Goal: Task Accomplishment & Management: Use online tool/utility

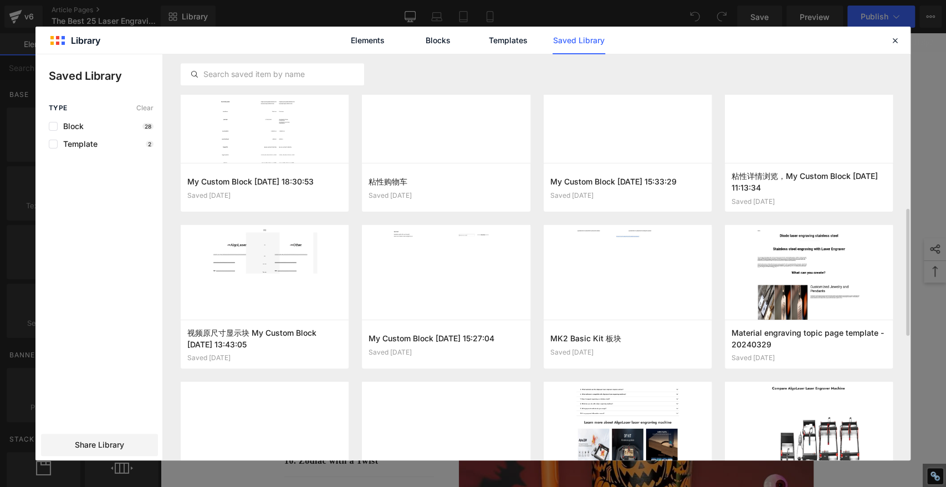
scroll to position [619, 0]
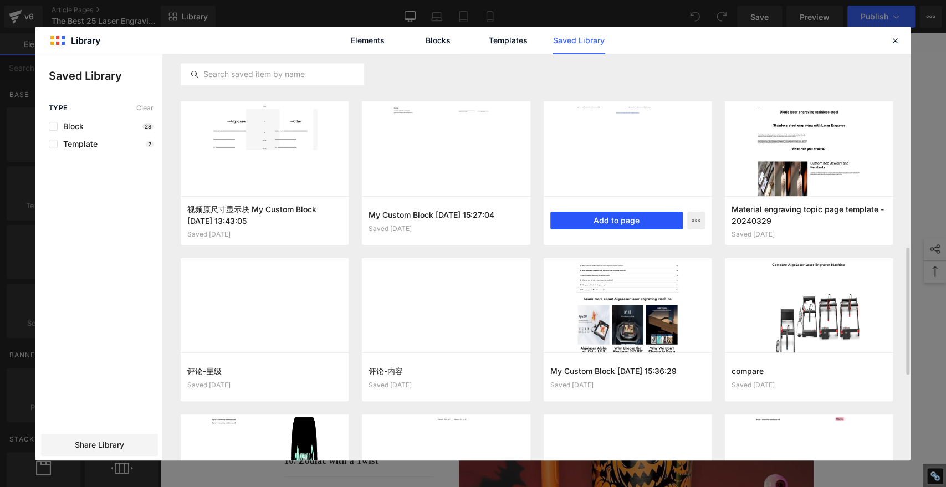
click at [603, 226] on button "Add to page" at bounding box center [616, 221] width 132 height 18
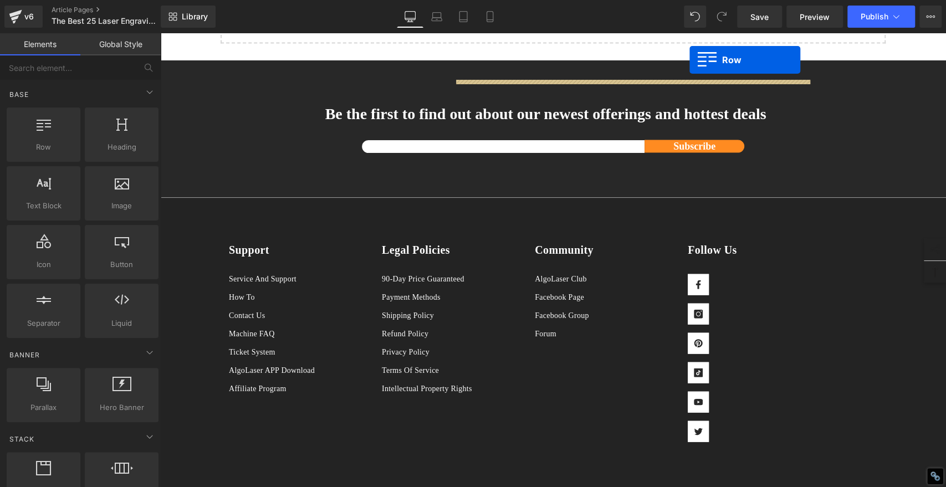
scroll to position [10046, 0]
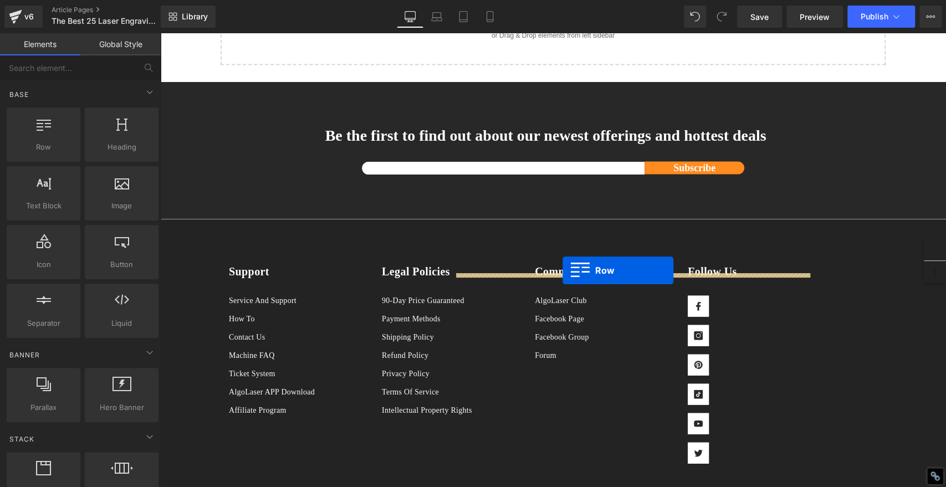
drag, startPoint x: 221, startPoint y: 100, endPoint x: 563, endPoint y: 271, distance: 382.3
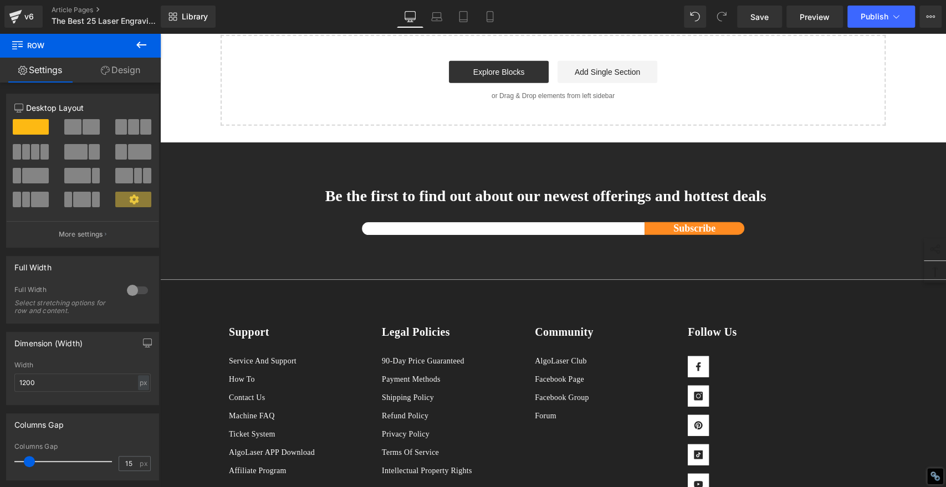
scroll to position [10354, 0]
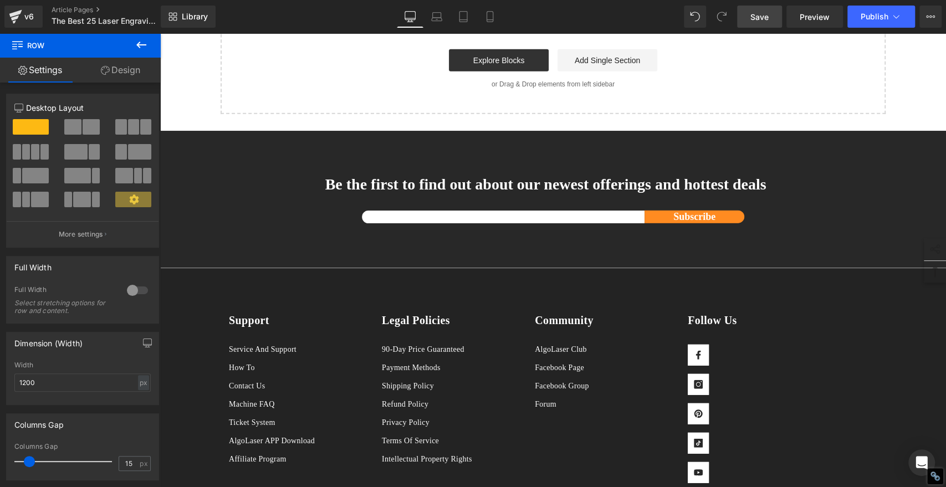
click at [753, 18] on span "Save" at bounding box center [760, 17] width 18 height 12
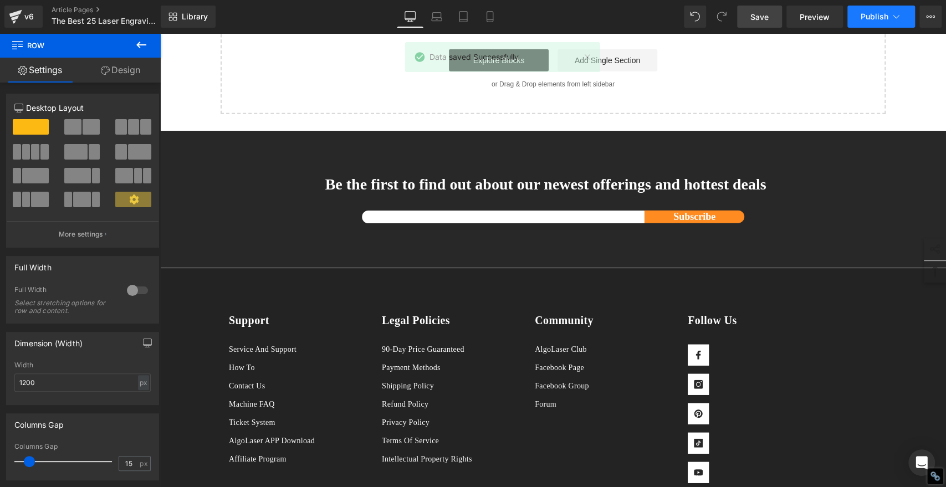
click at [879, 19] on span "Publish" at bounding box center [875, 16] width 28 height 9
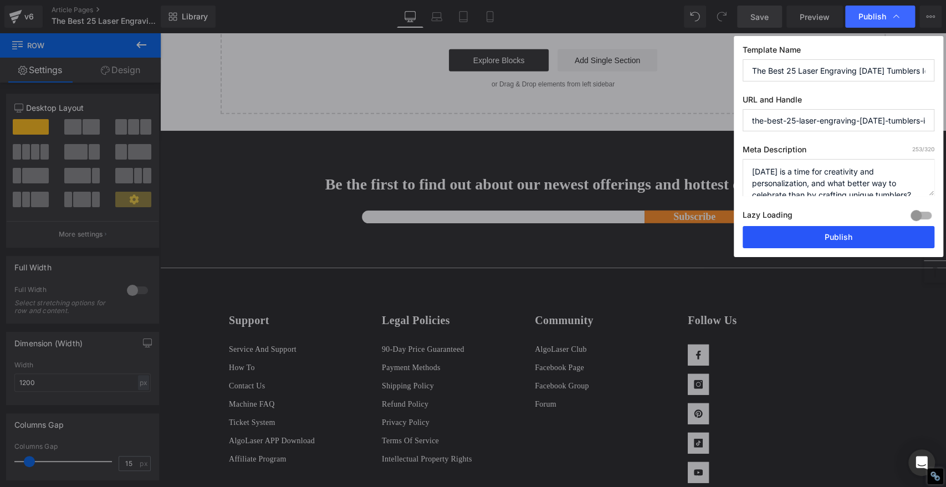
drag, startPoint x: 865, startPoint y: 241, endPoint x: 654, endPoint y: 446, distance: 294.4
click at [865, 241] on button "Publish" at bounding box center [839, 237] width 192 height 22
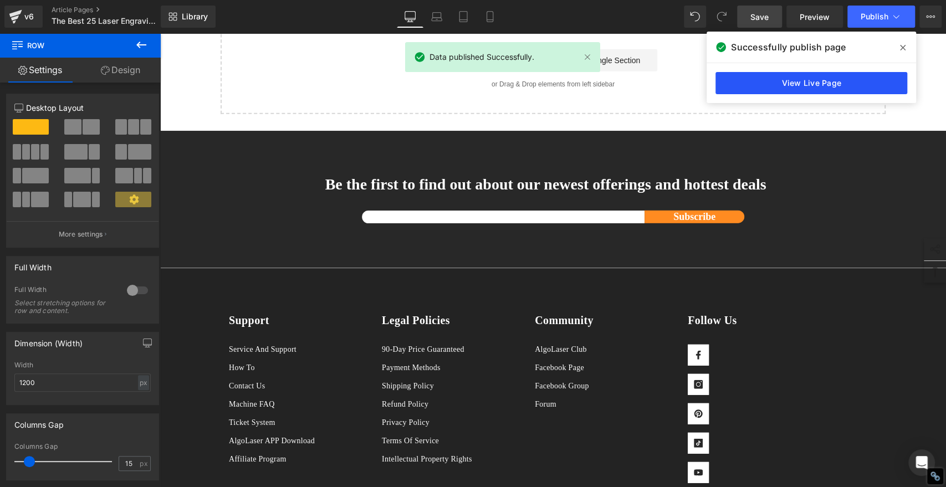
click at [816, 84] on link "View Live Page" at bounding box center [812, 83] width 192 height 22
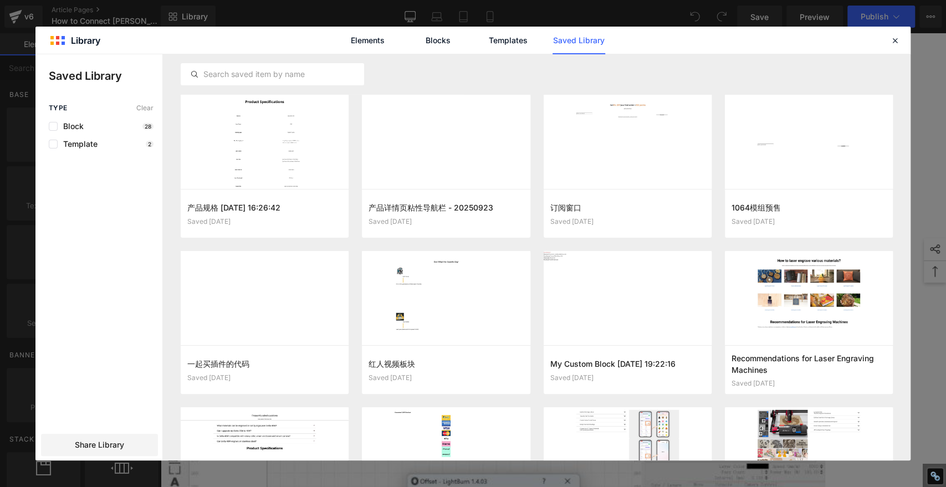
scroll to position [528, 0]
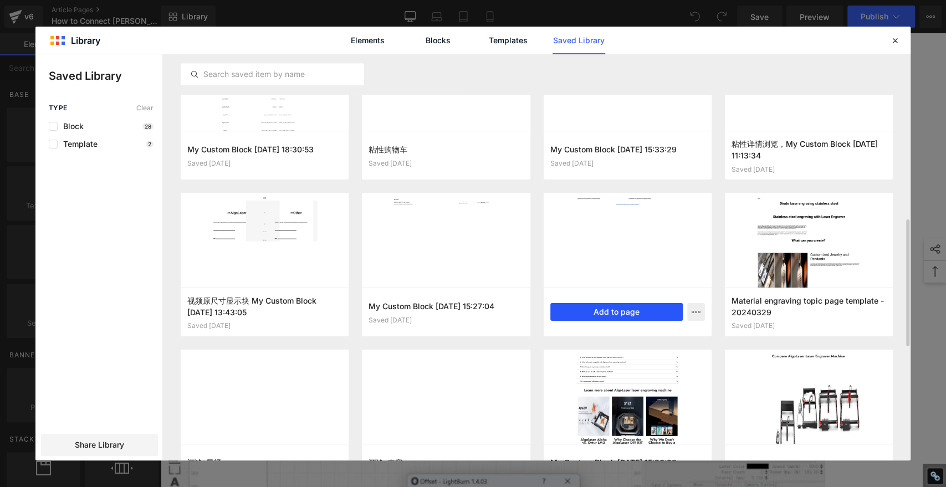
click at [581, 316] on button "Add to page" at bounding box center [616, 312] width 132 height 18
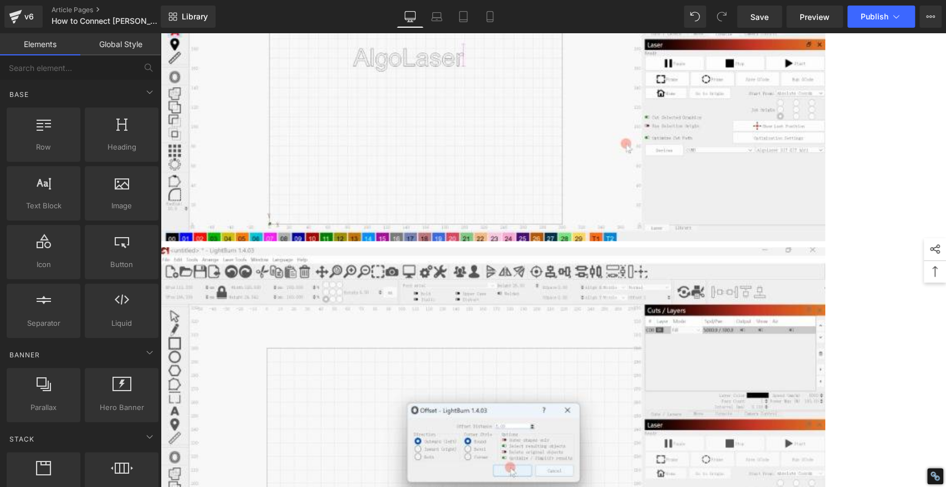
scroll to position [3546, 0]
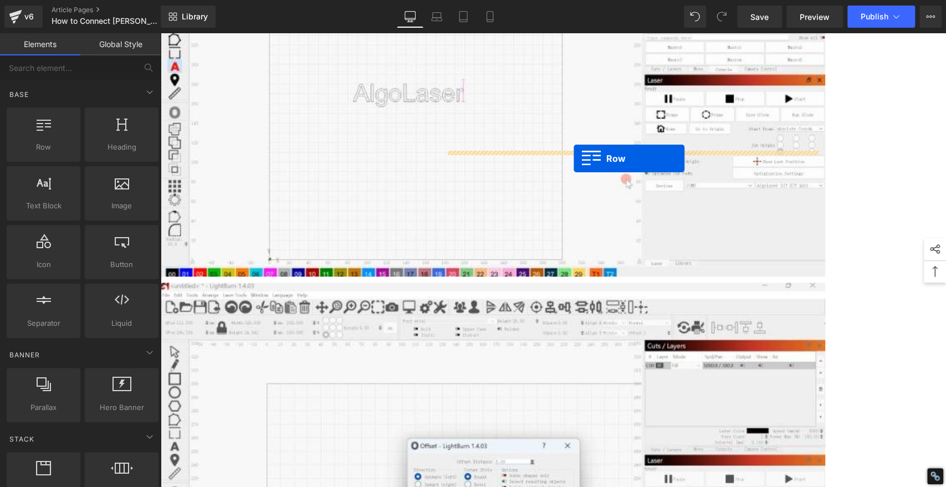
drag, startPoint x: 223, startPoint y: 222, endPoint x: 574, endPoint y: 159, distance: 356.0
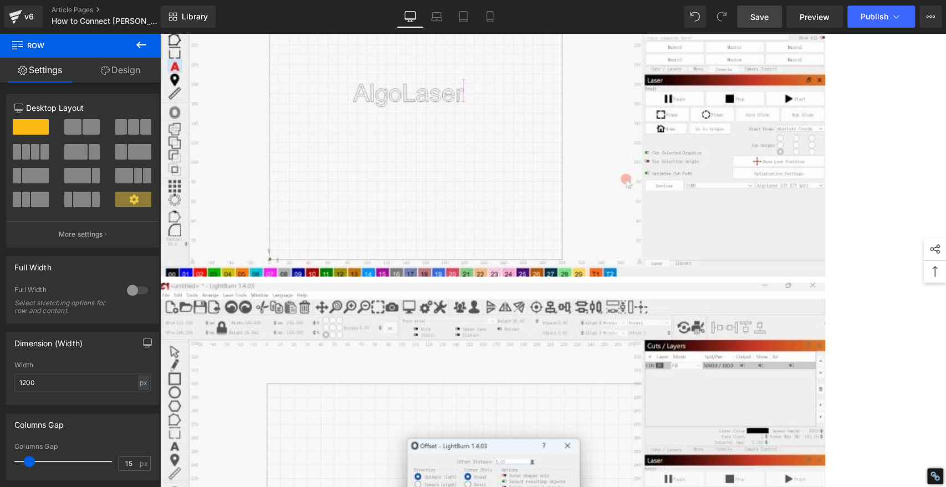
click at [761, 13] on span "Save" at bounding box center [760, 17] width 18 height 12
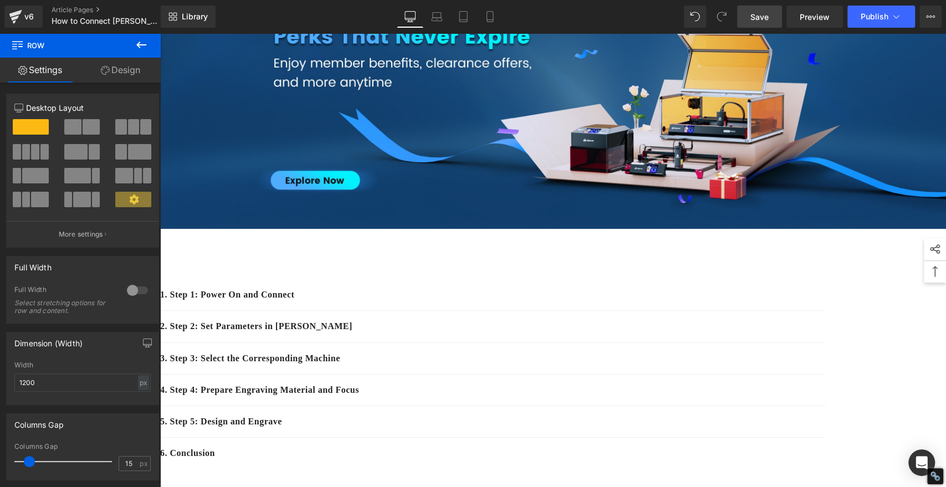
scroll to position [196, 0]
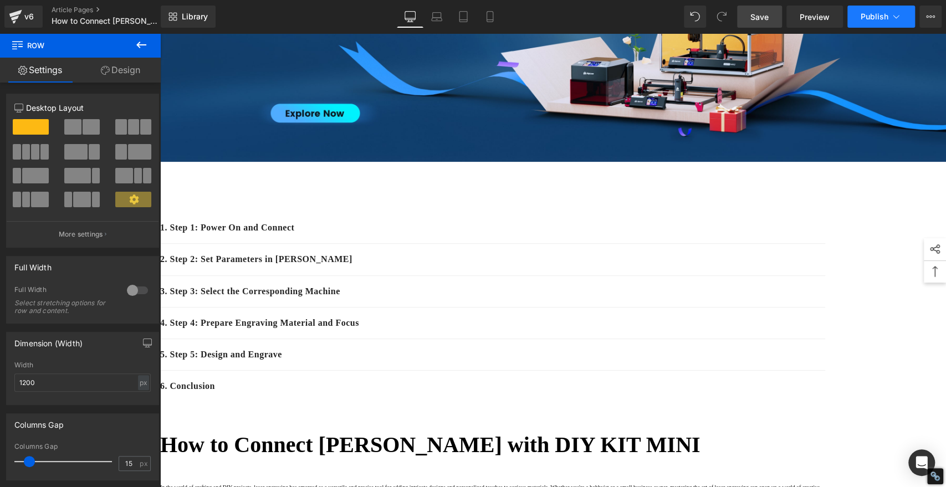
click at [879, 16] on span "Publish" at bounding box center [875, 16] width 28 height 9
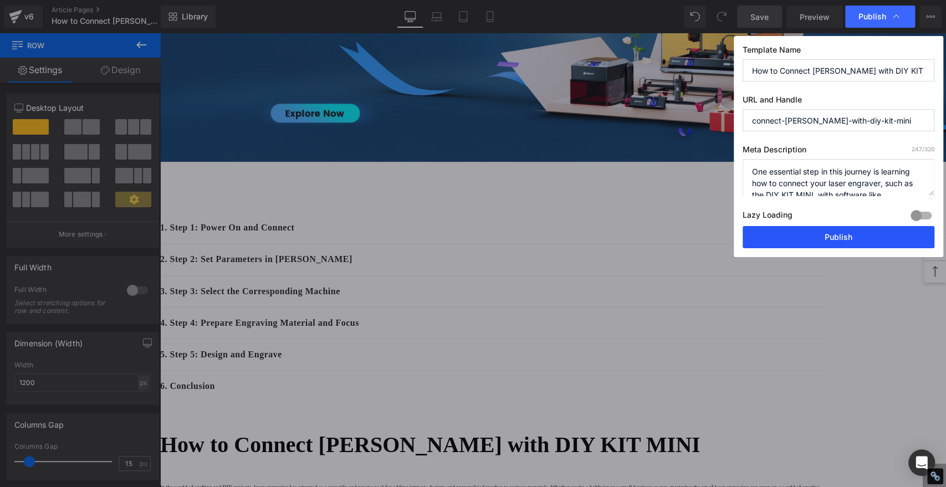
click at [838, 235] on button "Publish" at bounding box center [839, 237] width 192 height 22
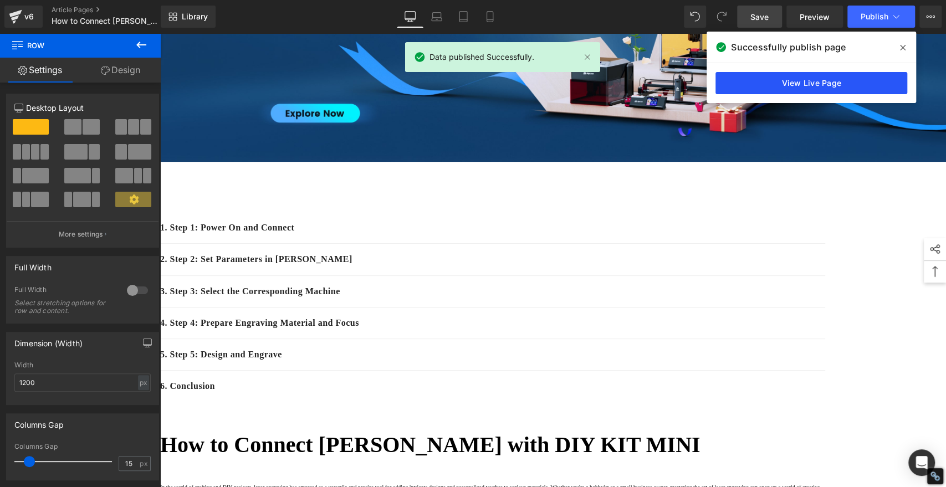
click at [804, 84] on link "View Live Page" at bounding box center [812, 83] width 192 height 22
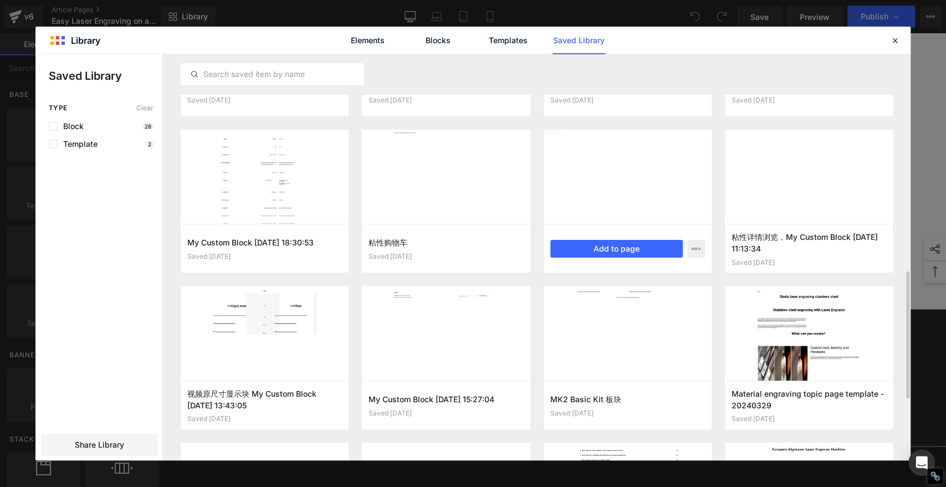
scroll to position [528, 0]
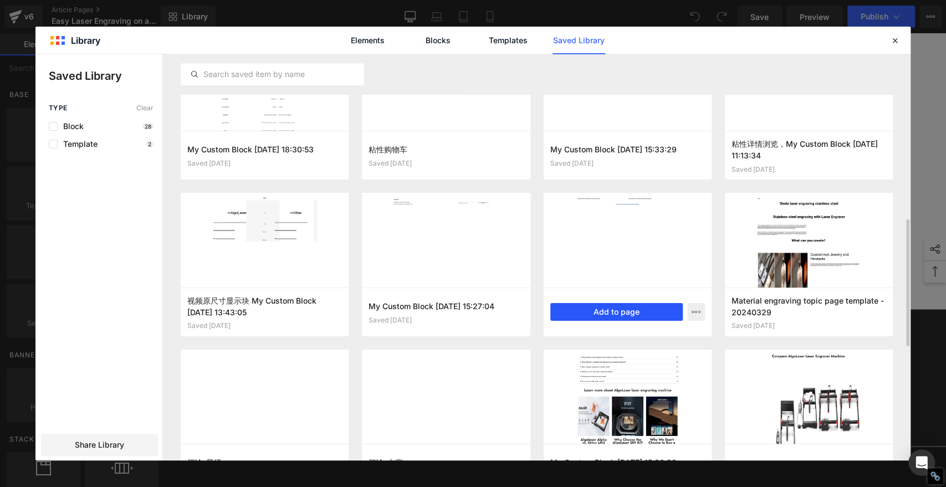
click at [630, 314] on button "Add to page" at bounding box center [616, 312] width 132 height 18
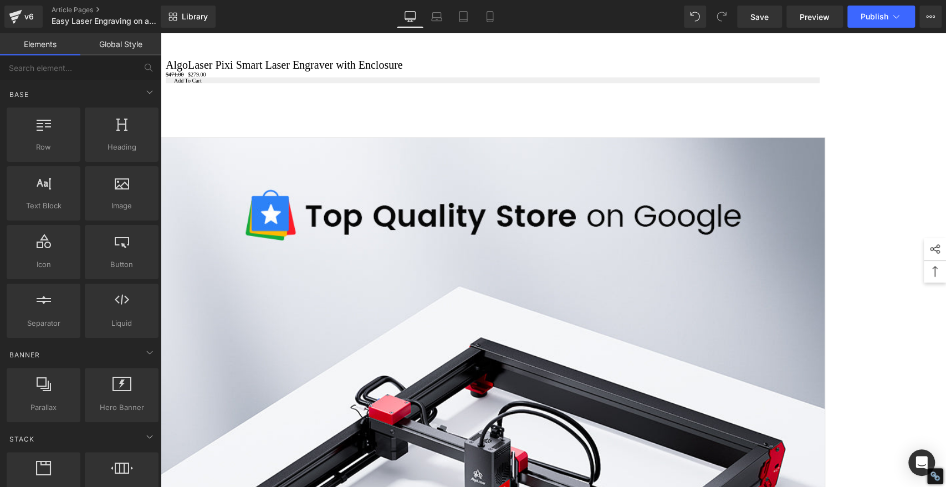
scroll to position [1418, 0]
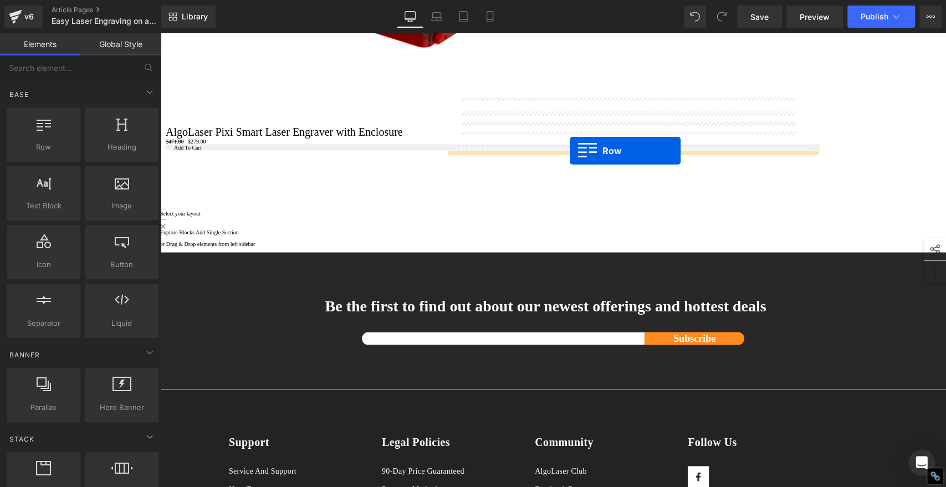
drag, startPoint x: 225, startPoint y: 222, endPoint x: 570, endPoint y: 151, distance: 352.7
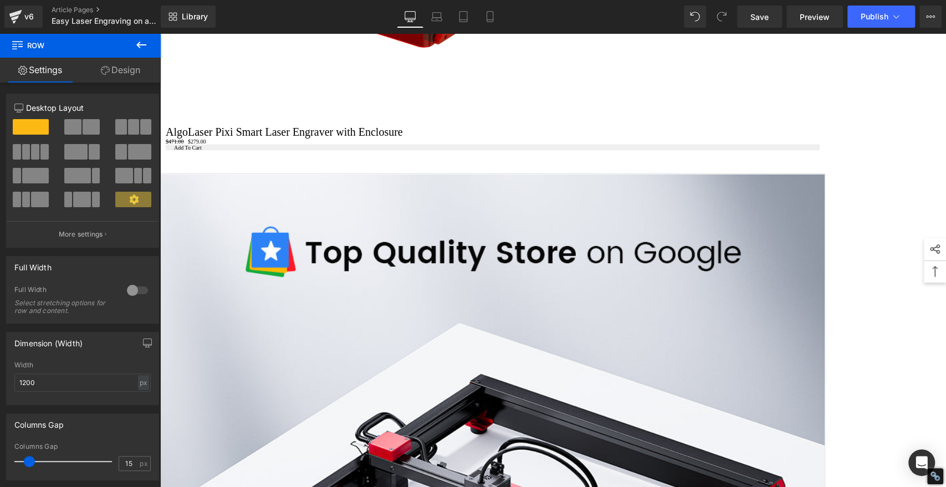
scroll to position [1541, 0]
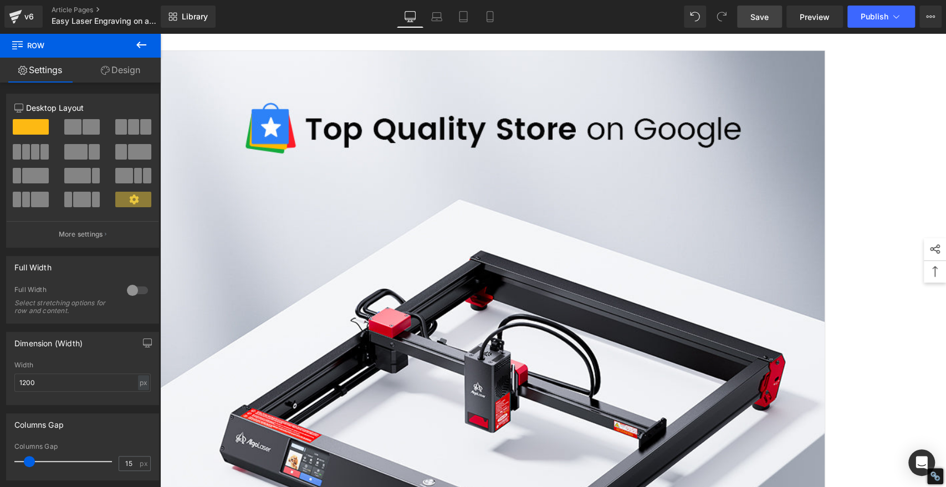
click at [768, 18] on span "Save" at bounding box center [760, 17] width 18 height 12
click at [870, 11] on button "Publish" at bounding box center [882, 17] width 68 height 22
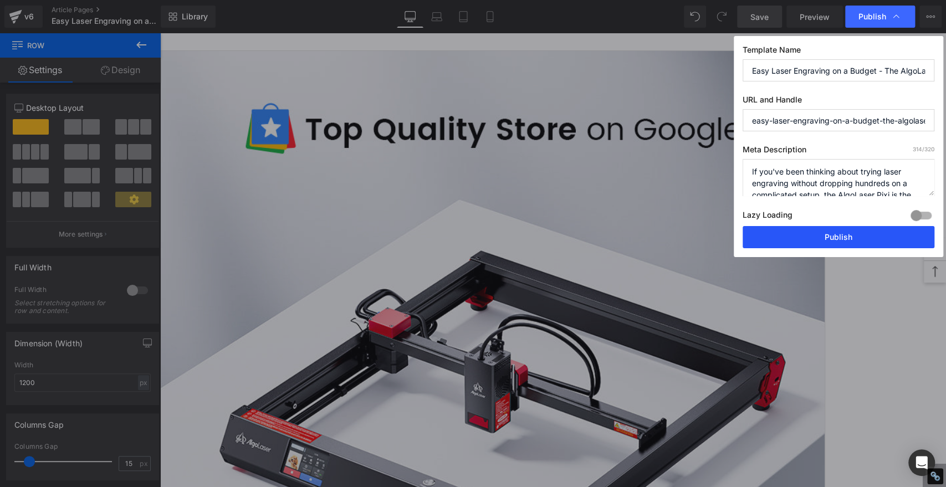
click at [871, 237] on button "Publish" at bounding box center [839, 237] width 192 height 22
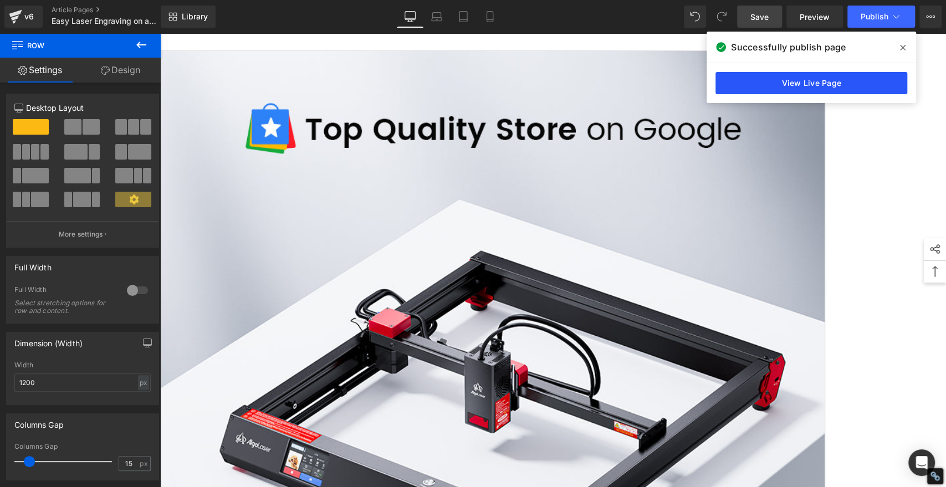
click at [835, 75] on link "View Live Page" at bounding box center [812, 83] width 192 height 22
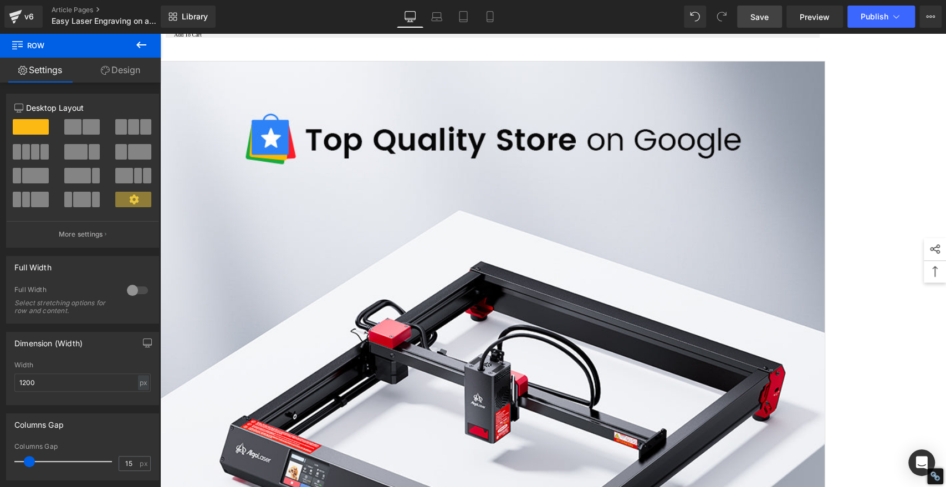
scroll to position [1357, 0]
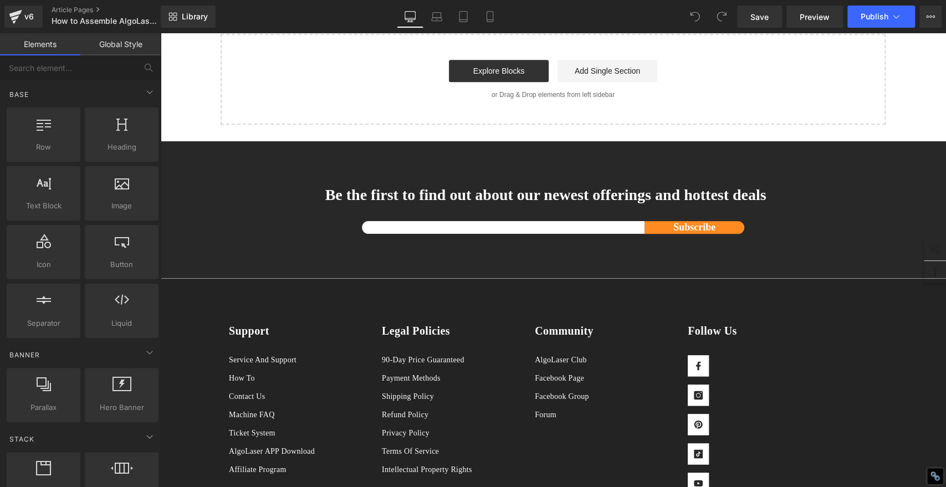
scroll to position [801, 0]
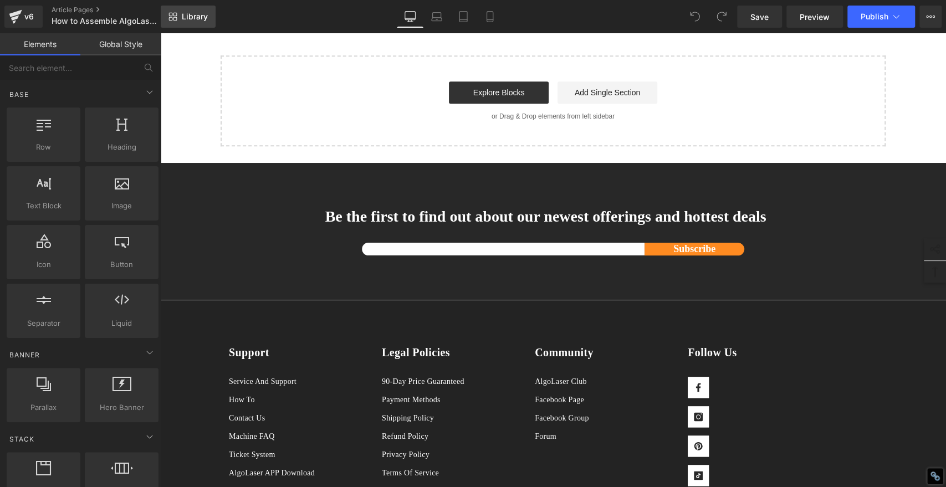
click at [191, 17] on span "Library" at bounding box center [195, 17] width 26 height 10
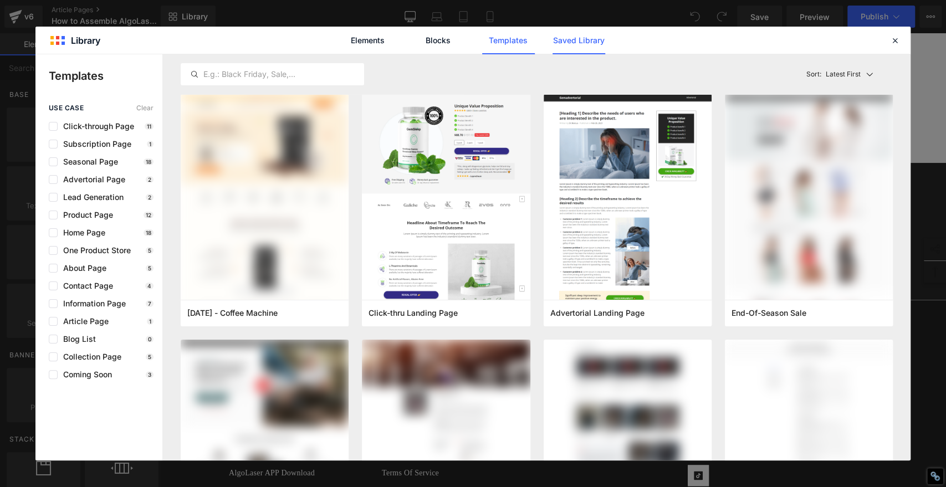
click at [593, 45] on link "Saved Library" at bounding box center [579, 41] width 53 height 28
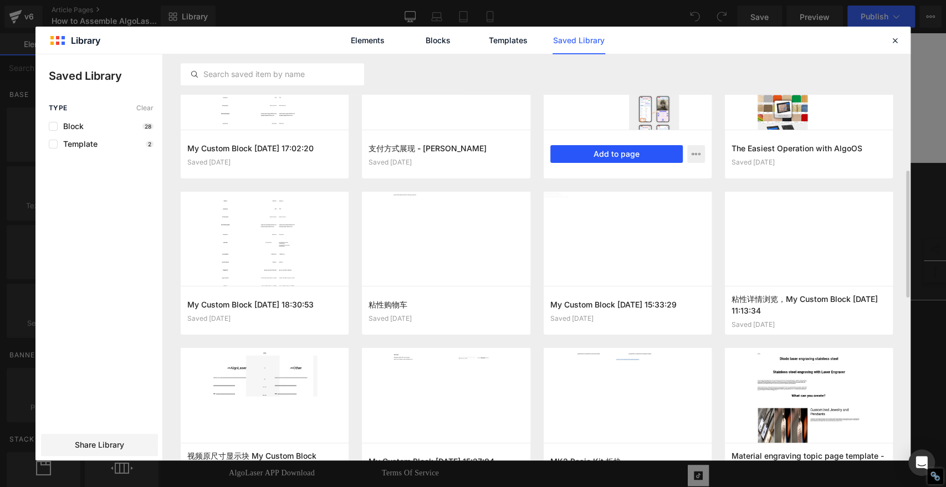
scroll to position [466, 0]
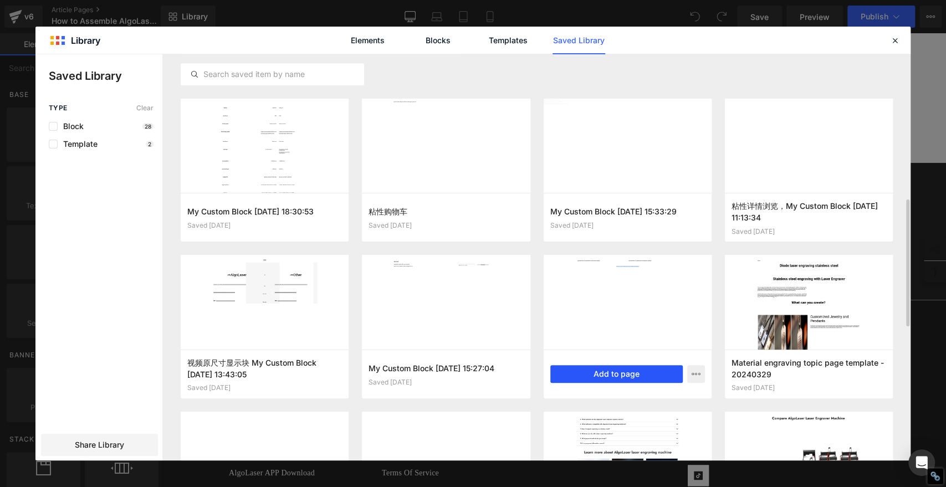
click at [619, 371] on button "Add to page" at bounding box center [616, 374] width 132 height 18
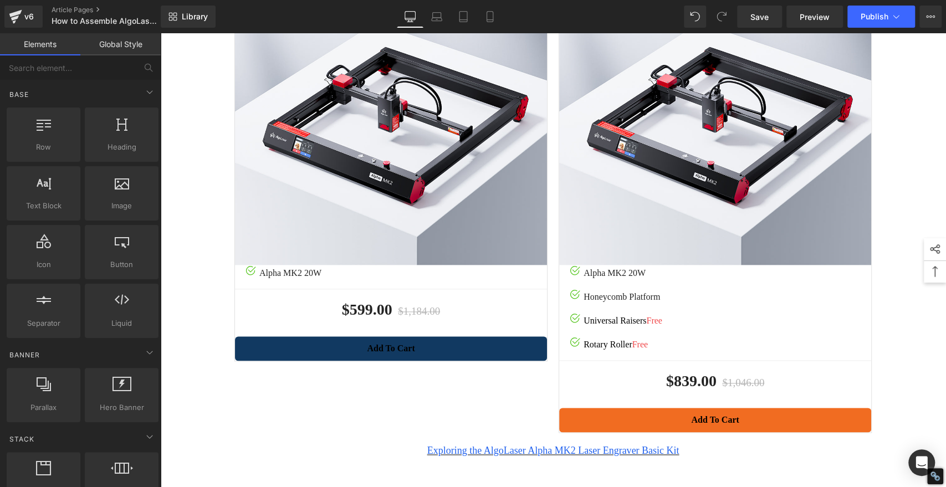
scroll to position [874, 0]
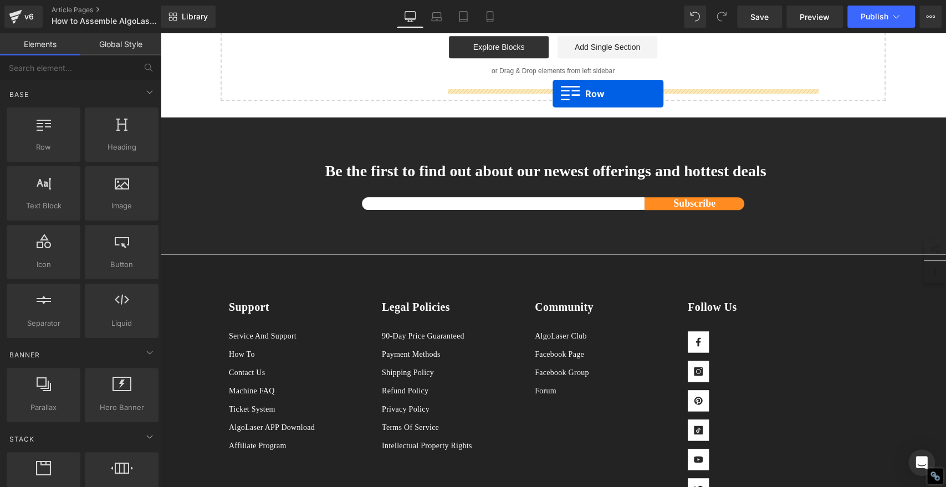
drag, startPoint x: 223, startPoint y: 160, endPoint x: 553, endPoint y: 94, distance: 336.5
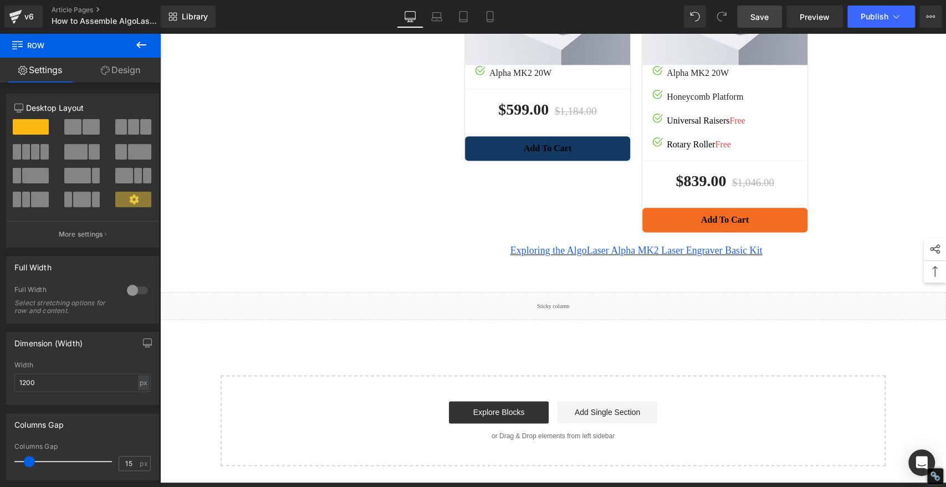
click at [757, 21] on span "Save" at bounding box center [760, 17] width 18 height 12
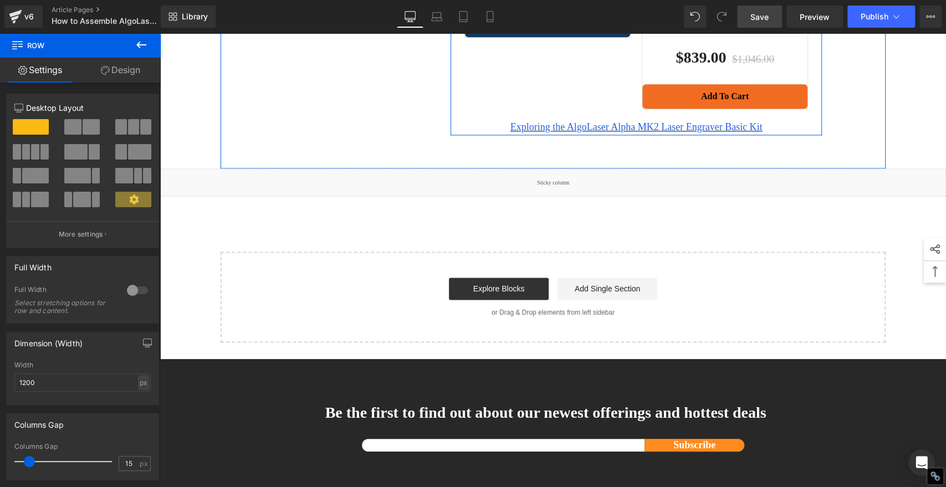
scroll to position [689, 0]
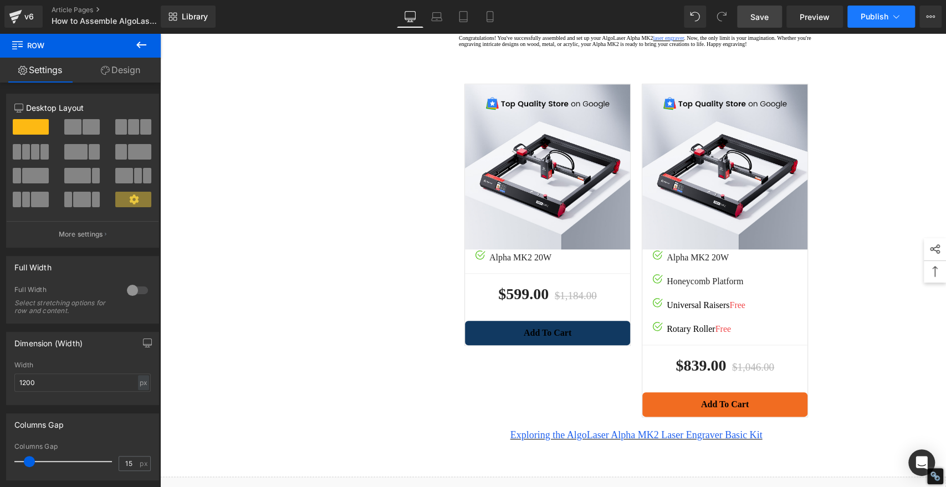
click at [876, 16] on span "Publish" at bounding box center [875, 16] width 28 height 9
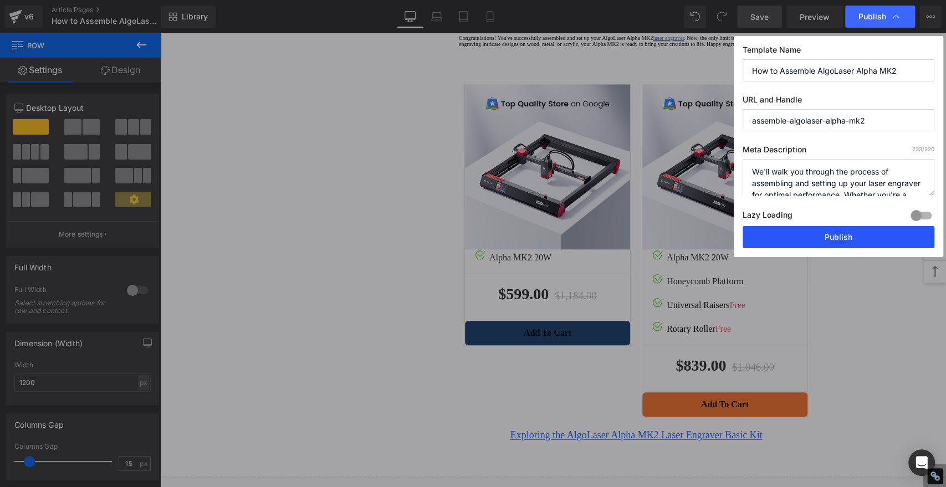
click at [839, 239] on button "Publish" at bounding box center [839, 237] width 192 height 22
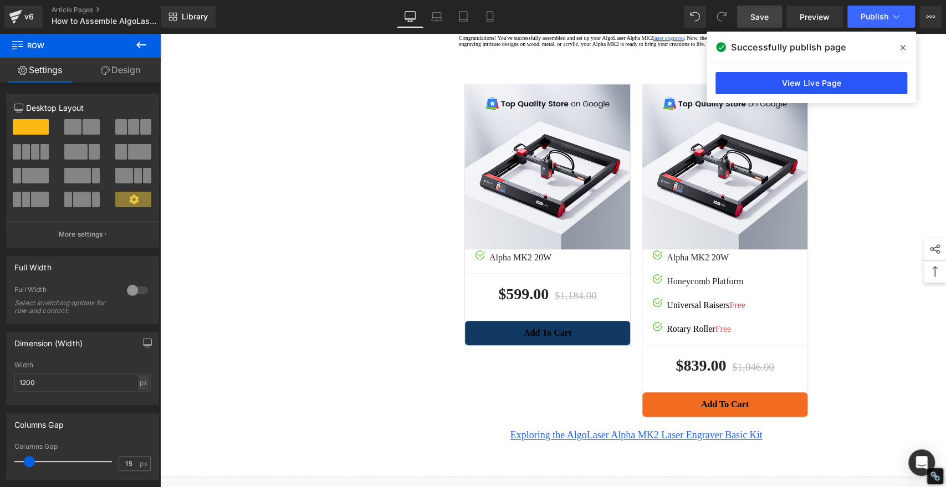
click at [787, 80] on link "View Live Page" at bounding box center [812, 83] width 192 height 22
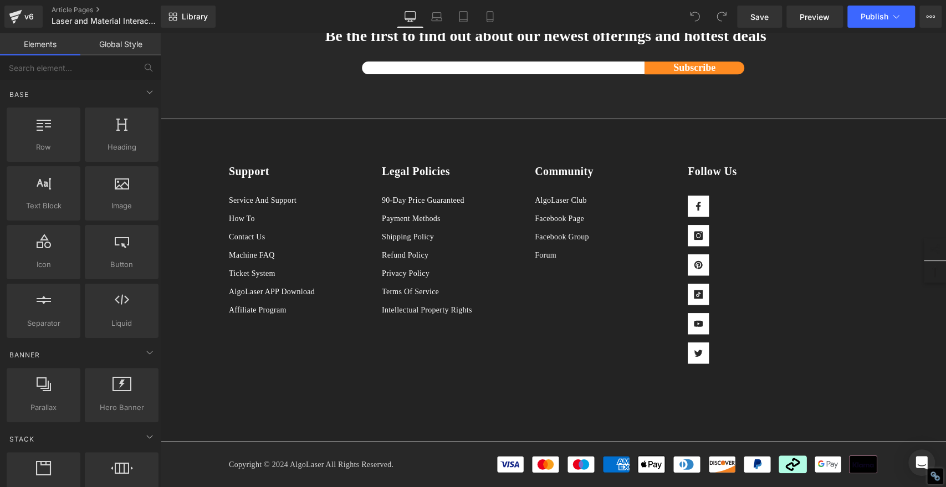
scroll to position [3881, 0]
click at [204, 16] on span "Library" at bounding box center [195, 17] width 26 height 10
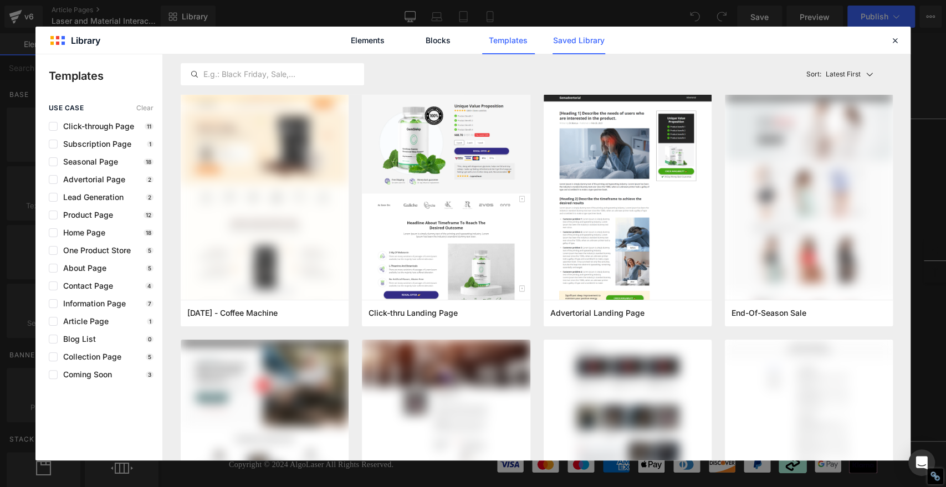
click at [574, 35] on link "Saved Library" at bounding box center [579, 41] width 53 height 28
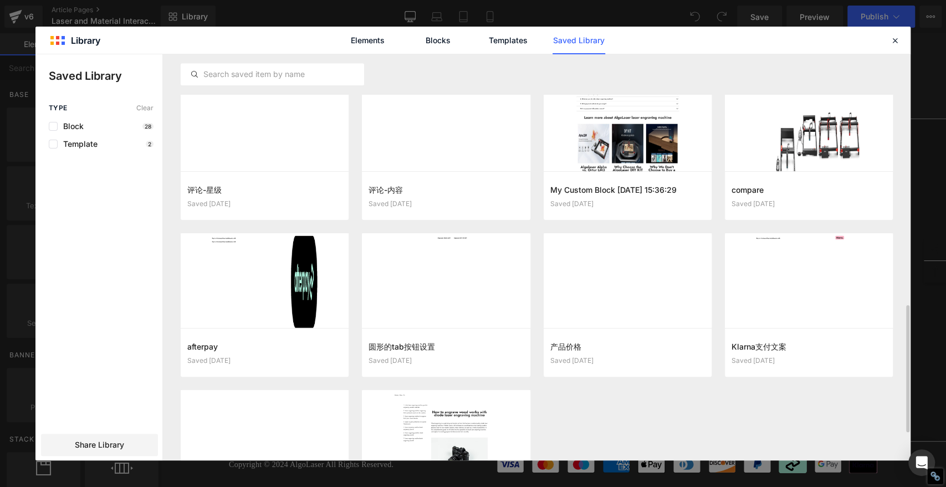
scroll to position [679, 0]
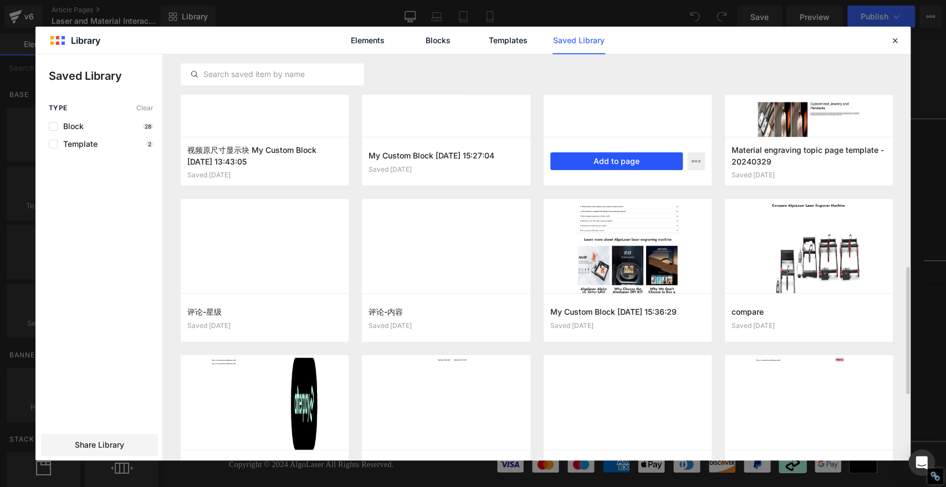
click at [633, 161] on button "Add to page" at bounding box center [616, 161] width 132 height 18
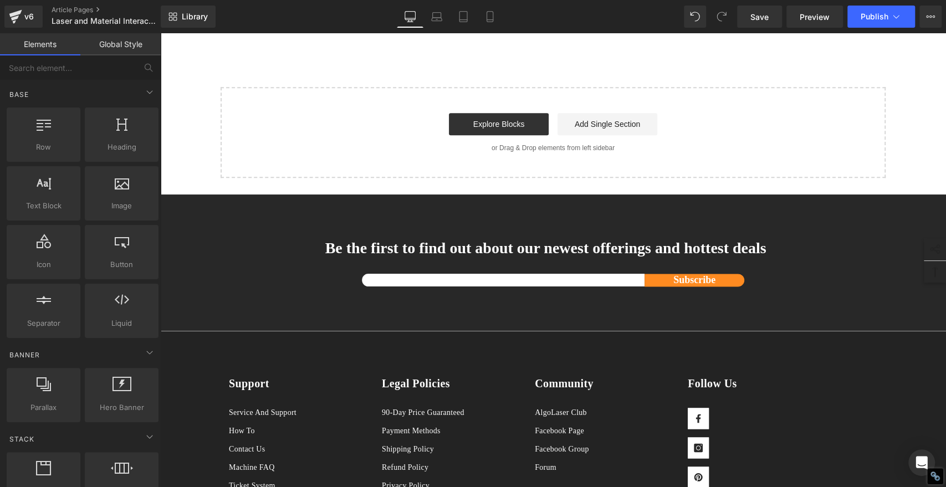
scroll to position [3763, 0]
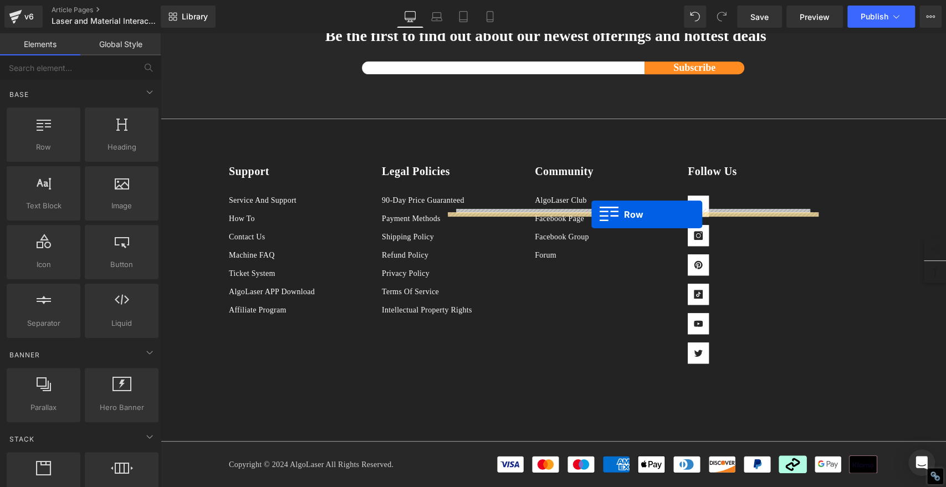
drag, startPoint x: 224, startPoint y: 280, endPoint x: 592, endPoint y: 215, distance: 373.3
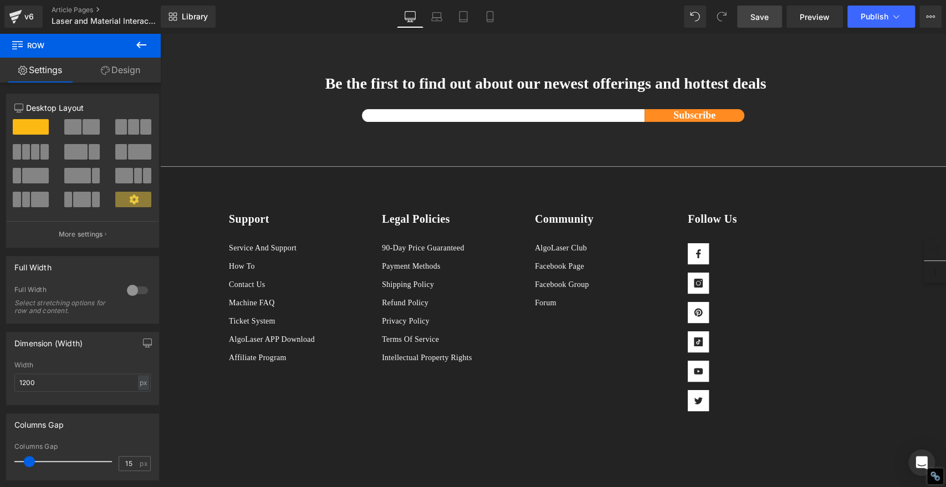
scroll to position [0, 0]
click at [759, 13] on span "Save" at bounding box center [760, 17] width 18 height 12
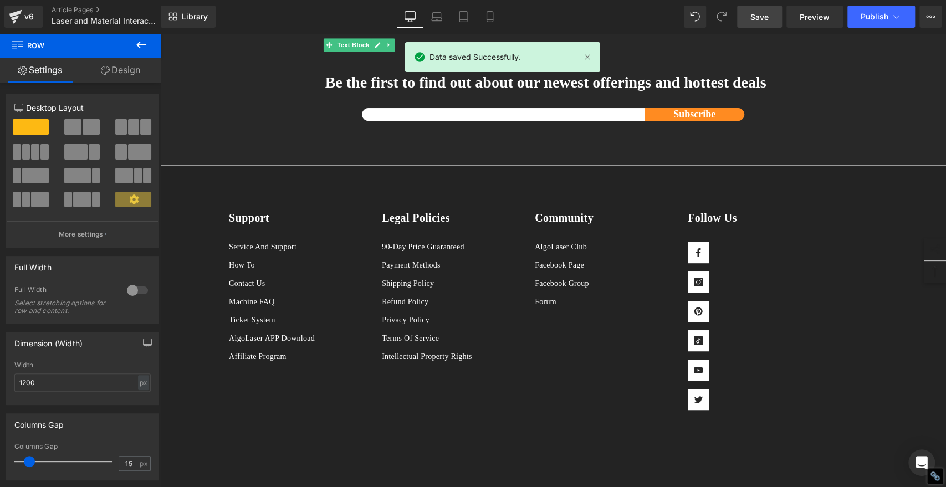
scroll to position [3763, 0]
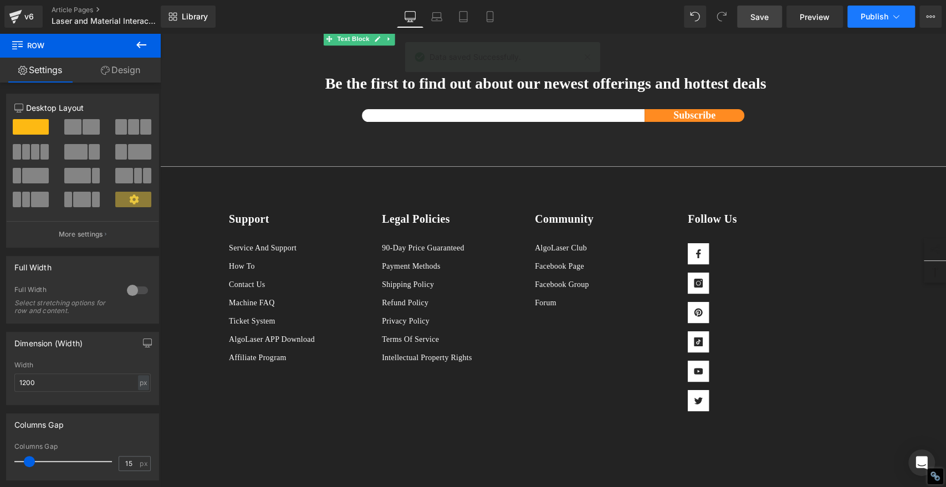
click at [879, 16] on span "Publish" at bounding box center [875, 16] width 28 height 9
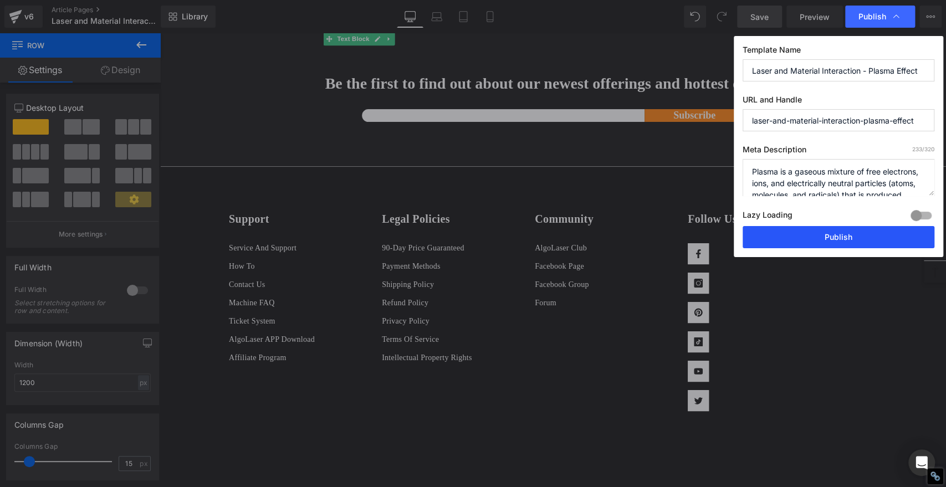
click at [857, 234] on button "Publish" at bounding box center [839, 237] width 192 height 22
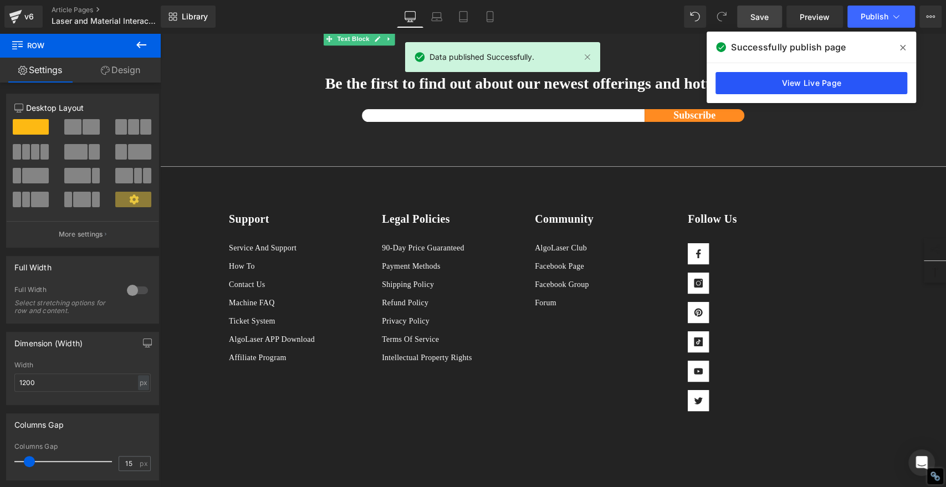
click at [803, 81] on link "View Live Page" at bounding box center [812, 83] width 192 height 22
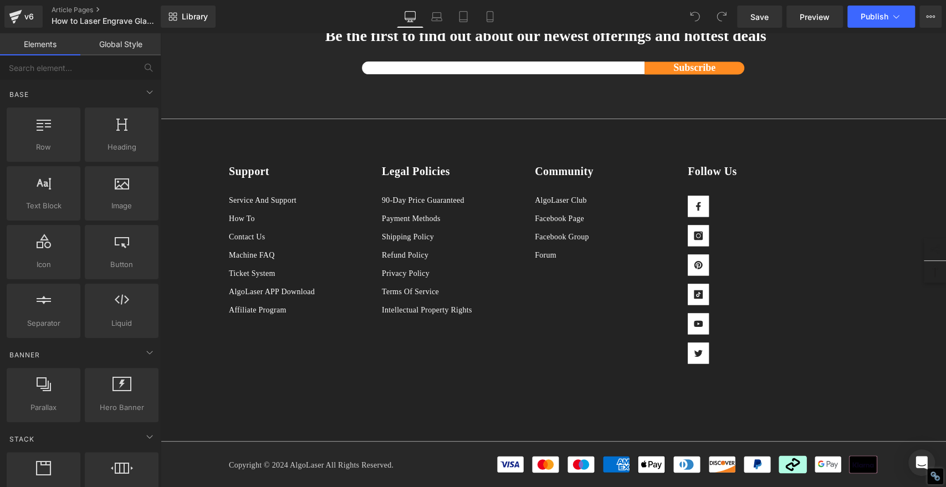
scroll to position [6842, 0]
click at [194, 17] on span "Library" at bounding box center [195, 17] width 26 height 10
click at [195, 14] on span "Library" at bounding box center [195, 17] width 26 height 10
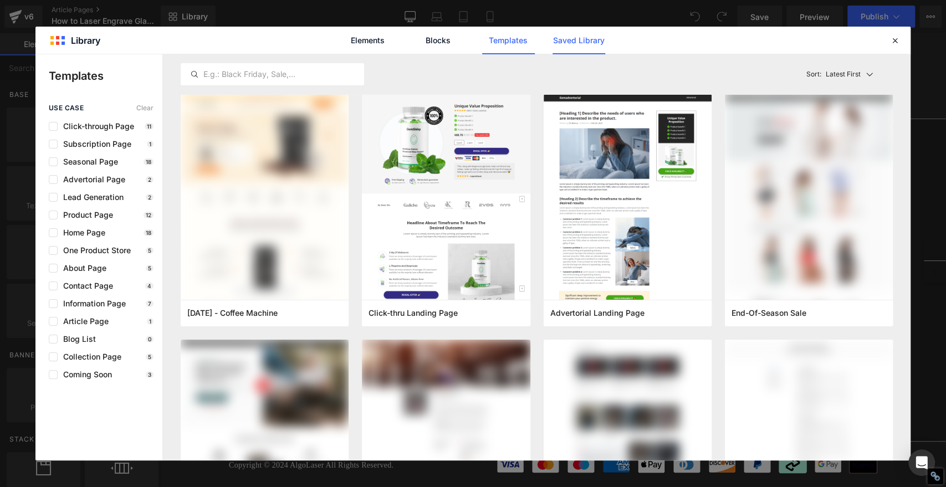
click at [570, 40] on link "Saved Library" at bounding box center [579, 41] width 53 height 28
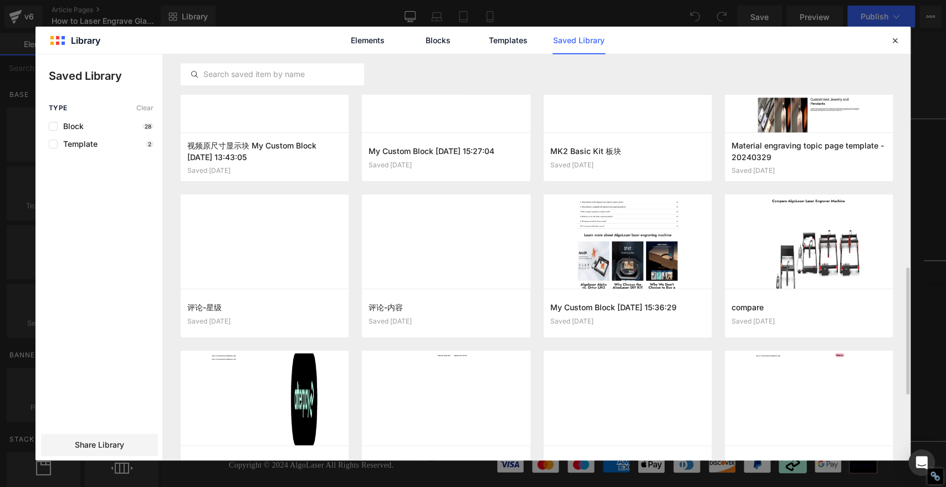
scroll to position [591, 0]
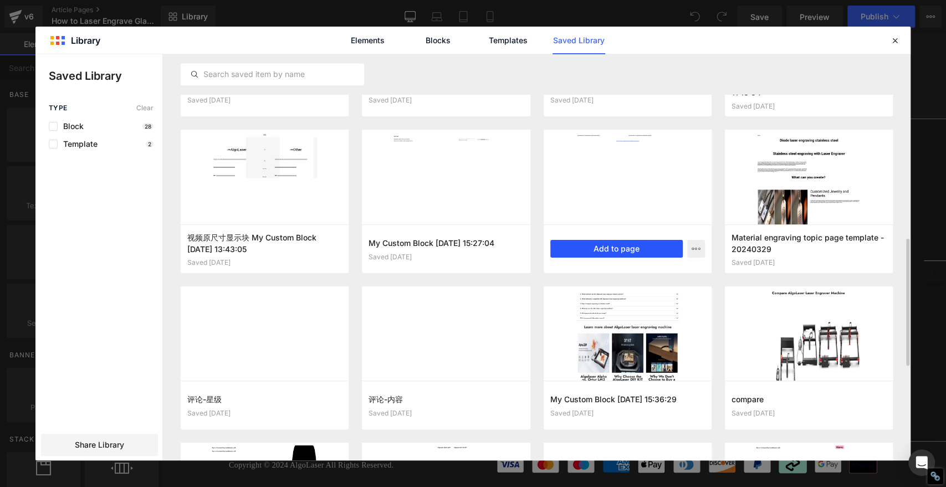
click at [613, 248] on button "Add to page" at bounding box center [616, 249] width 132 height 18
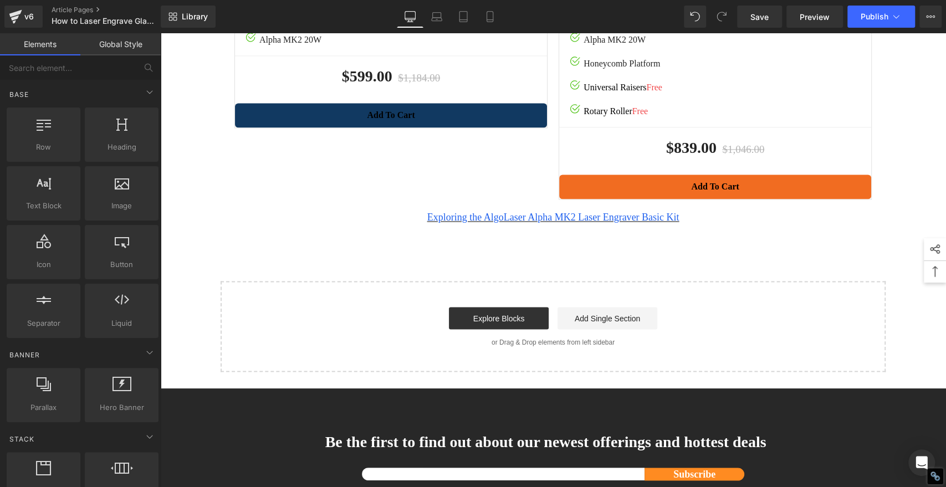
scroll to position [6845, 0]
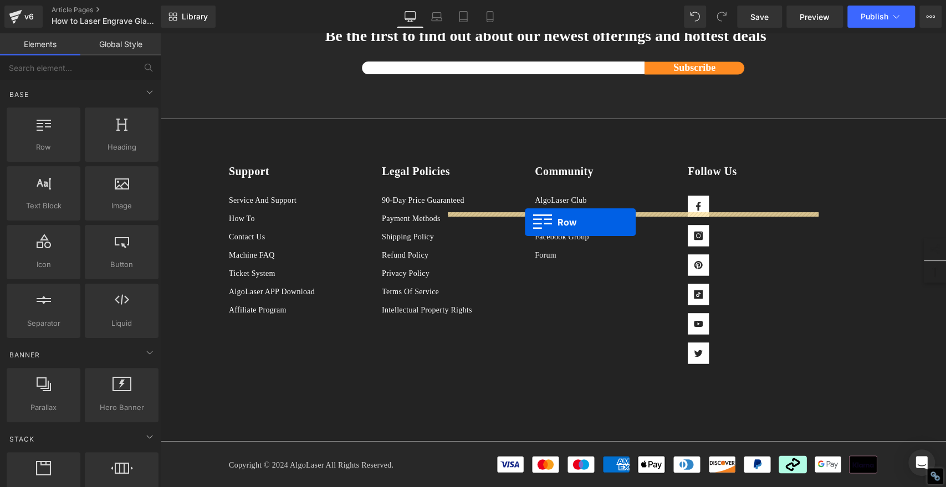
drag, startPoint x: 221, startPoint y: 282, endPoint x: 525, endPoint y: 222, distance: 309.7
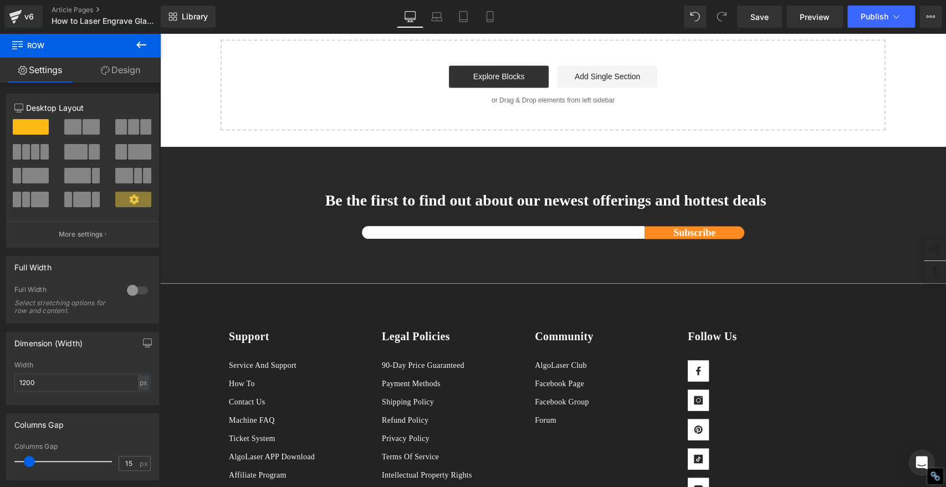
scroll to position [7030, 0]
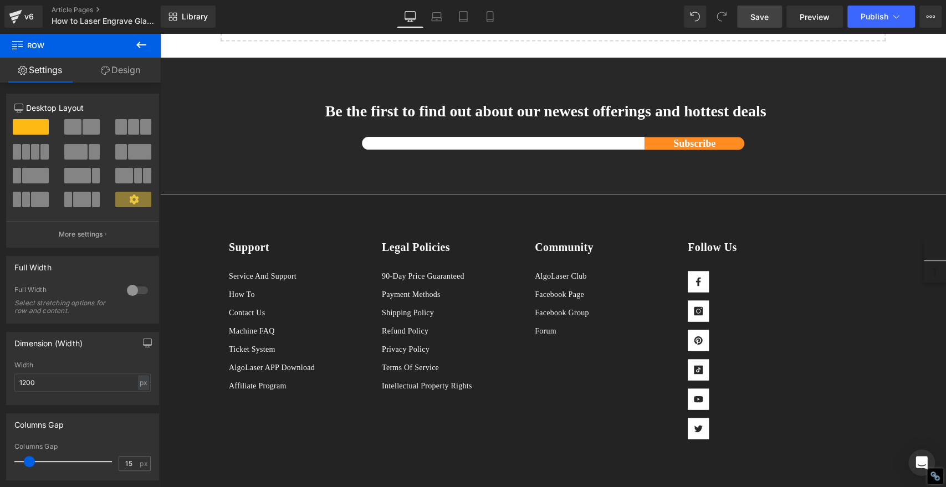
drag, startPoint x: 761, startPoint y: 17, endPoint x: 697, endPoint y: 84, distance: 92.5
click at [761, 17] on span "Save" at bounding box center [760, 17] width 18 height 12
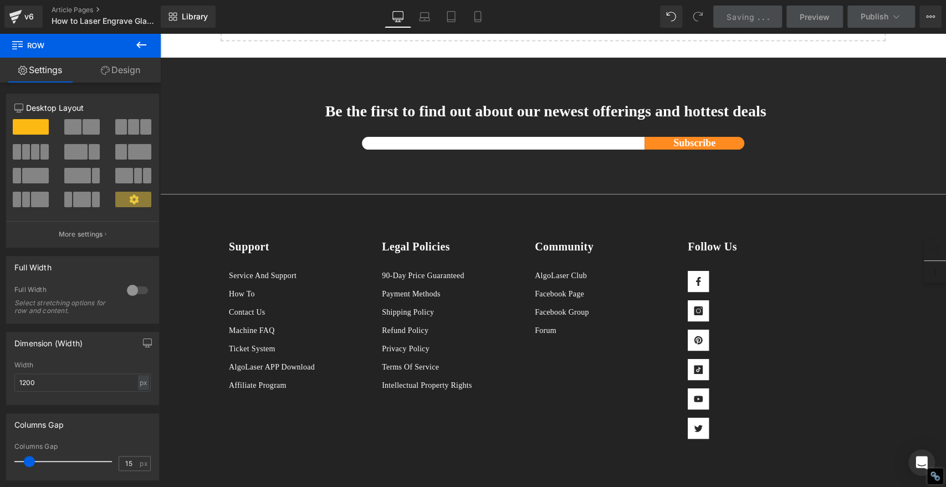
scroll to position [0, 0]
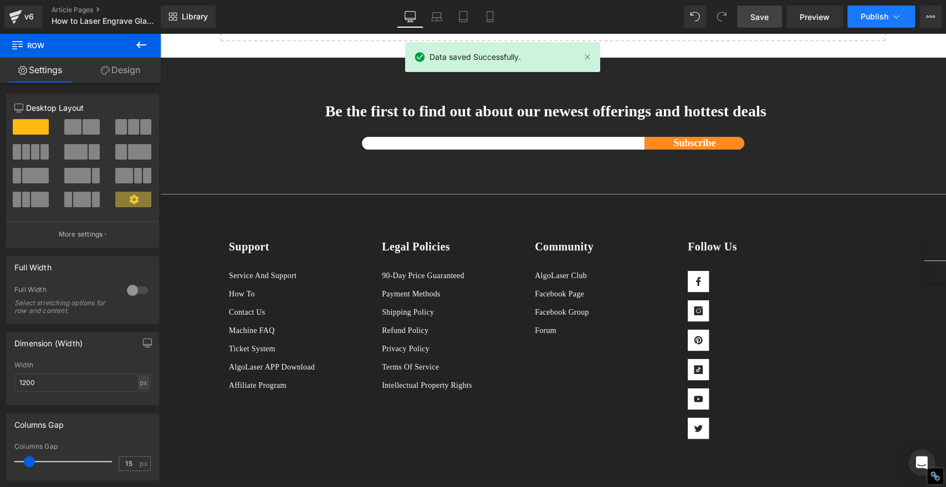
click at [872, 19] on span "Publish" at bounding box center [875, 16] width 28 height 9
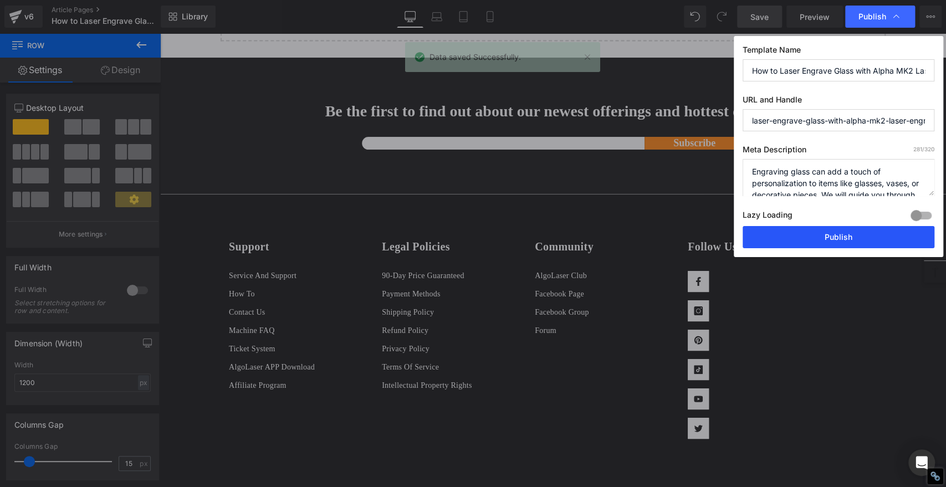
click at [851, 243] on button "Publish" at bounding box center [839, 237] width 192 height 22
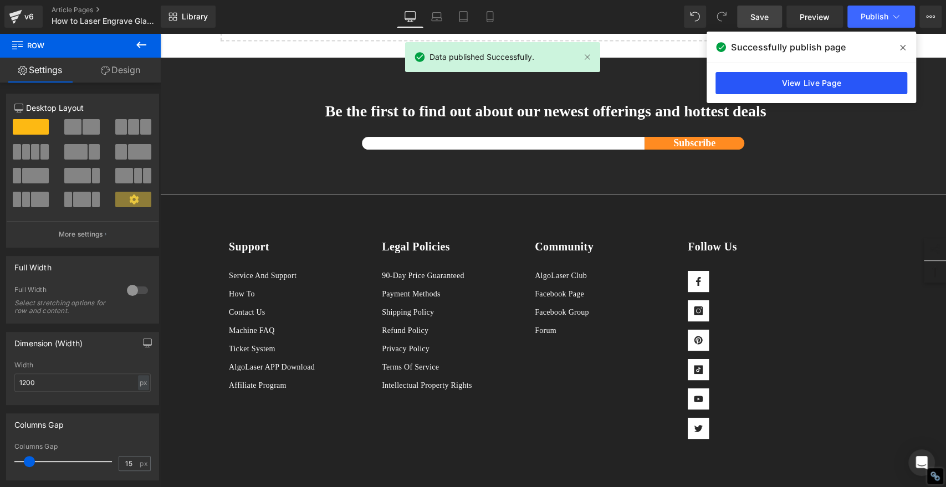
click at [830, 86] on link "View Live Page" at bounding box center [812, 83] width 192 height 22
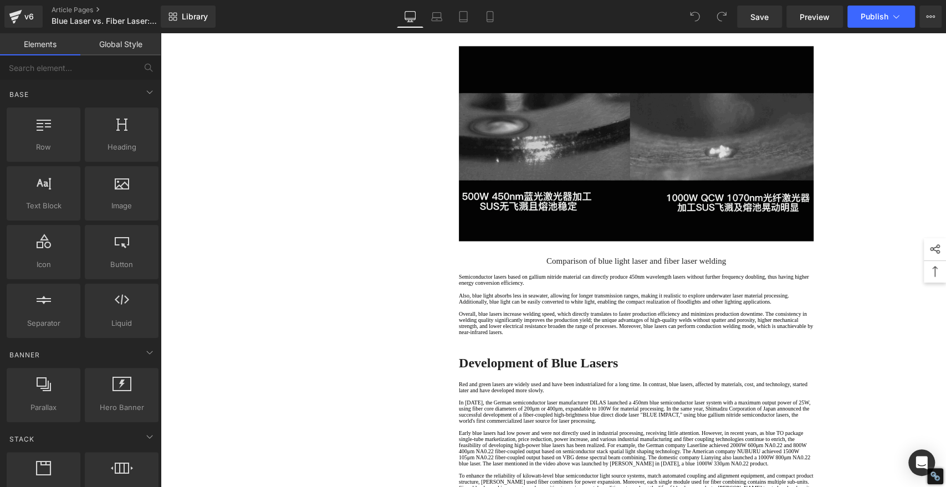
scroll to position [1049, 0]
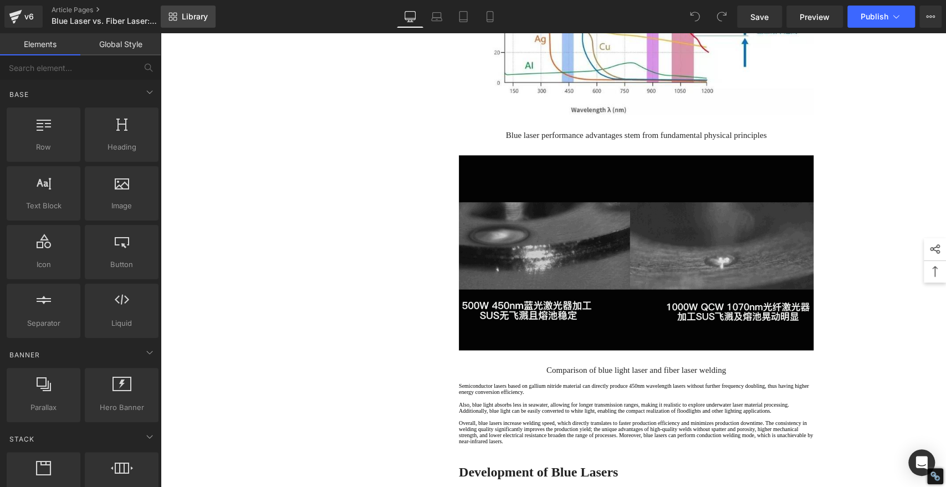
click at [188, 12] on span "Library" at bounding box center [195, 17] width 26 height 10
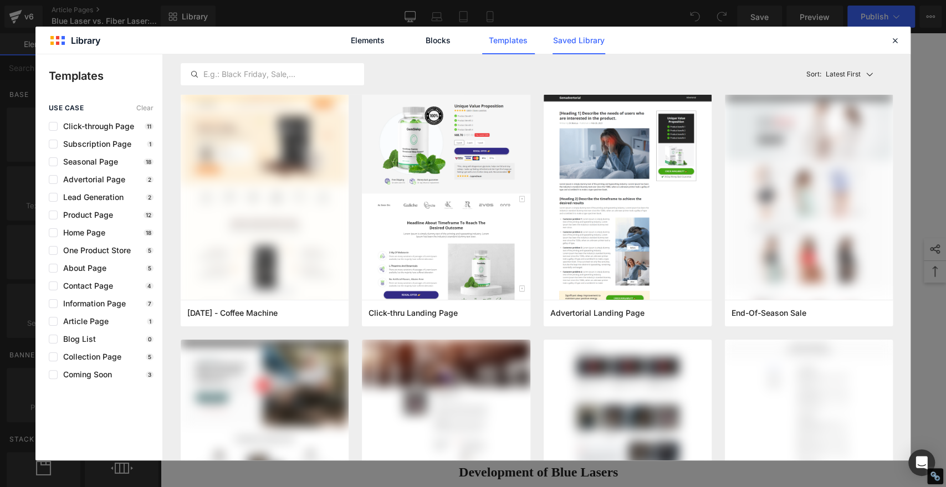
click at [592, 39] on link "Saved Library" at bounding box center [579, 41] width 53 height 28
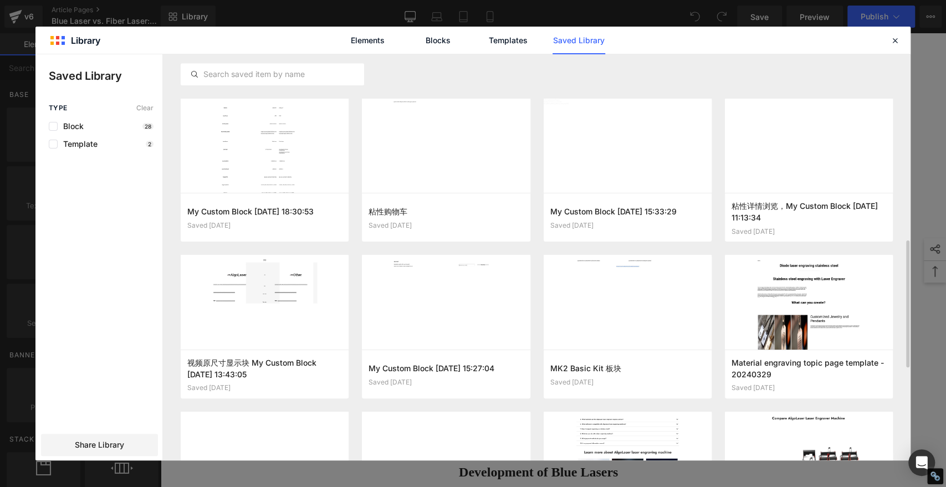
scroll to position [497, 0]
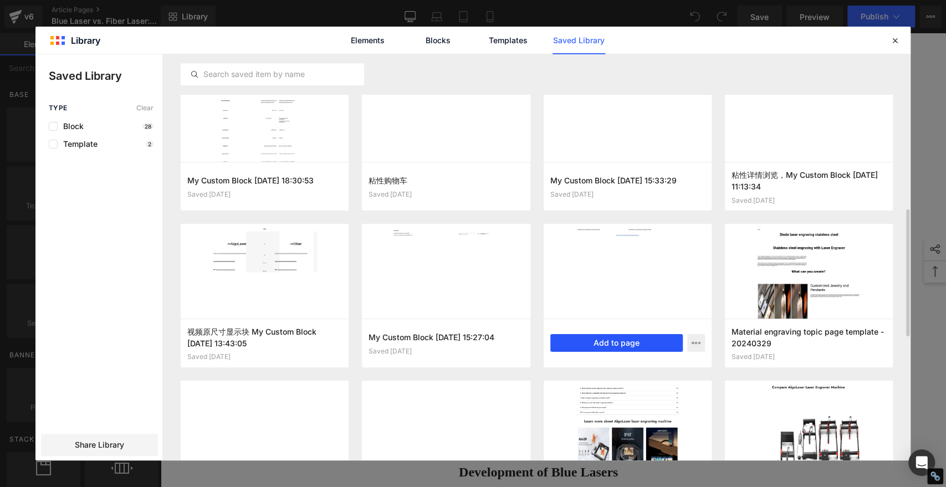
click at [623, 340] on button "Add to page" at bounding box center [616, 343] width 132 height 18
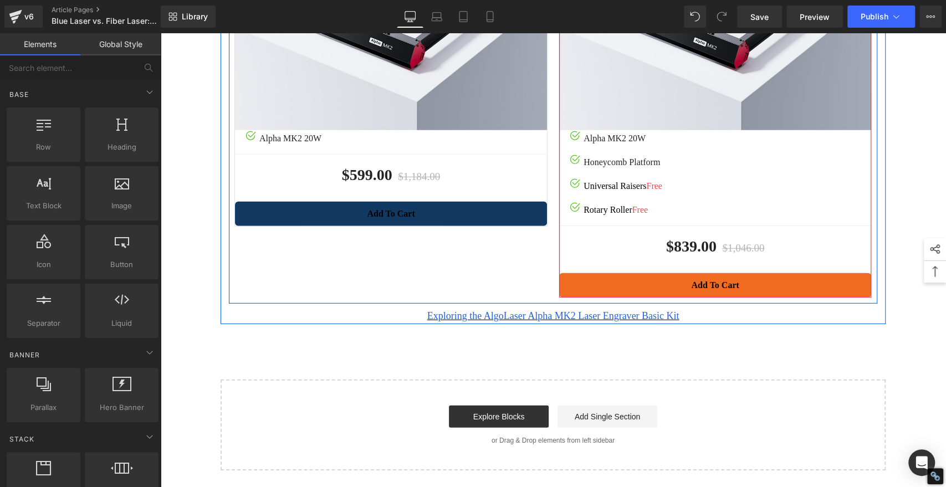
scroll to position [2026, 0]
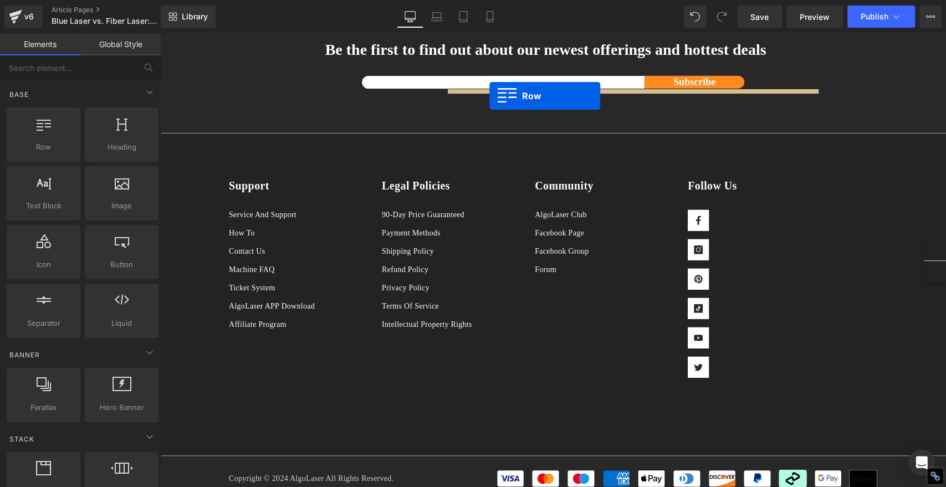
drag, startPoint x: 220, startPoint y: 157, endPoint x: 490, endPoint y: 96, distance: 276.9
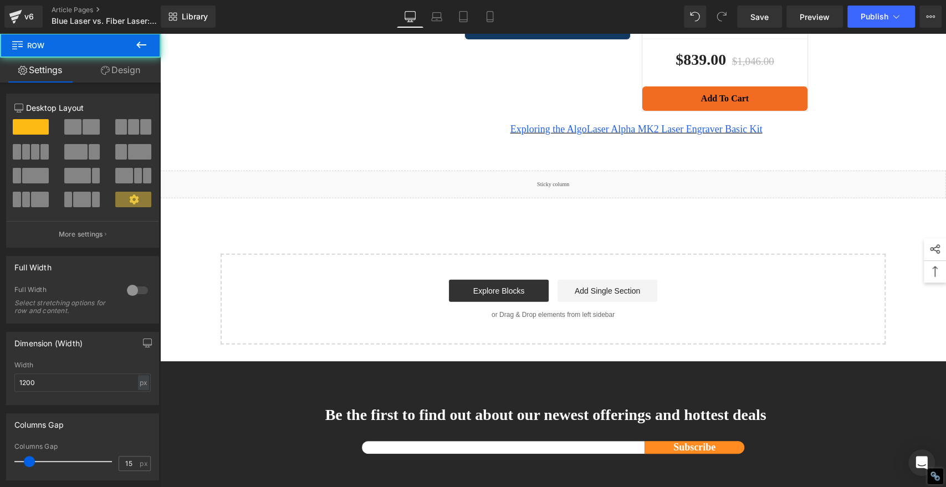
scroll to position [0, 0]
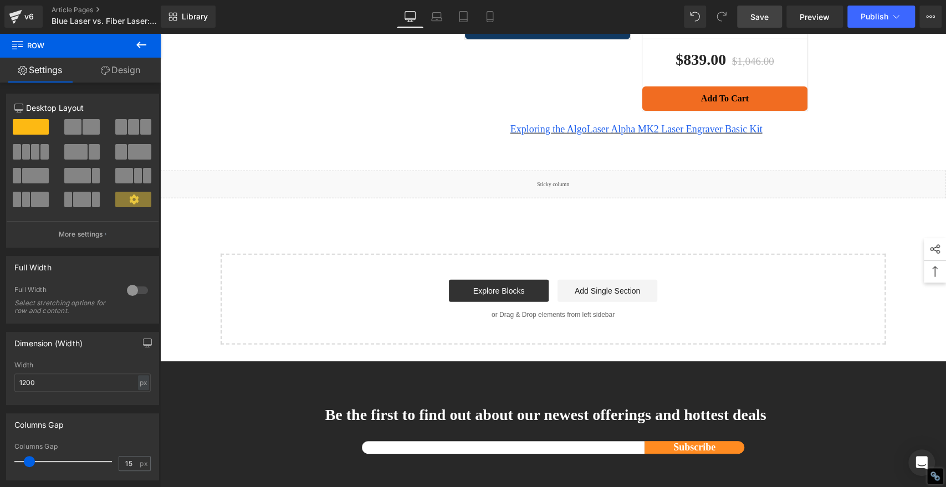
click at [765, 15] on span "Save" at bounding box center [760, 17] width 18 height 12
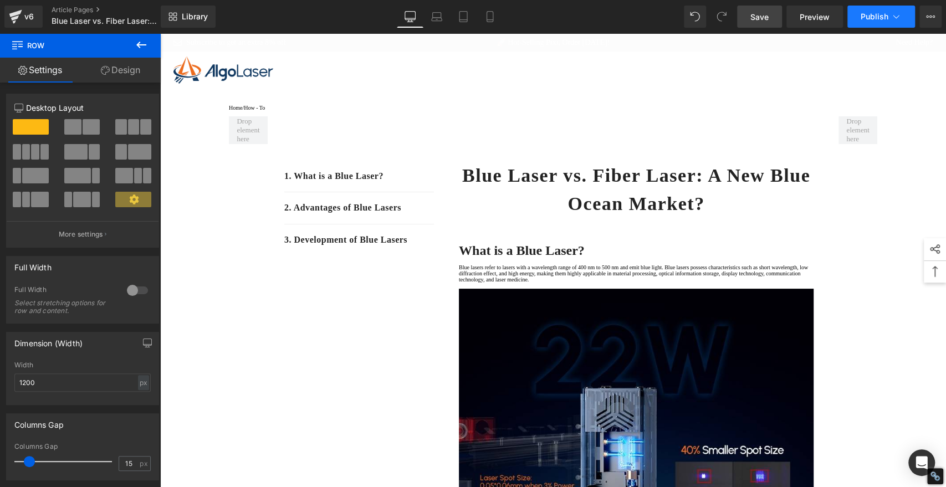
click at [871, 24] on button "Publish" at bounding box center [882, 17] width 68 height 22
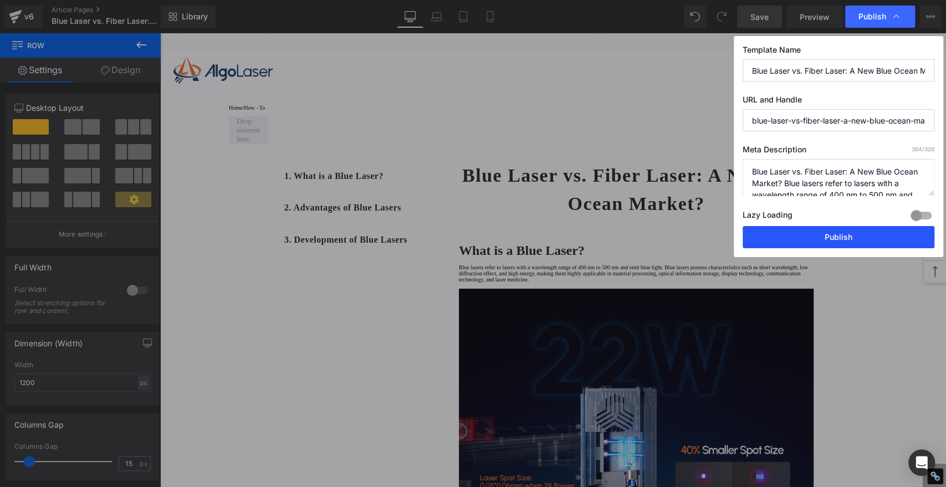
click at [843, 240] on button "Publish" at bounding box center [839, 237] width 192 height 22
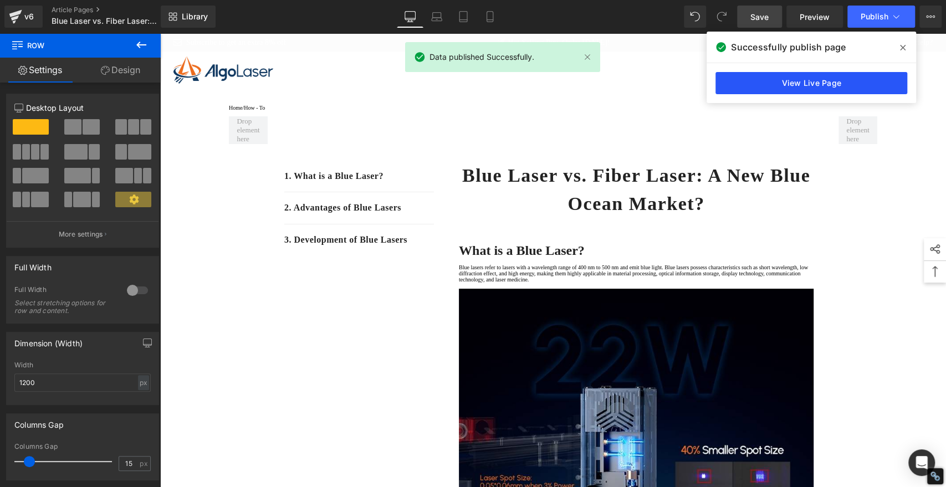
click at [768, 85] on link "View Live Page" at bounding box center [812, 83] width 192 height 22
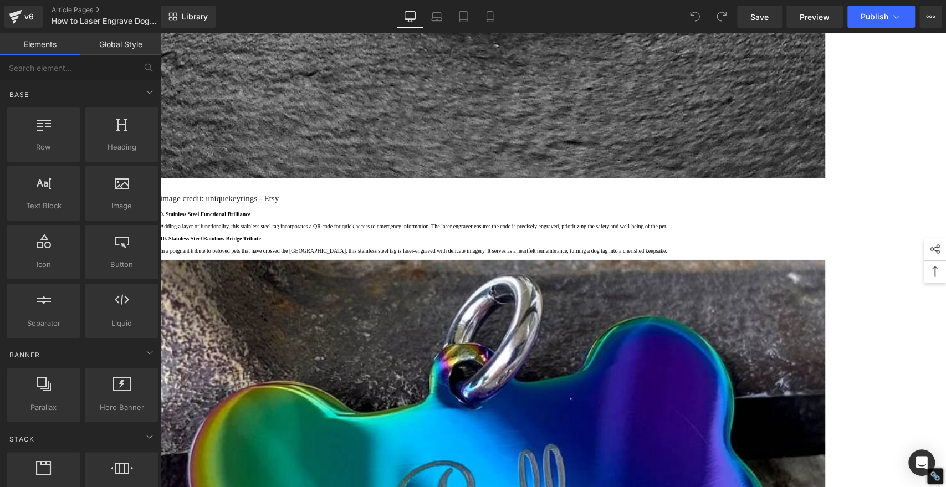
scroll to position [5227, 0]
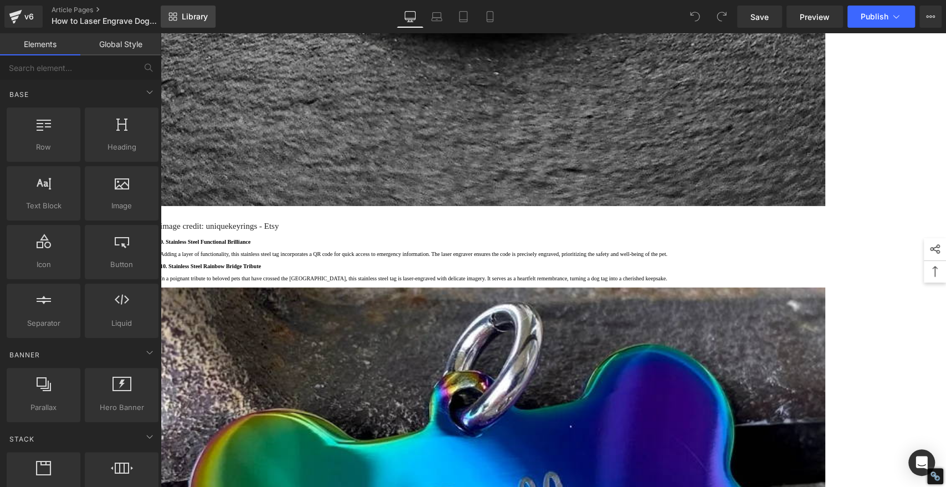
click at [184, 13] on span "Library" at bounding box center [195, 17] width 26 height 10
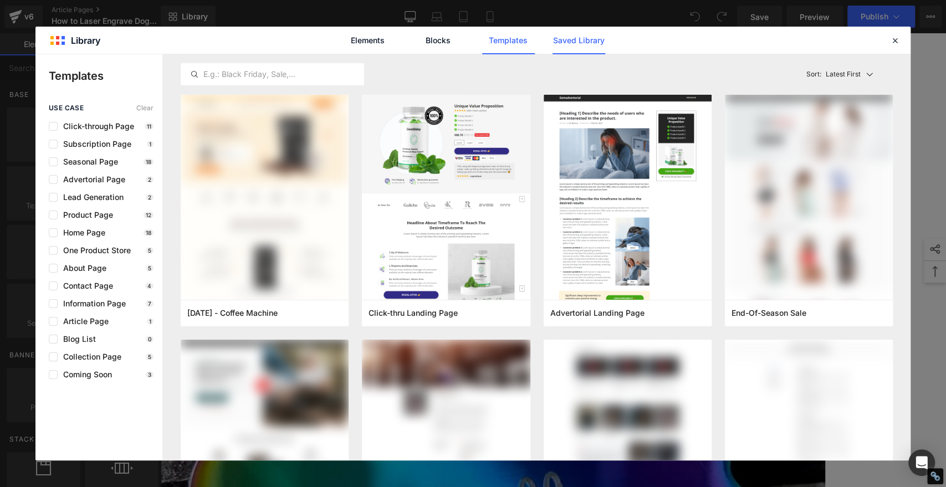
click at [589, 47] on link "Saved Library" at bounding box center [579, 41] width 53 height 28
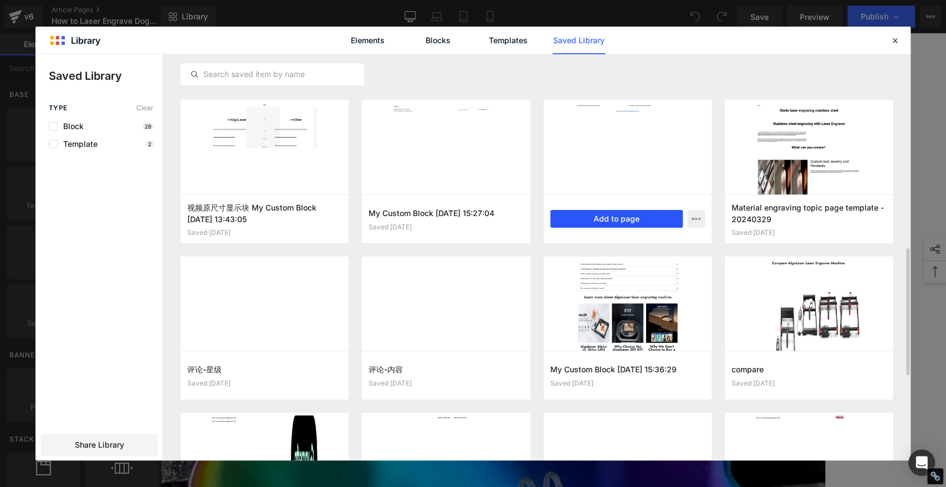
scroll to position [0, 0]
click at [621, 213] on button "Add to page" at bounding box center [616, 219] width 132 height 18
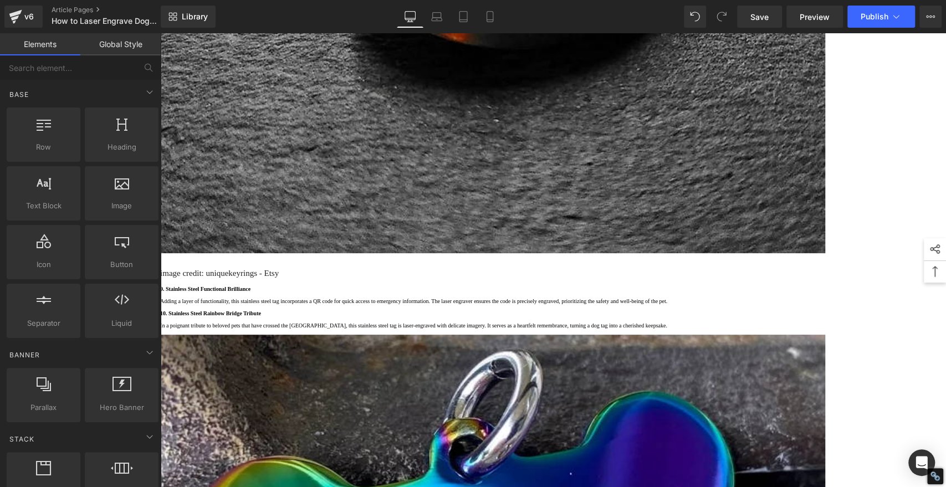
scroll to position [5168, 0]
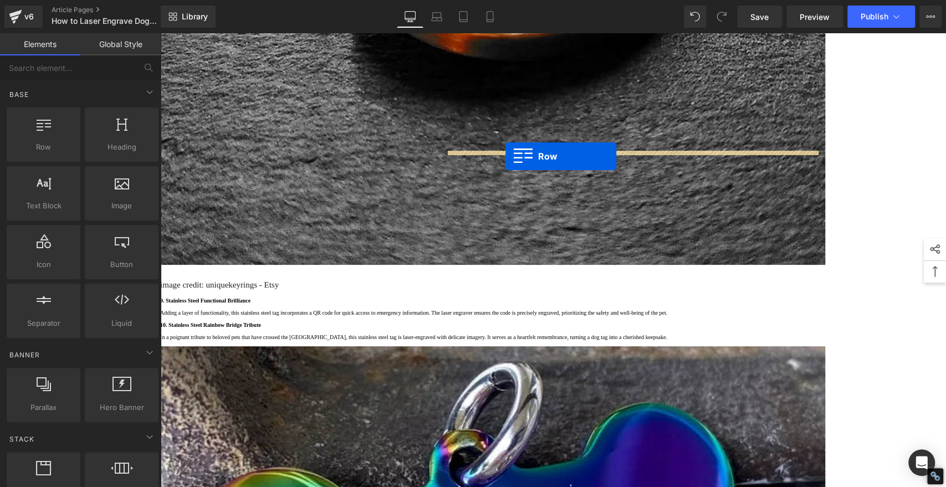
drag, startPoint x: 222, startPoint y: 220, endPoint x: 506, endPoint y: 157, distance: 290.8
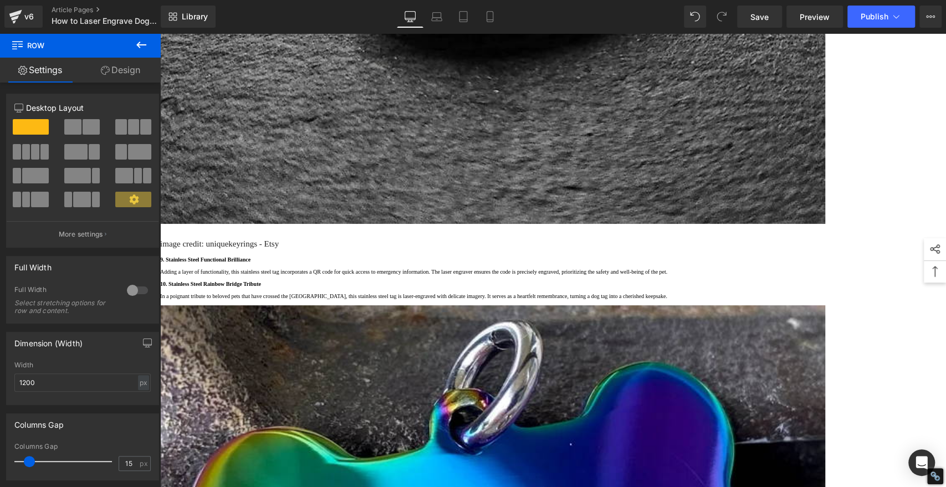
scroll to position [5318, 0]
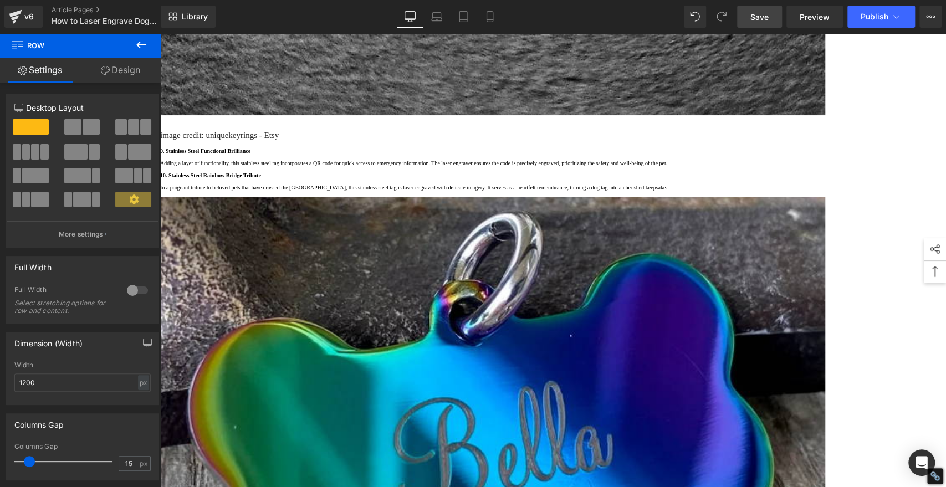
click at [756, 12] on span "Save" at bounding box center [760, 17] width 18 height 12
click at [879, 12] on span "Publish" at bounding box center [875, 16] width 28 height 9
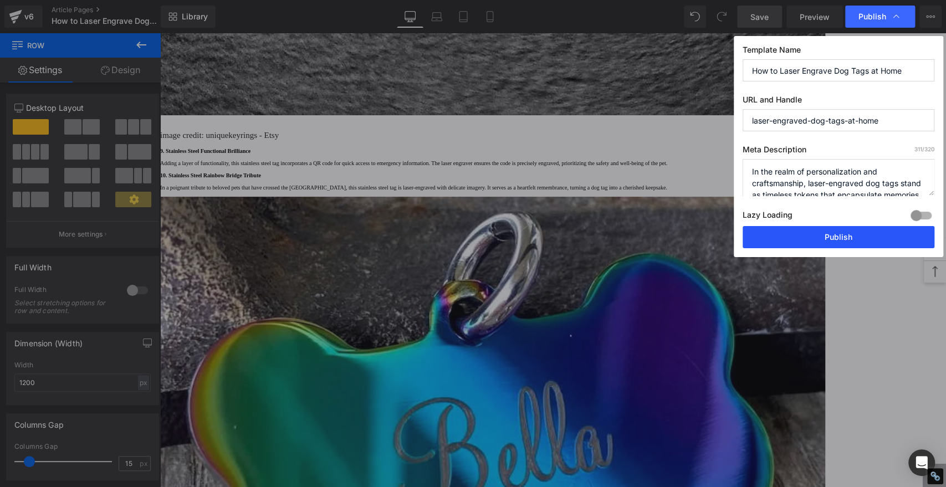
click at [881, 237] on button "Publish" at bounding box center [839, 237] width 192 height 22
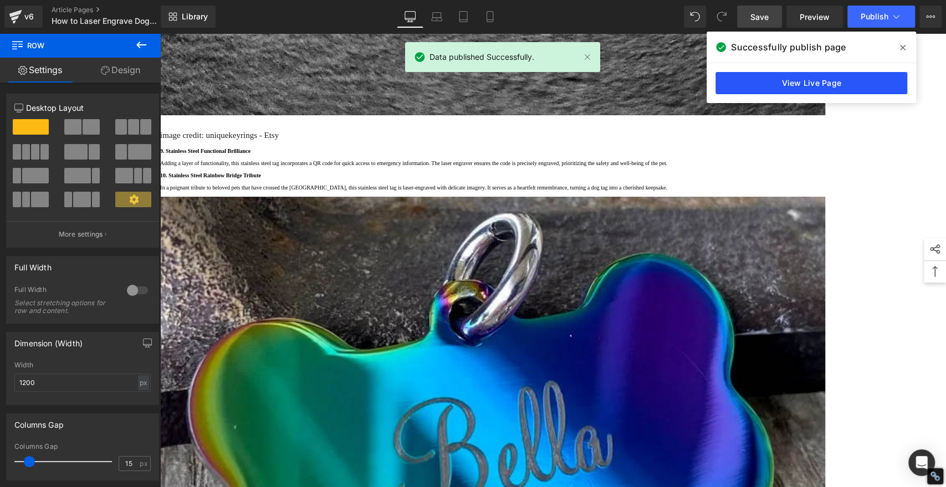
click at [853, 80] on link "View Live Page" at bounding box center [812, 83] width 192 height 22
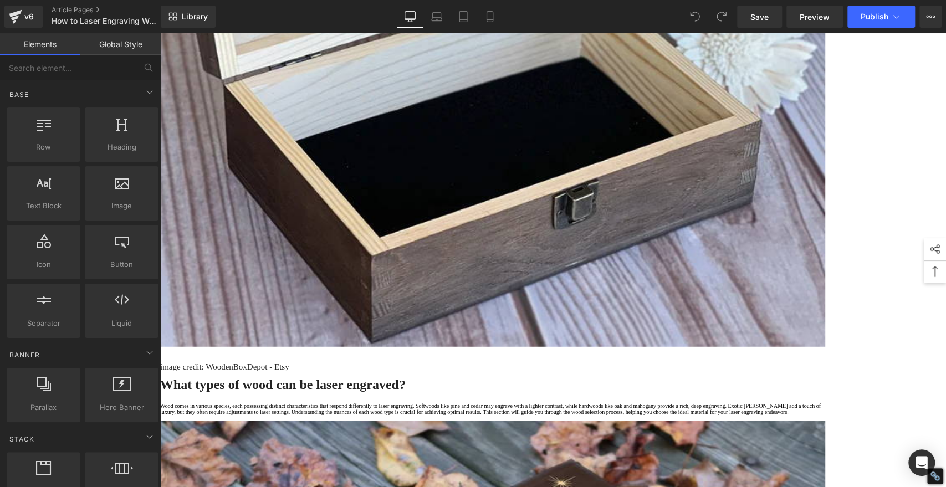
scroll to position [1957, 0]
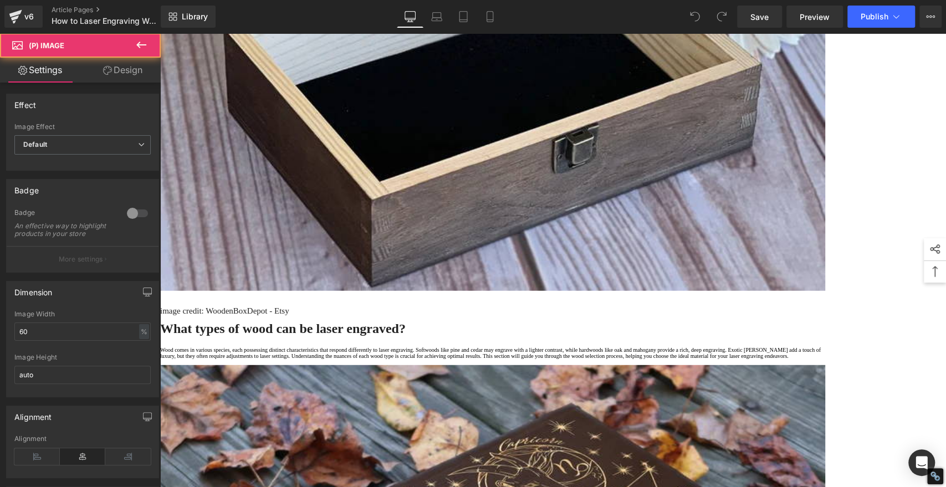
click at [160, 33] on icon at bounding box center [160, 33] width 0 height 0
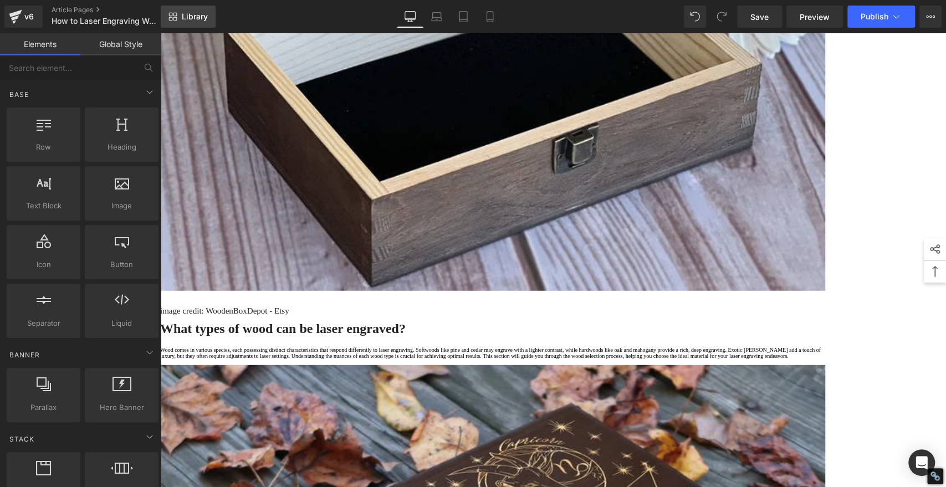
click at [203, 20] on span "Library" at bounding box center [195, 17] width 26 height 10
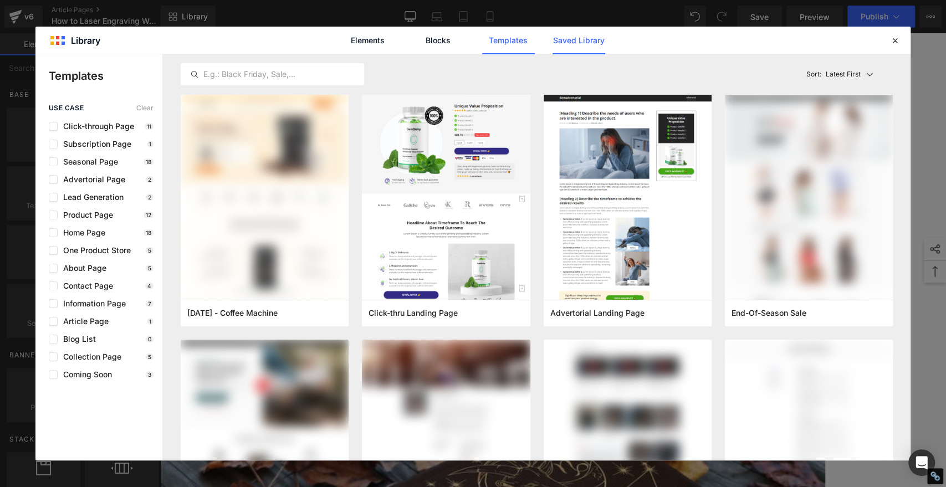
click at [589, 54] on div "Latest First Most View Latest First Sort: Latest First" at bounding box center [537, 74] width 712 height 40
click at [586, 42] on link "Saved Library" at bounding box center [579, 41] width 53 height 28
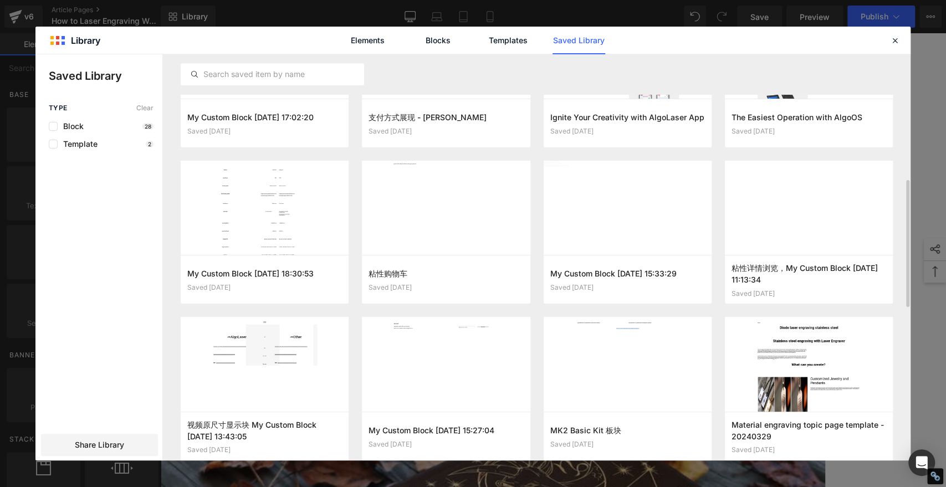
scroll to position [435, 0]
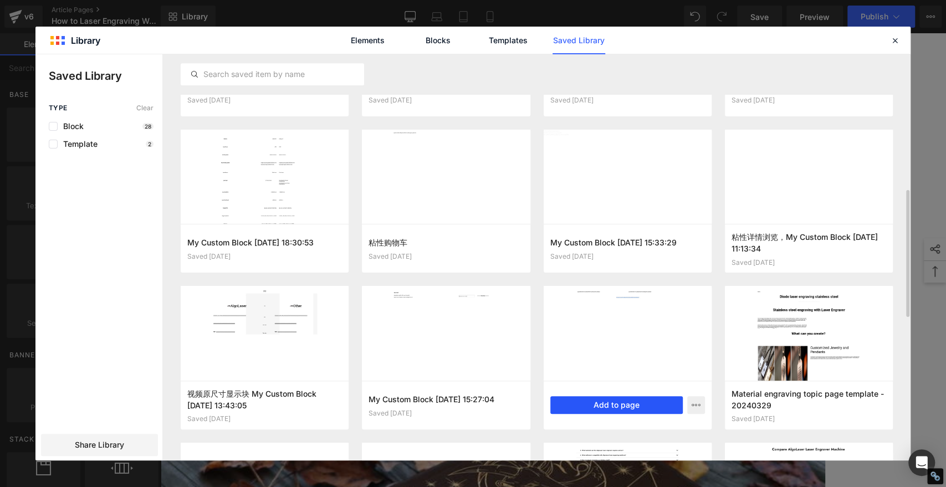
click at [626, 407] on button "Add to page" at bounding box center [616, 405] width 132 height 18
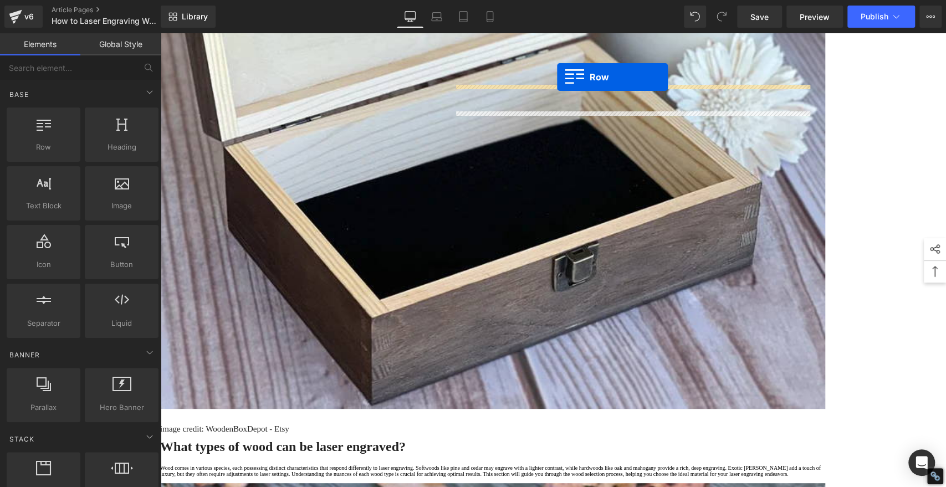
scroll to position [1828, 0]
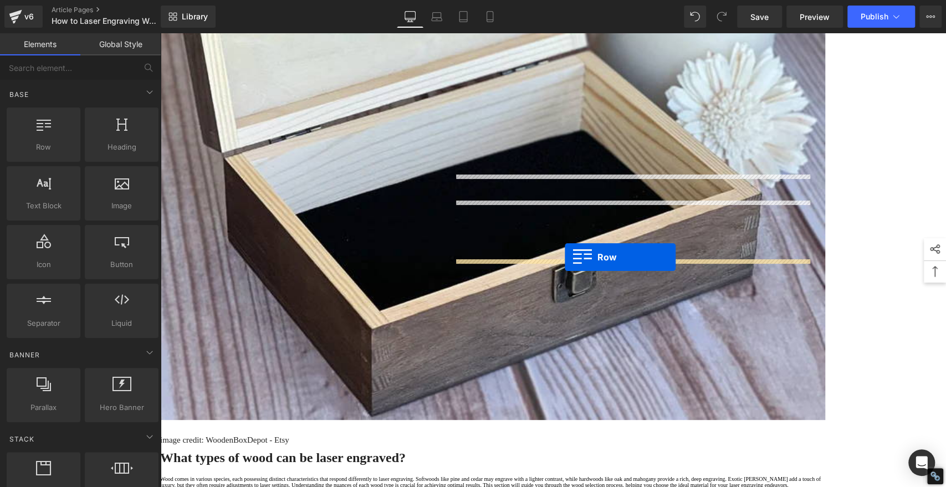
drag, startPoint x: 223, startPoint y: 218, endPoint x: 565, endPoint y: 257, distance: 344.3
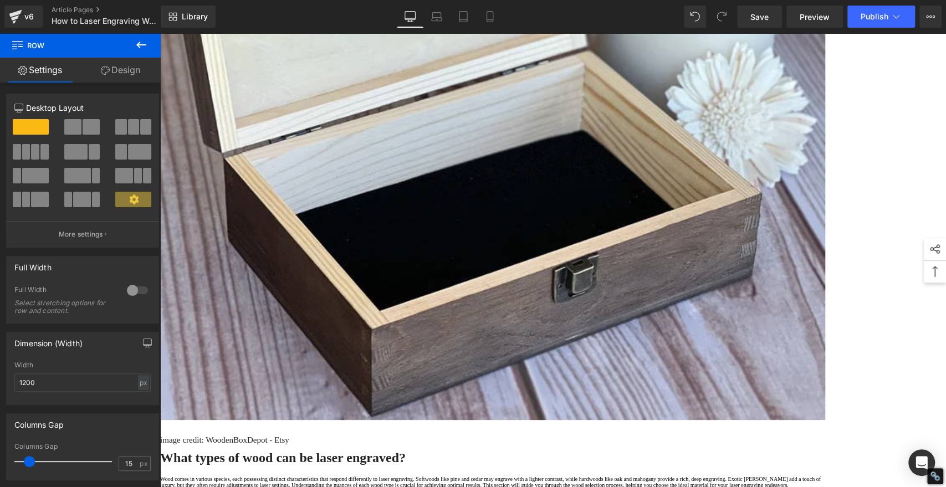
scroll to position [1889, 0]
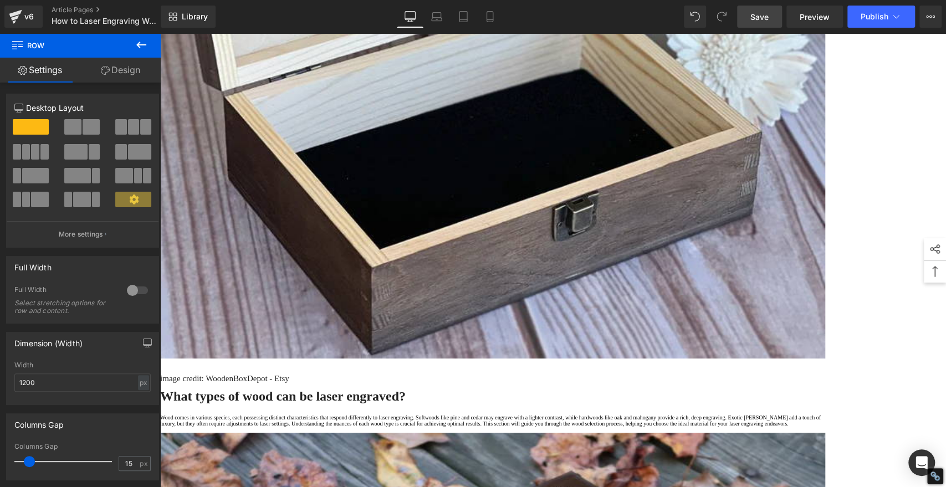
click at [758, 22] on span "Save" at bounding box center [760, 17] width 18 height 12
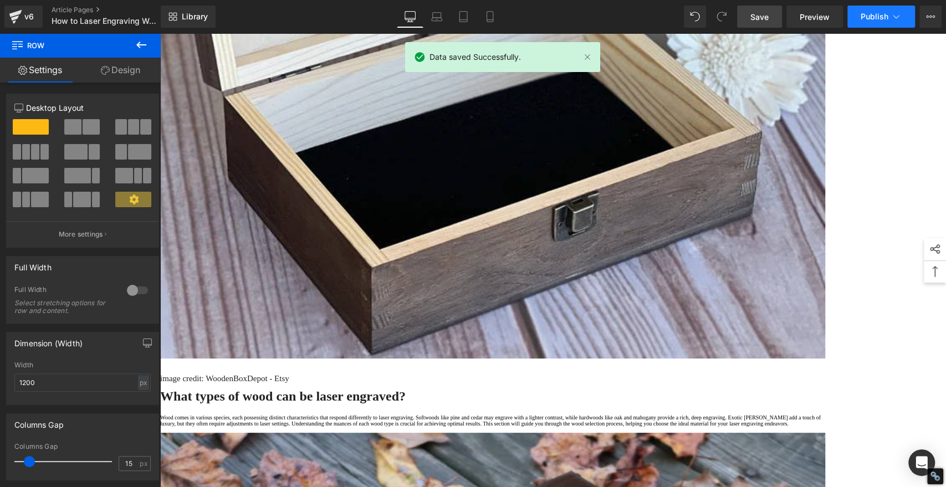
click at [876, 16] on span "Publish" at bounding box center [875, 16] width 28 height 9
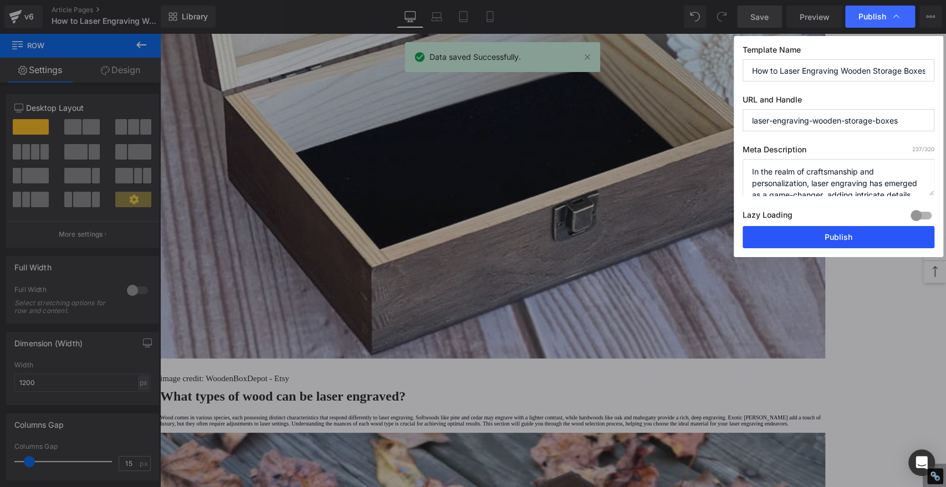
click at [850, 231] on button "Publish" at bounding box center [839, 237] width 192 height 22
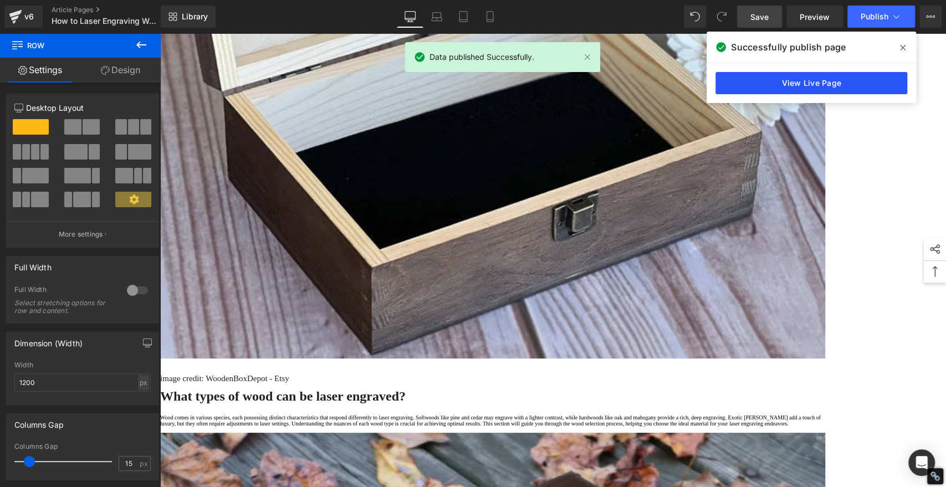
click at [804, 79] on link "View Live Page" at bounding box center [812, 83] width 192 height 22
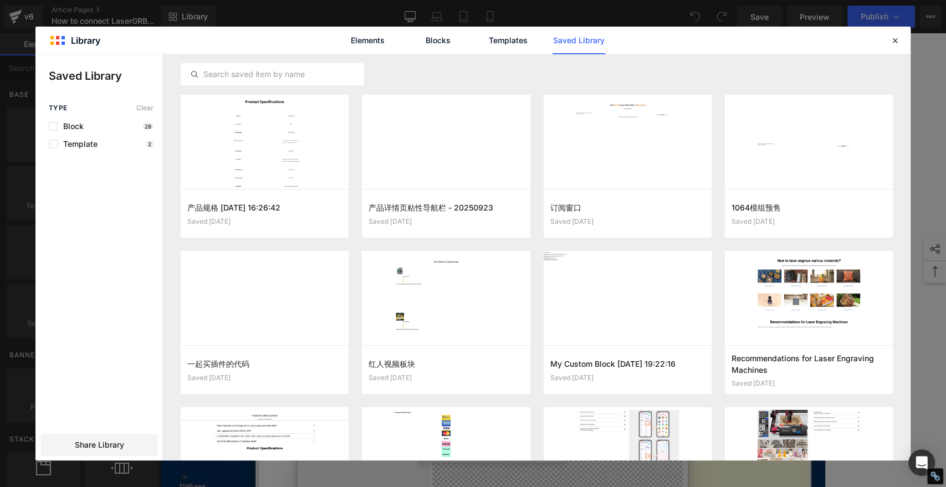
scroll to position [528, 0]
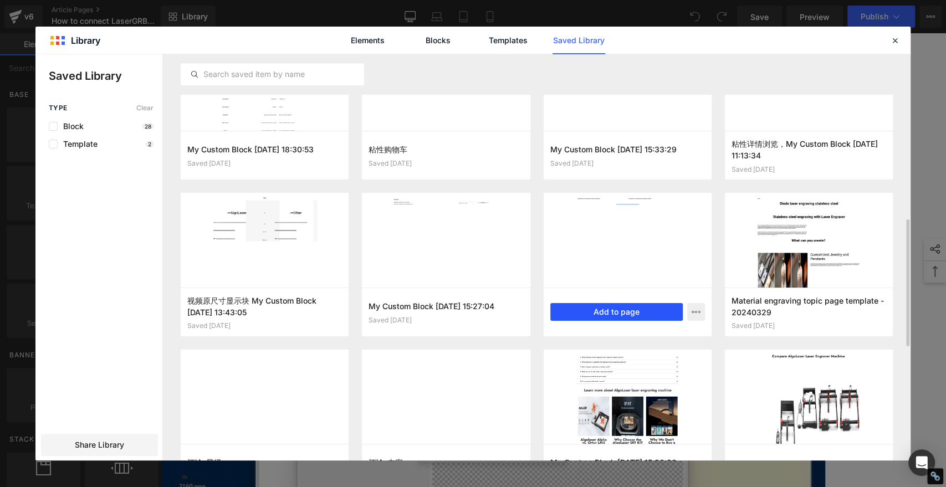
click at [612, 307] on button "Add to page" at bounding box center [616, 312] width 132 height 18
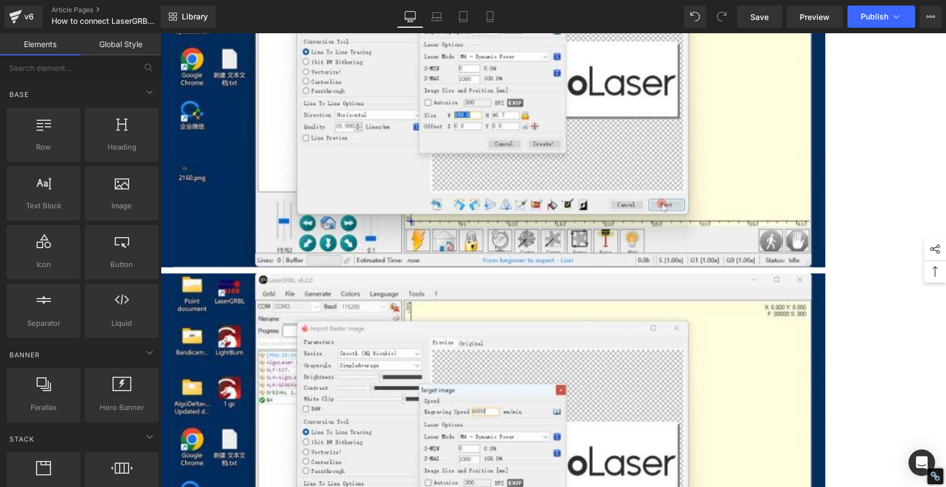
scroll to position [4000, 0]
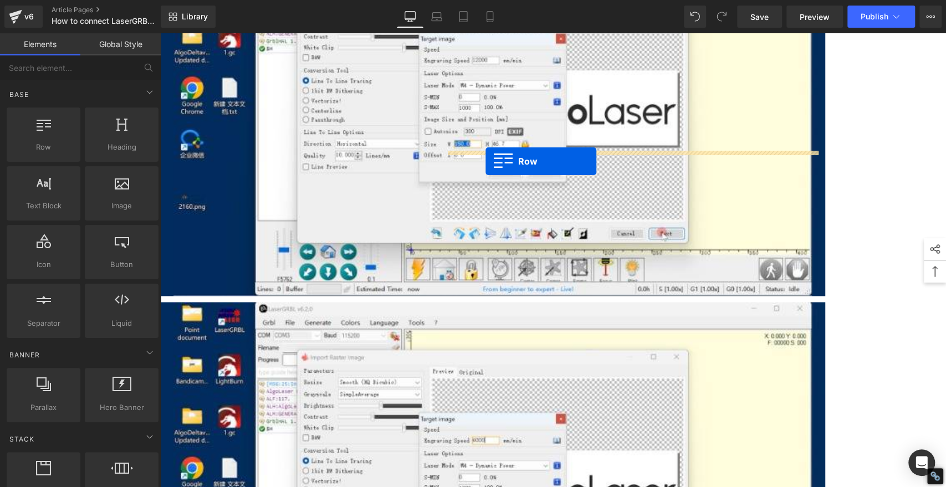
drag, startPoint x: 223, startPoint y: 222, endPoint x: 486, endPoint y: 161, distance: 269.6
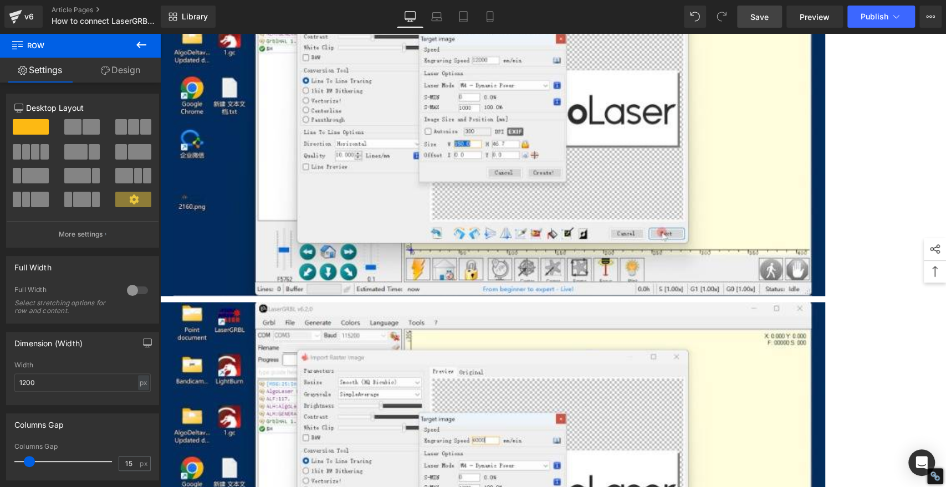
click at [760, 12] on span "Save" at bounding box center [760, 17] width 18 height 12
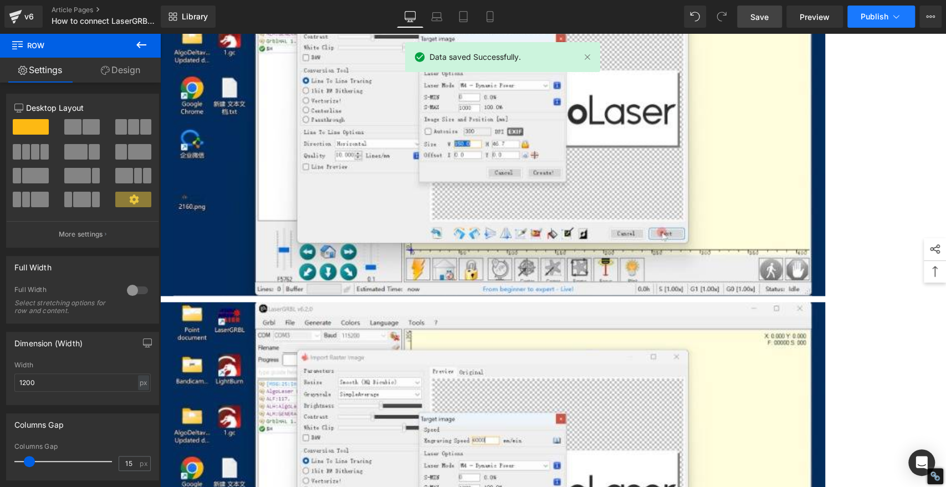
click at [867, 17] on span "Publish" at bounding box center [875, 16] width 28 height 9
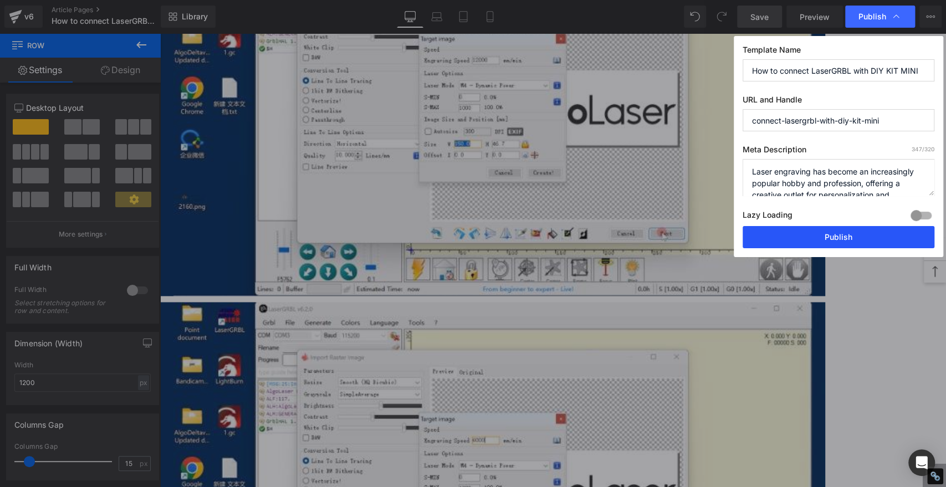
click at [878, 242] on button "Publish" at bounding box center [839, 237] width 192 height 22
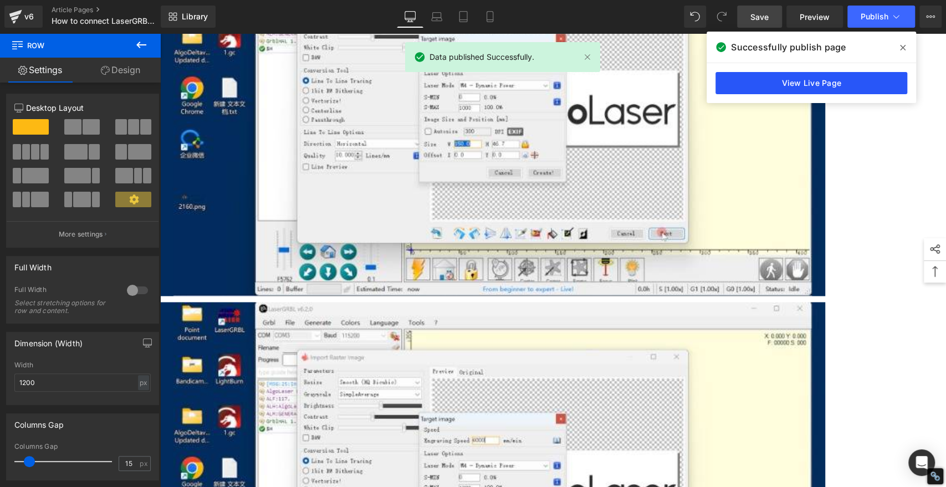
click at [813, 83] on link "View Live Page" at bounding box center [812, 83] width 192 height 22
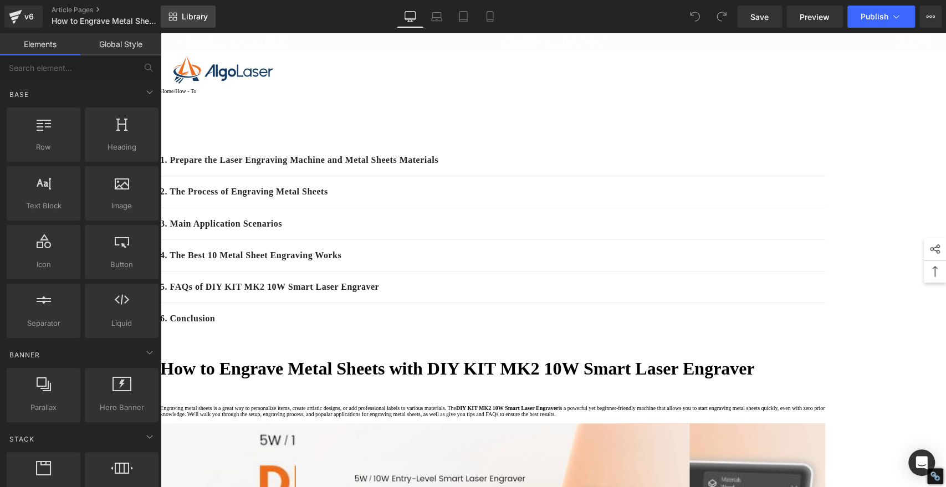
click at [200, 19] on span "Library" at bounding box center [195, 17] width 26 height 10
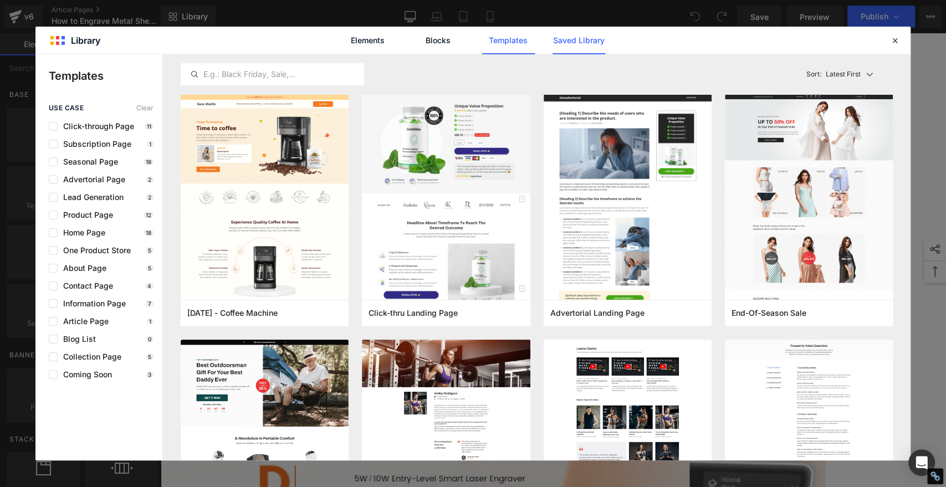
click at [590, 39] on link "Saved Library" at bounding box center [579, 41] width 53 height 28
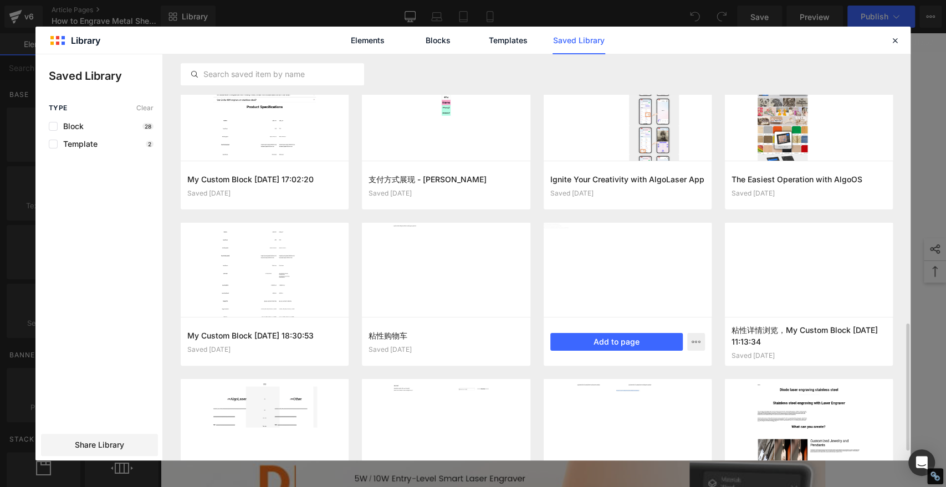
scroll to position [497, 0]
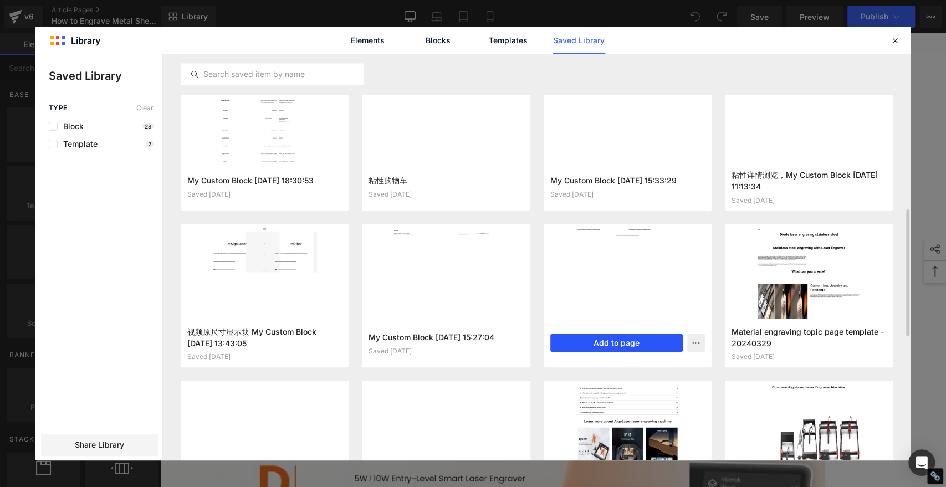
click at [618, 340] on button "Add to page" at bounding box center [616, 343] width 132 height 18
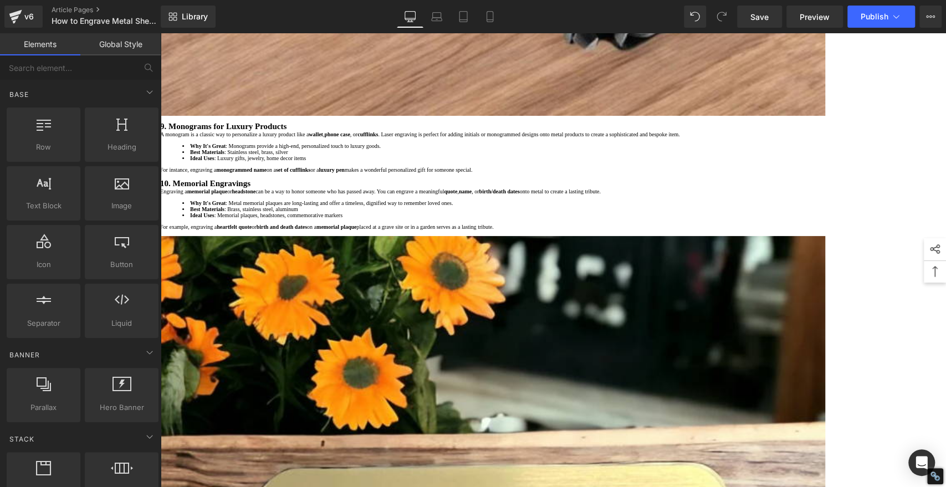
scroll to position [5184, 0]
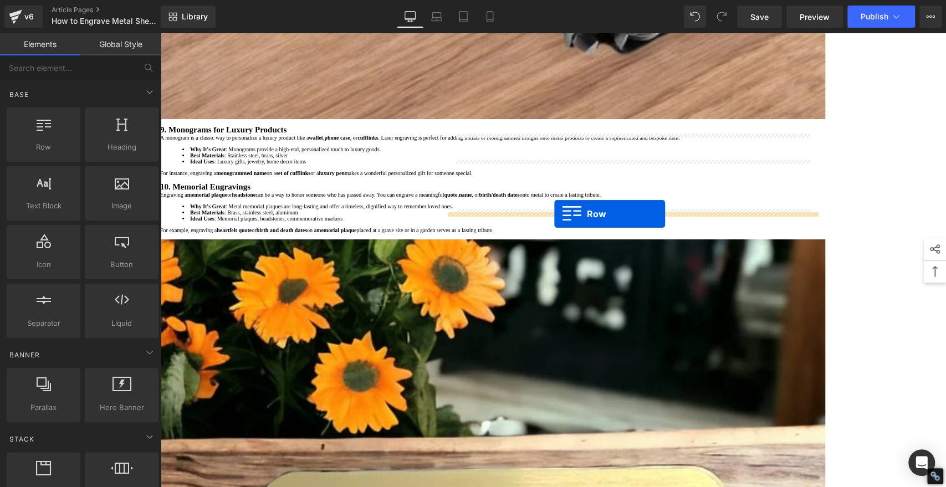
drag, startPoint x: 222, startPoint y: 281, endPoint x: 554, endPoint y: 214, distance: 338.8
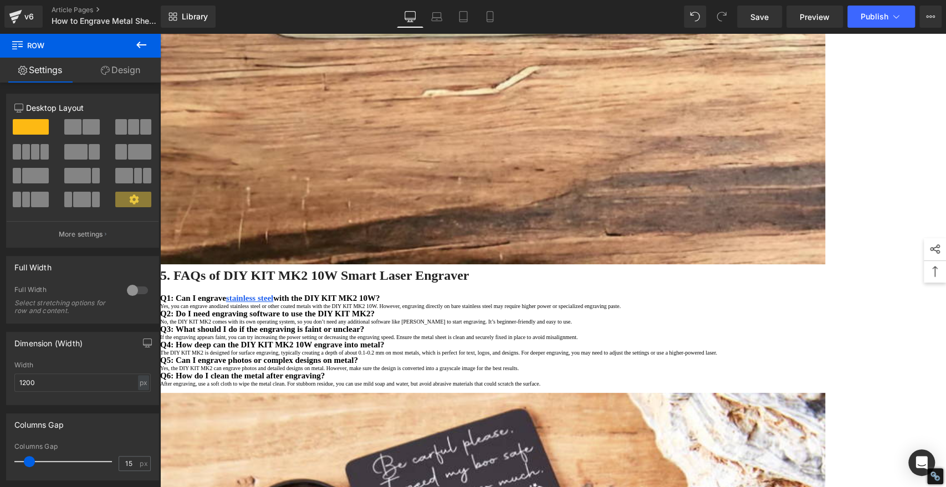
scroll to position [5517, 0]
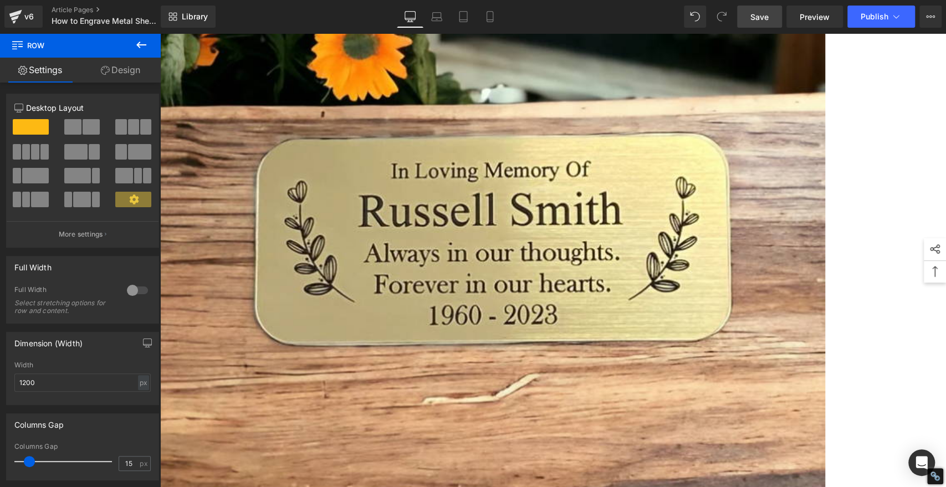
click at [755, 13] on span "Save" at bounding box center [760, 17] width 18 height 12
click at [870, 21] on span "Publish" at bounding box center [875, 16] width 28 height 9
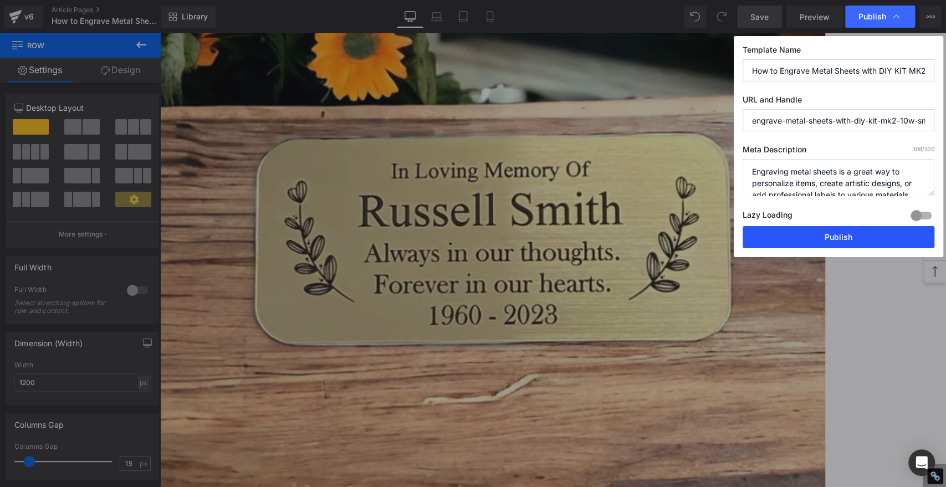
click at [877, 243] on button "Publish" at bounding box center [839, 237] width 192 height 22
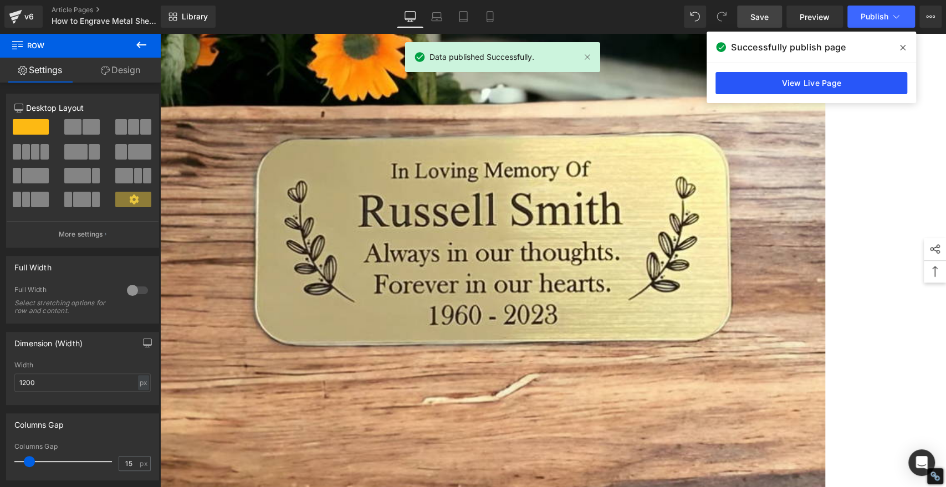
click at [863, 88] on link "View Live Page" at bounding box center [812, 83] width 192 height 22
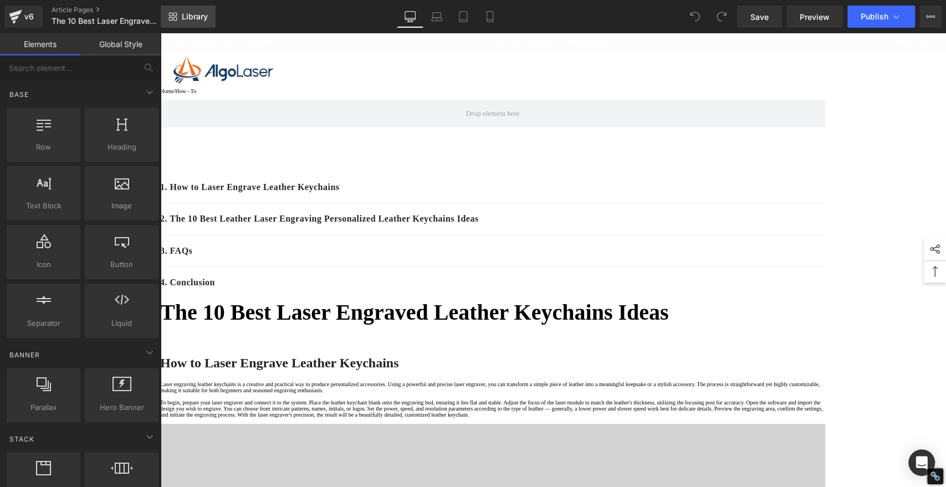
click at [205, 9] on link "Library" at bounding box center [188, 17] width 55 height 22
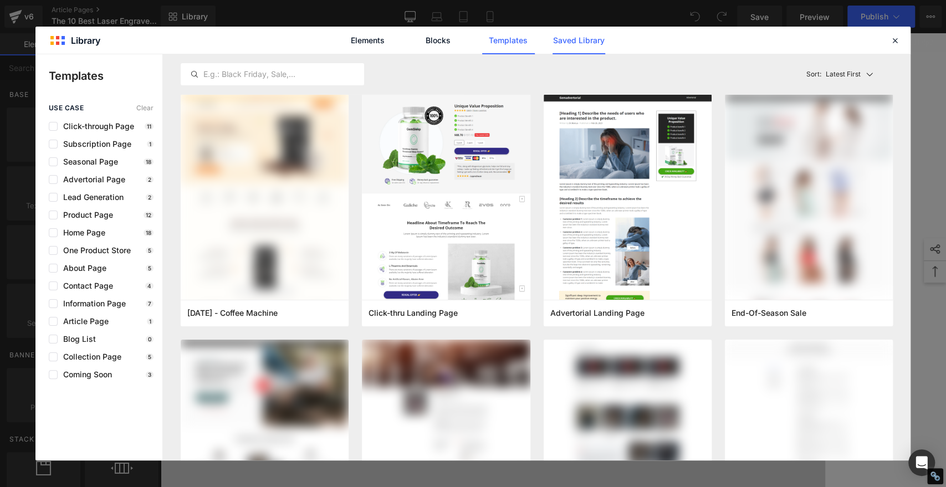
click at [580, 41] on link "Saved Library" at bounding box center [579, 41] width 53 height 28
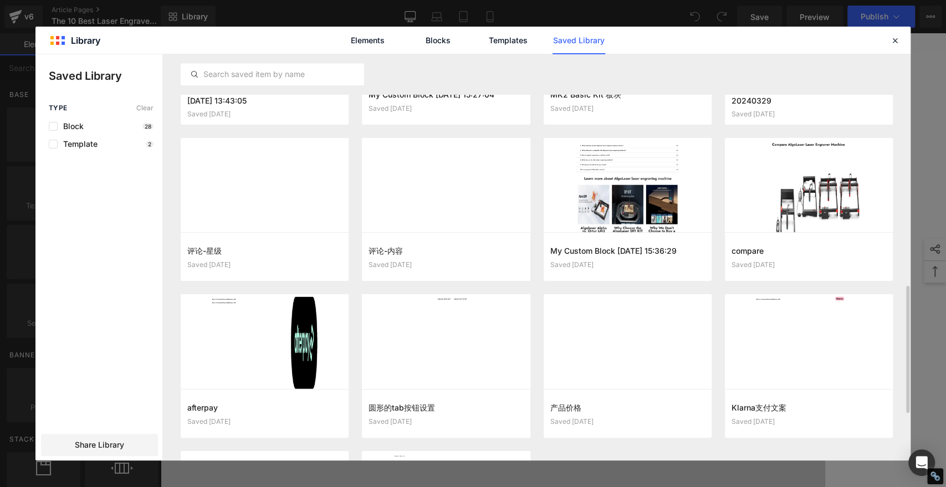
scroll to position [617, 0]
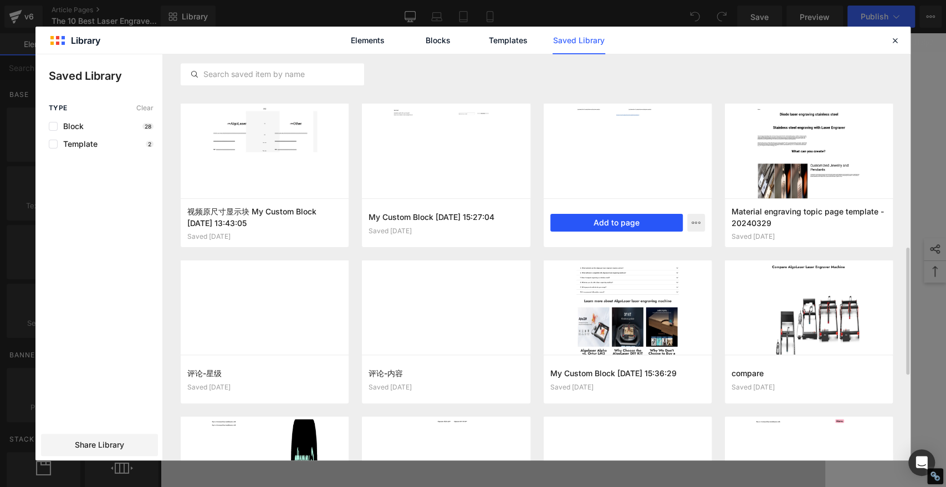
click at [644, 221] on button "Add to page" at bounding box center [616, 223] width 132 height 18
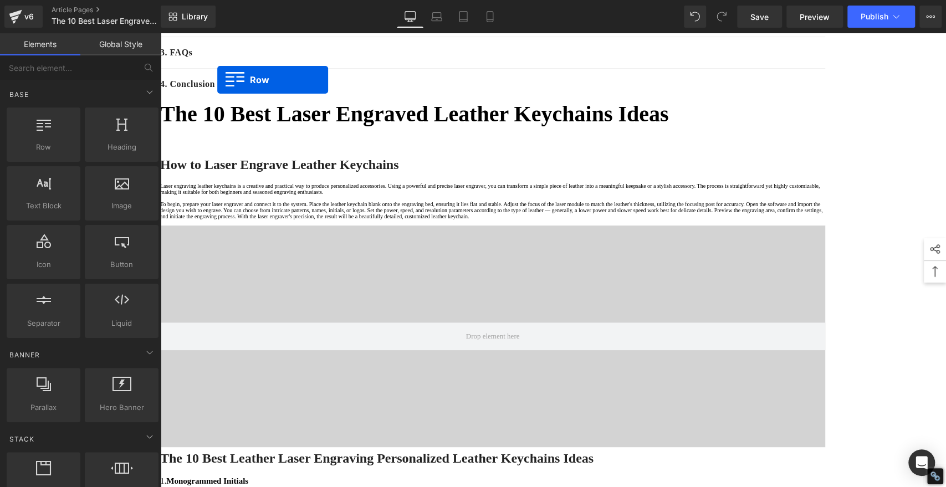
scroll to position [177, 0]
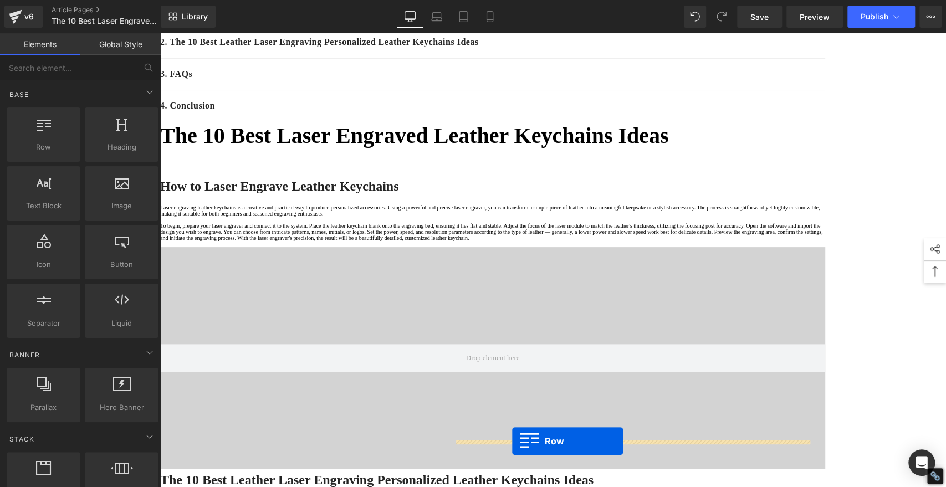
drag, startPoint x: 223, startPoint y: 97, endPoint x: 512, endPoint y: 441, distance: 449.3
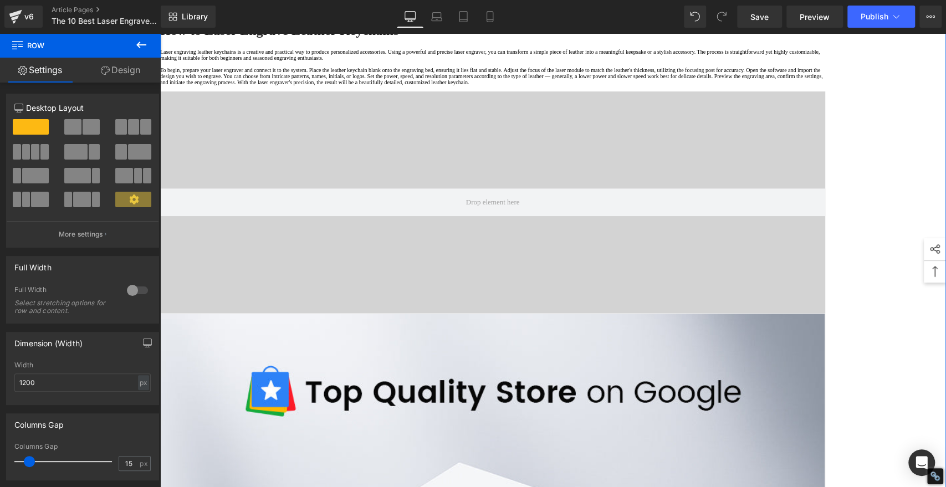
scroll to position [361, 0]
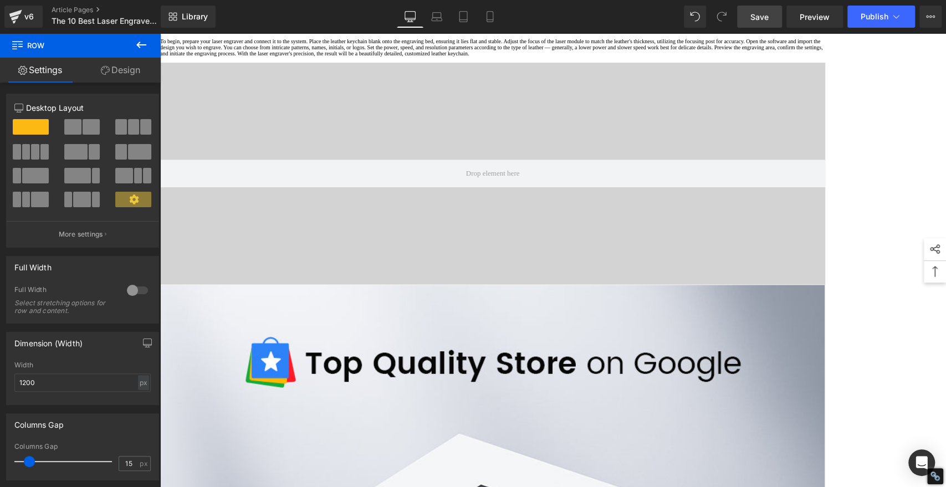
click at [757, 21] on span "Save" at bounding box center [760, 17] width 18 height 12
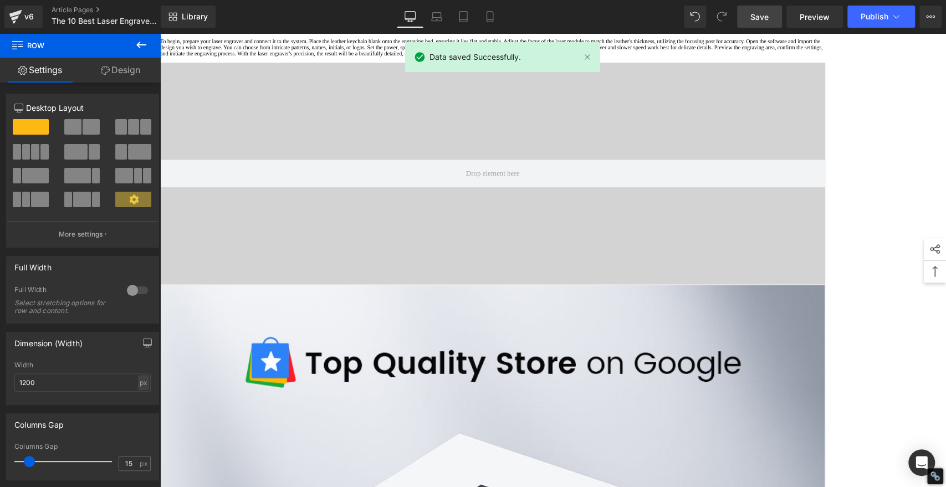
click at [765, 17] on span "Save" at bounding box center [760, 17] width 18 height 12
click at [865, 19] on span "Publish" at bounding box center [875, 16] width 28 height 9
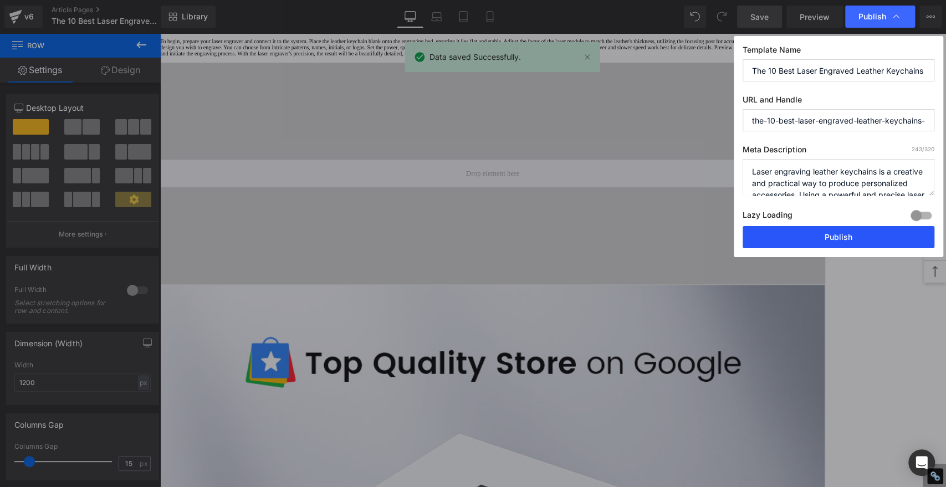
click at [888, 237] on button "Publish" at bounding box center [839, 237] width 192 height 22
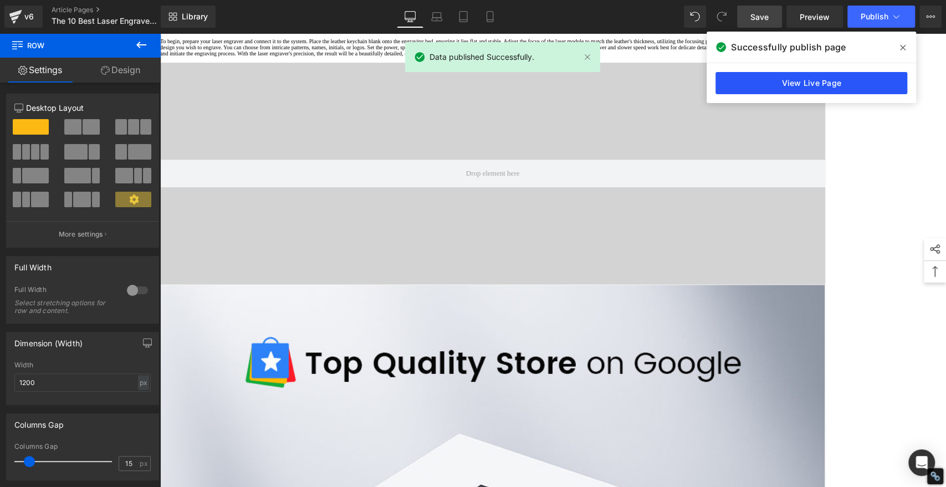
click at [875, 88] on link "View Live Page" at bounding box center [812, 83] width 192 height 22
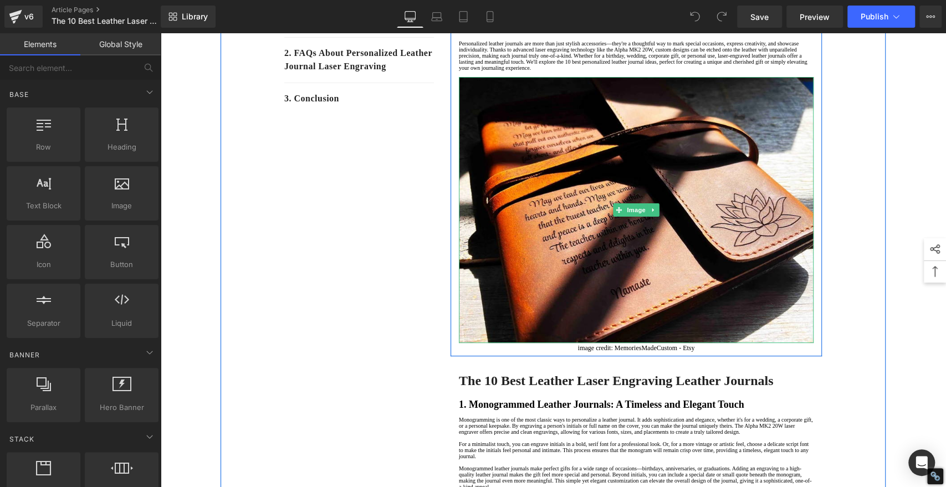
scroll to position [308, 0]
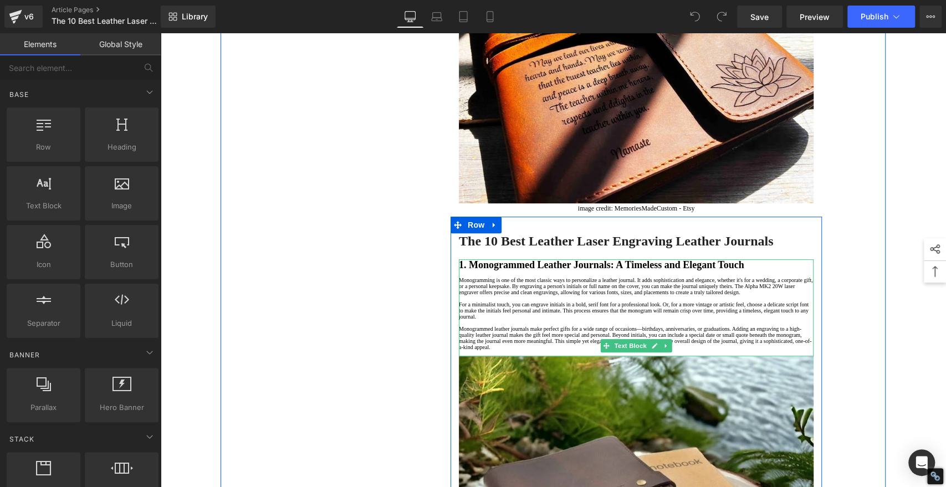
click at [720, 277] on div at bounding box center [636, 274] width 355 height 6
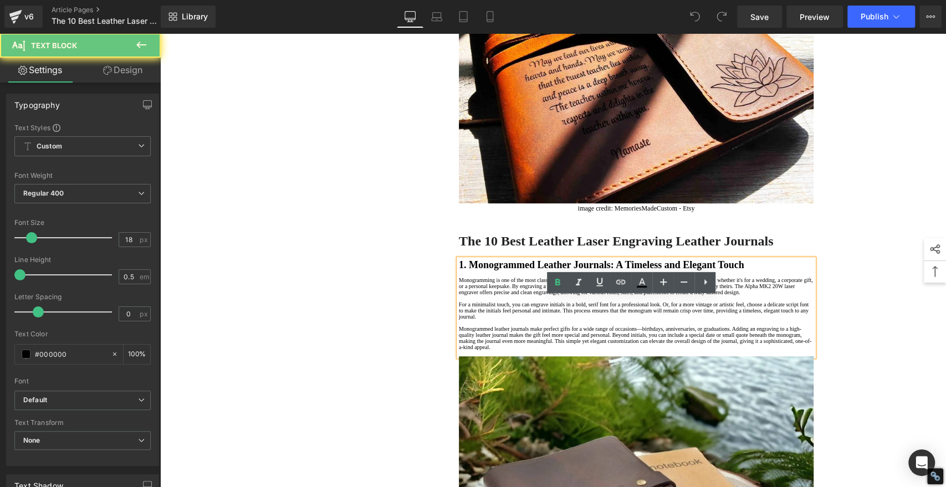
click at [774, 277] on div at bounding box center [636, 274] width 355 height 6
click at [496, 277] on div at bounding box center [636, 274] width 355 height 6
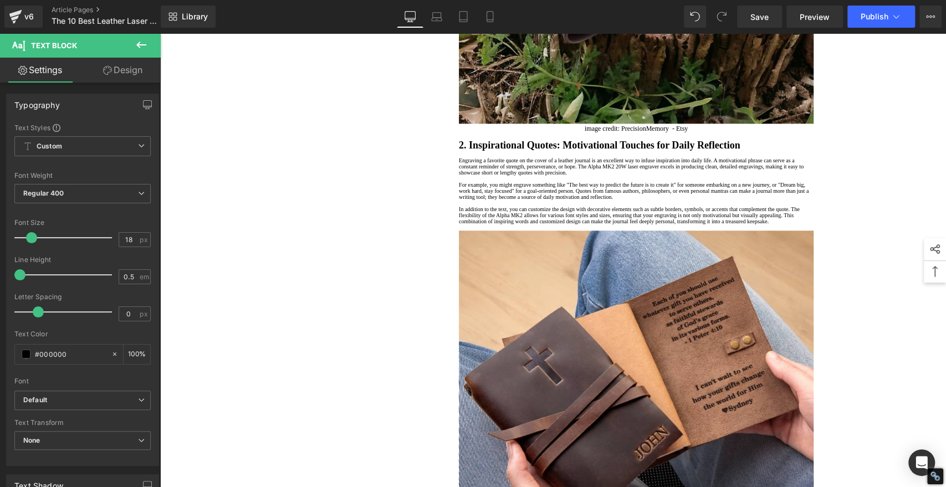
scroll to position [924, 0]
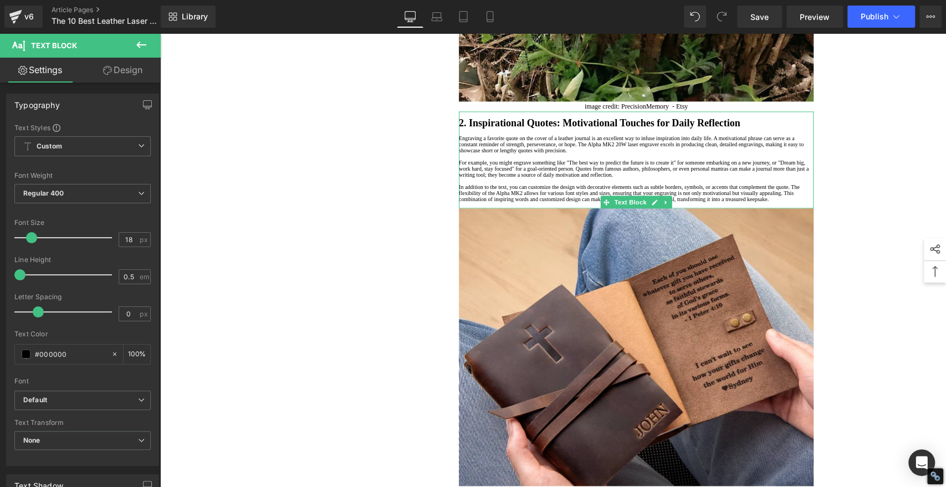
click at [508, 135] on div at bounding box center [636, 132] width 355 height 6
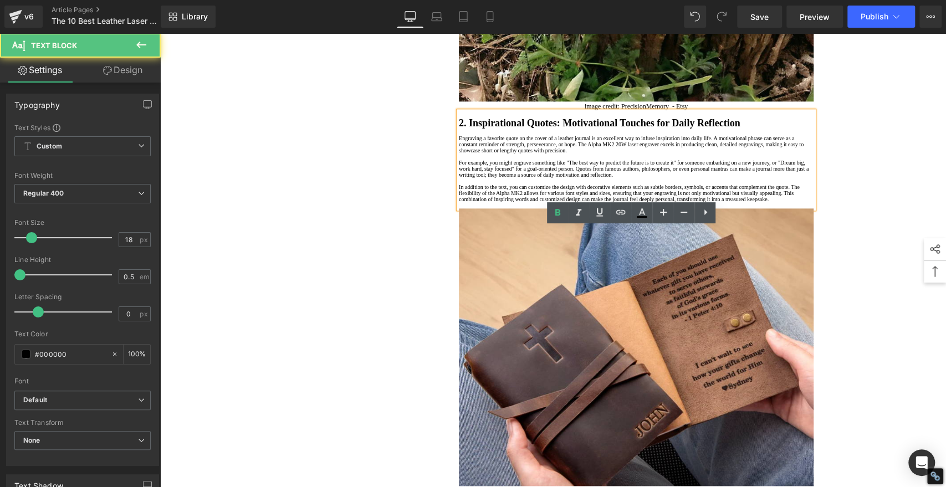
click at [508, 135] on div at bounding box center [636, 132] width 355 height 6
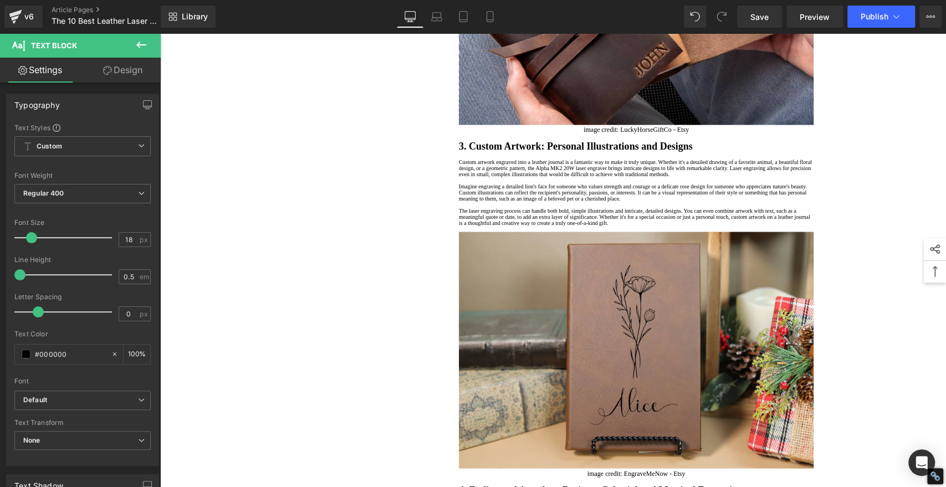
scroll to position [1293, 0]
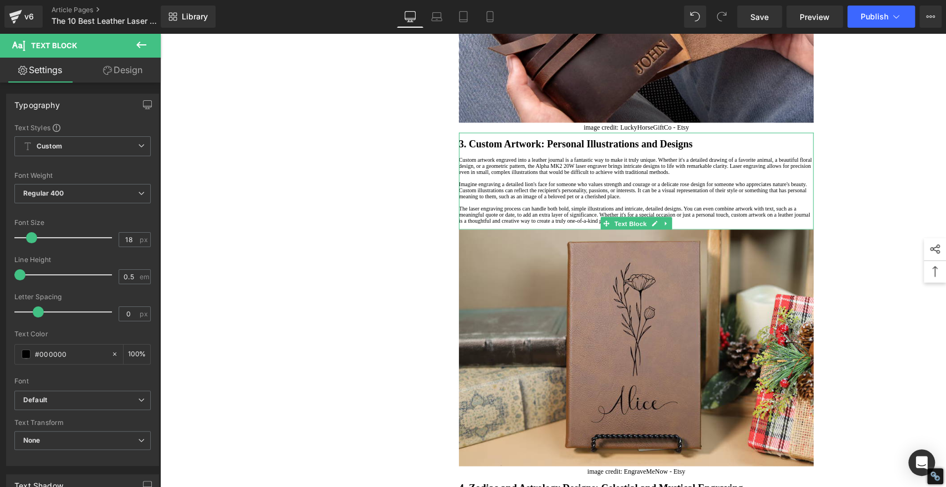
click at [490, 156] on div at bounding box center [636, 153] width 355 height 6
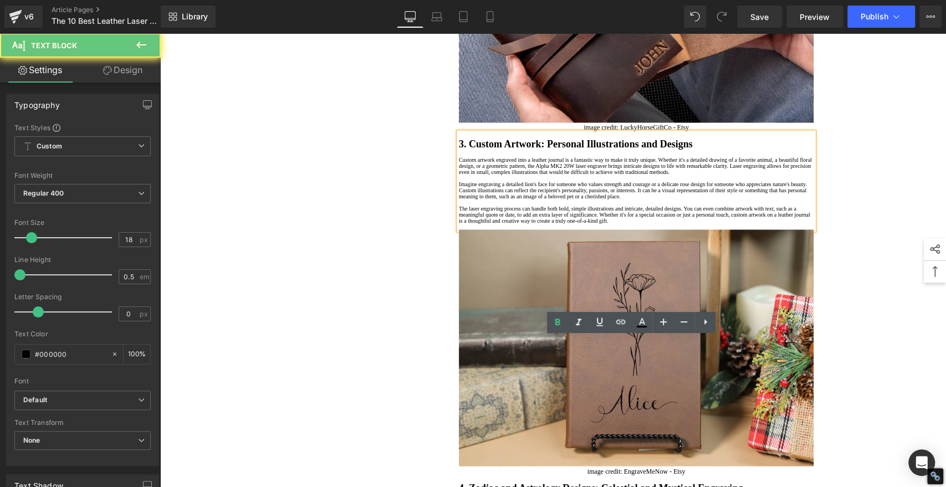
click at [490, 156] on div at bounding box center [636, 153] width 355 height 6
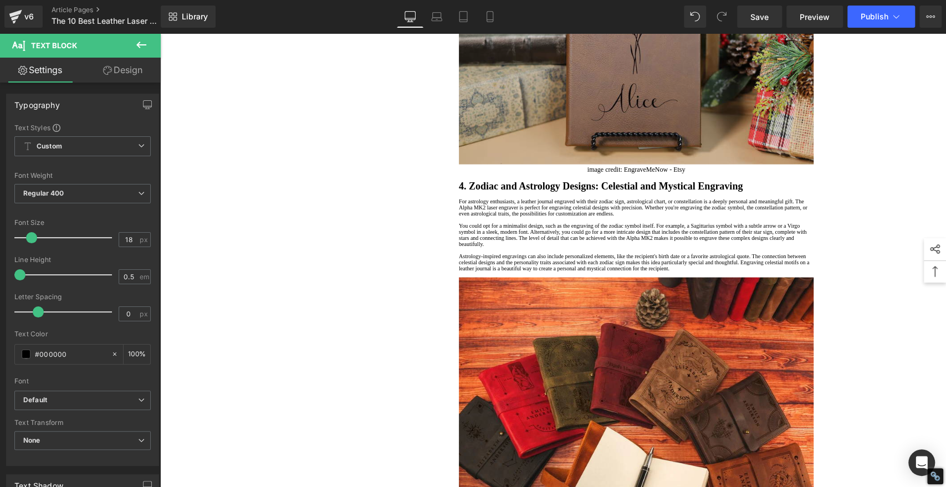
scroll to position [1848, 0]
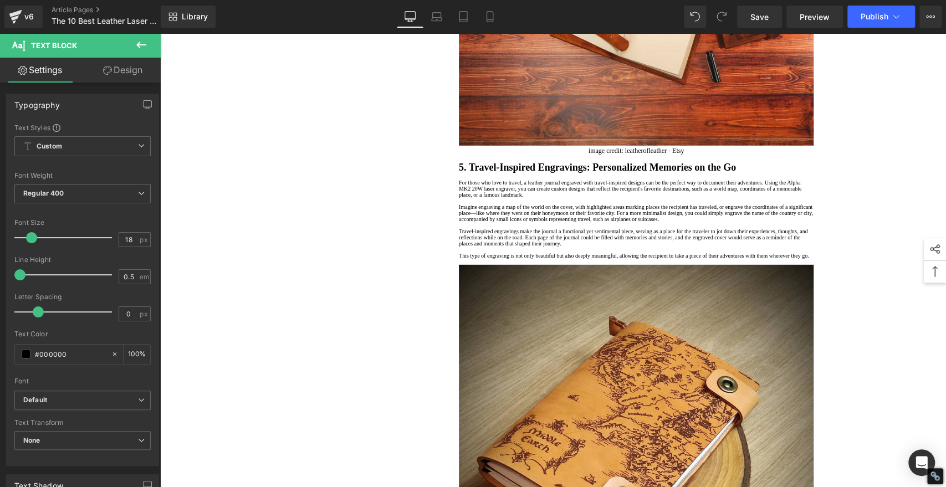
scroll to position [2341, 0]
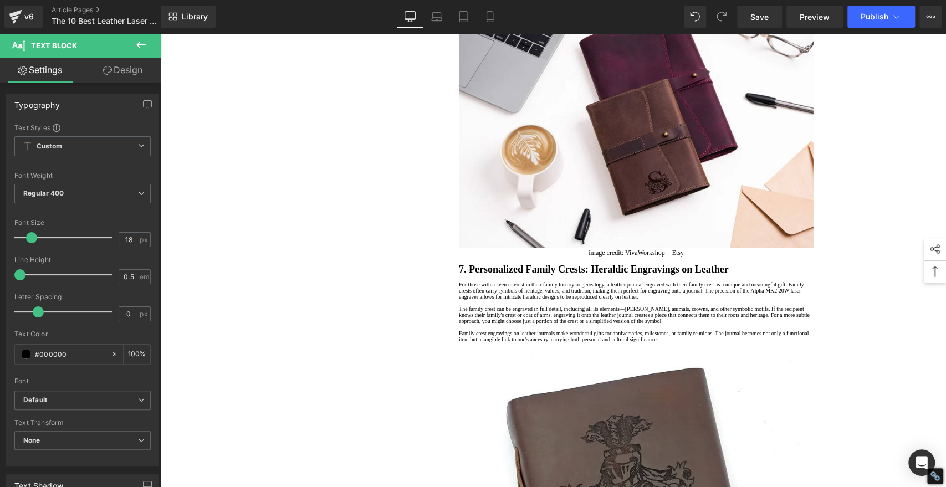
scroll to position [2895, 0]
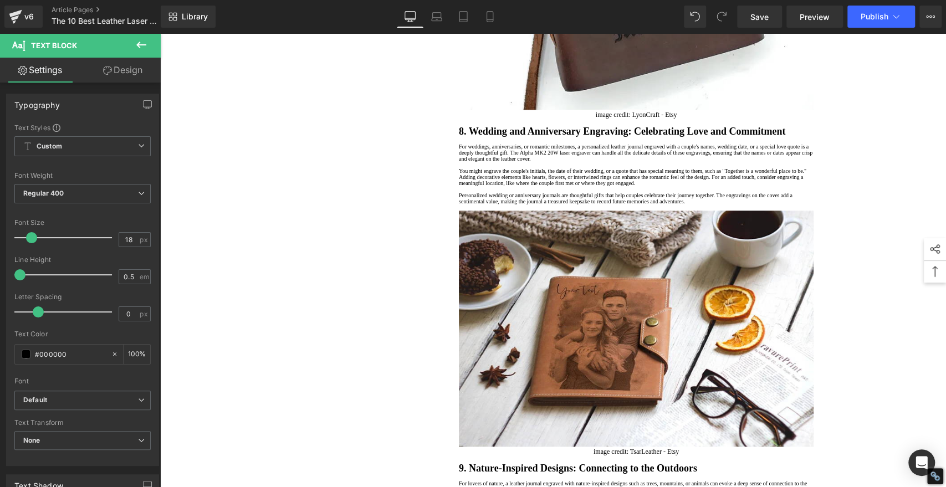
scroll to position [3511, 0]
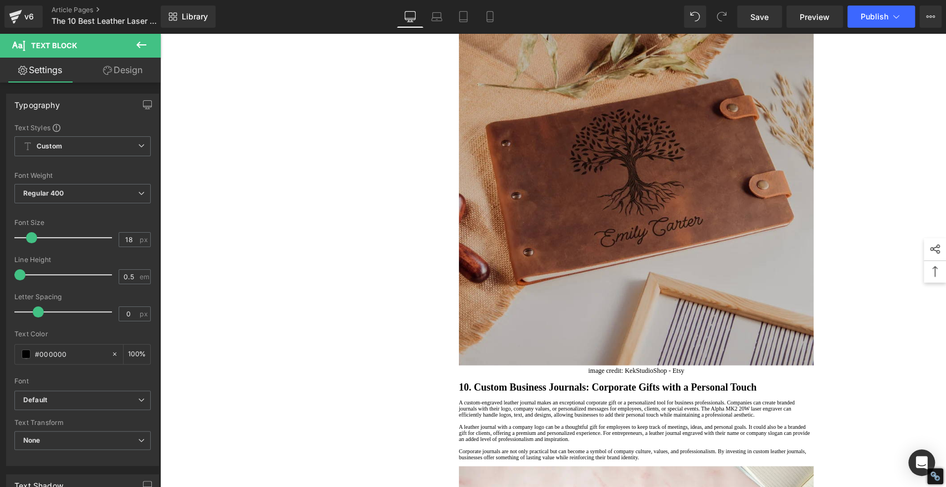
scroll to position [4004, 0]
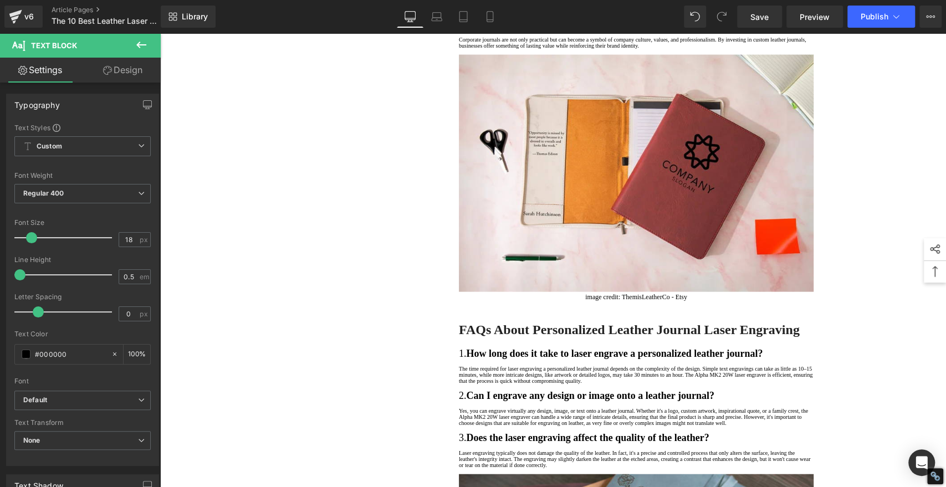
scroll to position [4496, 0]
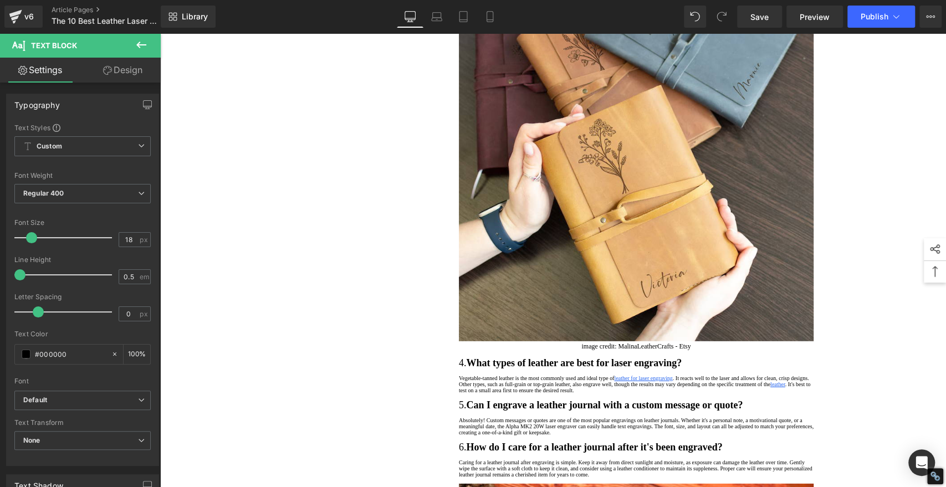
scroll to position [5051, 0]
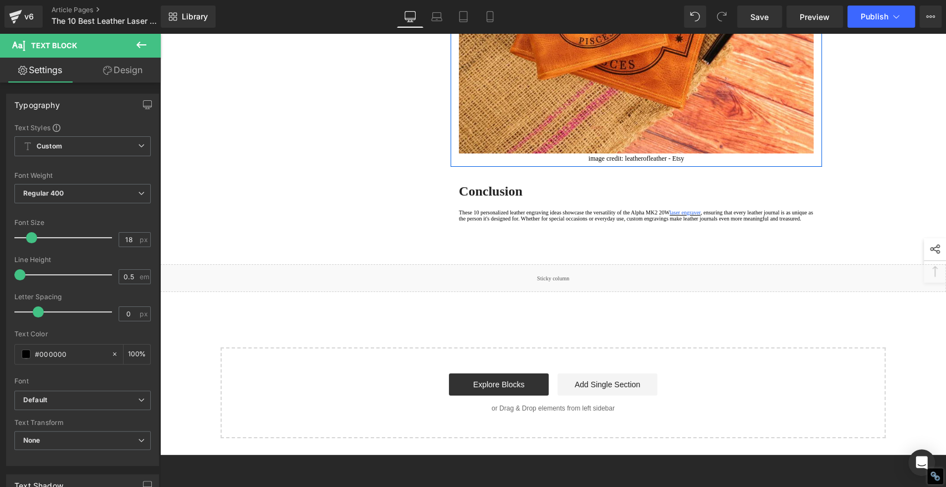
scroll to position [5544, 0]
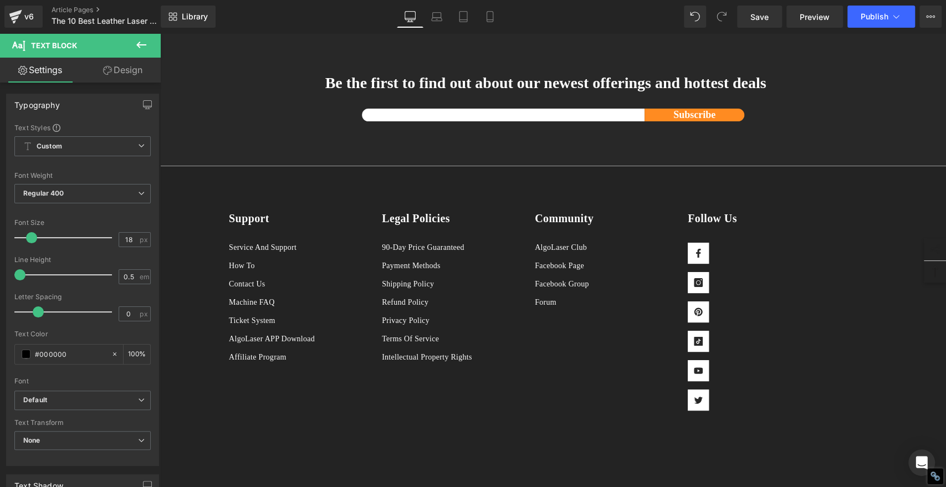
scroll to position [6098, 0]
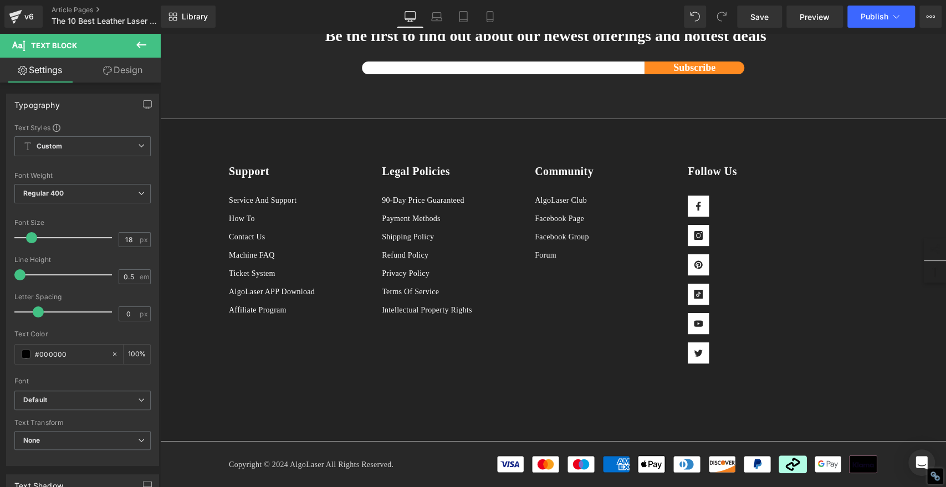
click at [185, 16] on span "Library" at bounding box center [195, 17] width 26 height 10
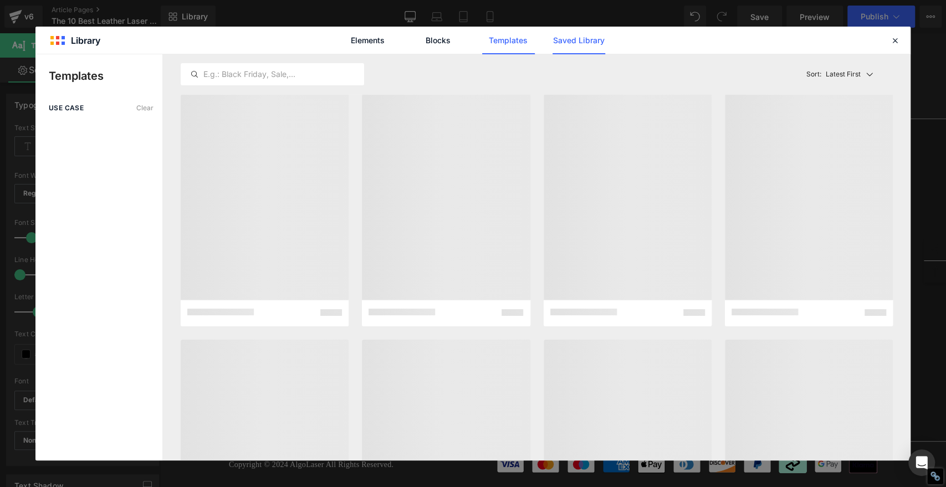
click at [576, 38] on link "Saved Library" at bounding box center [579, 41] width 53 height 28
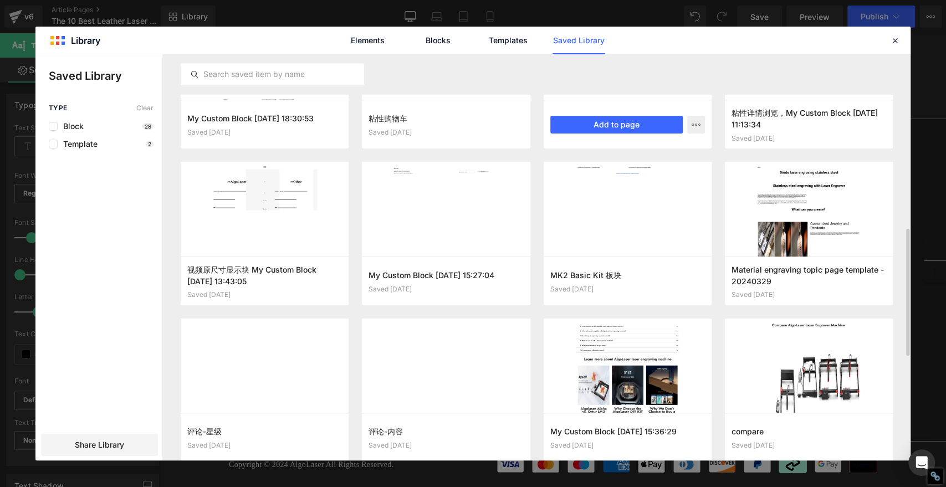
scroll to position [652, 0]
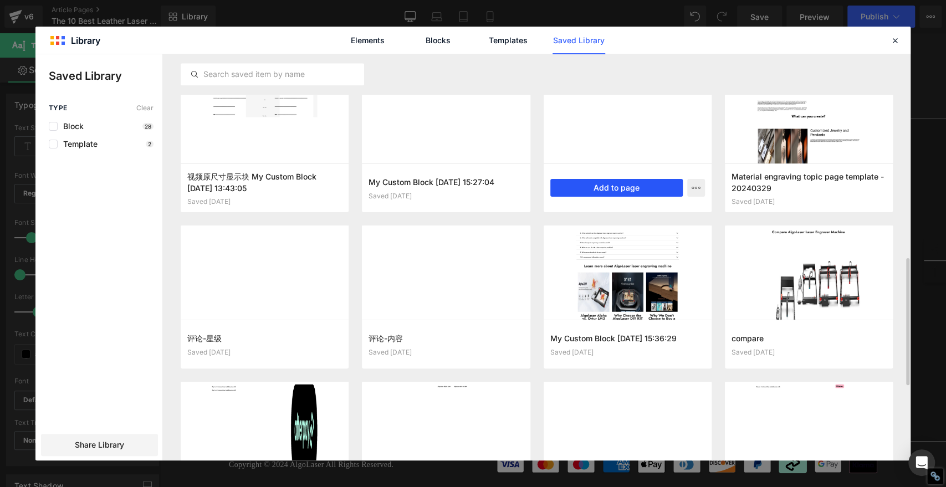
click at [623, 188] on button "Add to page" at bounding box center [616, 188] width 132 height 18
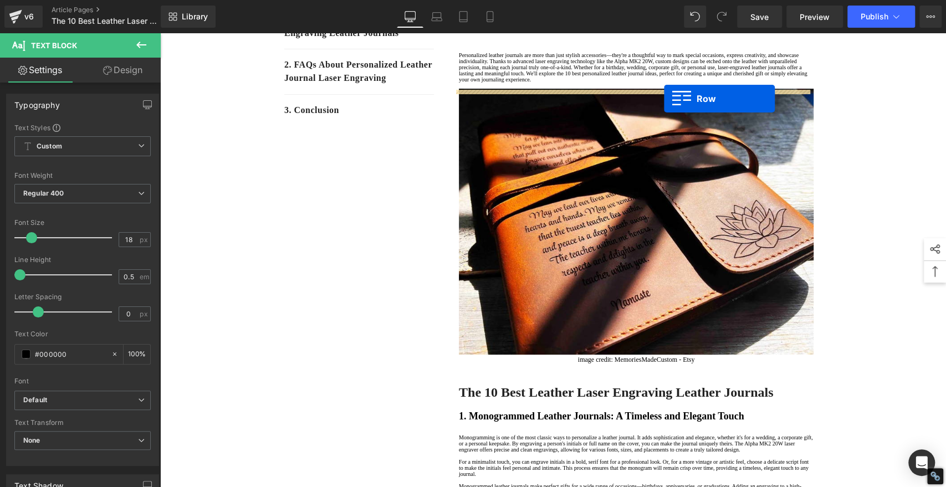
scroll to position [124, 0]
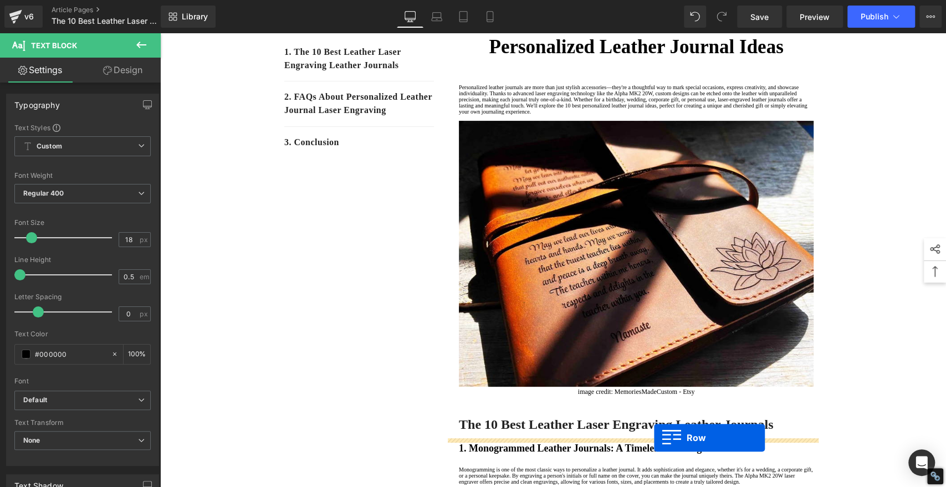
drag, startPoint x: 222, startPoint y: 283, endPoint x: 654, endPoint y: 438, distance: 458.9
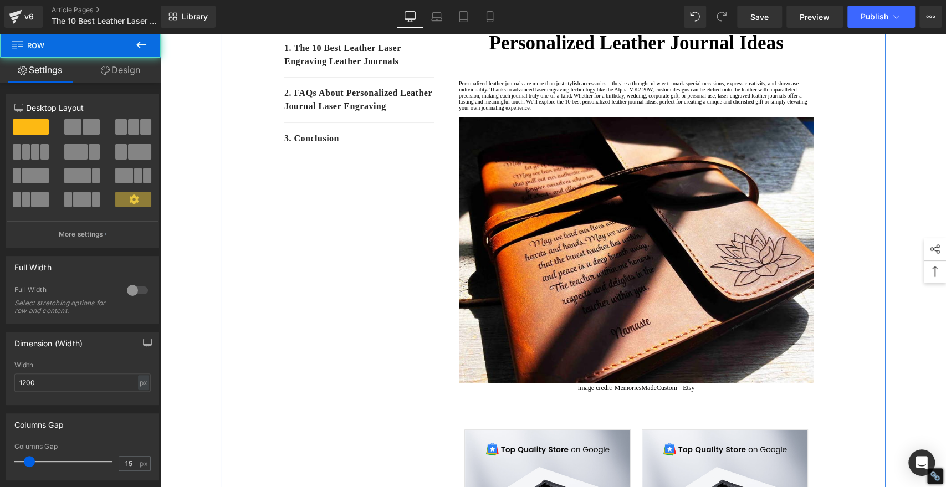
scroll to position [370, 0]
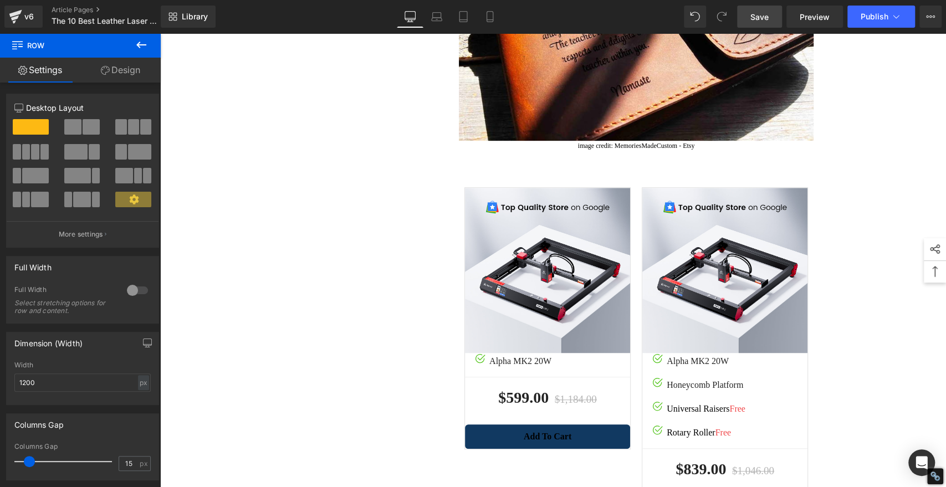
click at [761, 15] on span "Save" at bounding box center [760, 17] width 18 height 12
click at [874, 23] on button "Publish" at bounding box center [882, 17] width 68 height 22
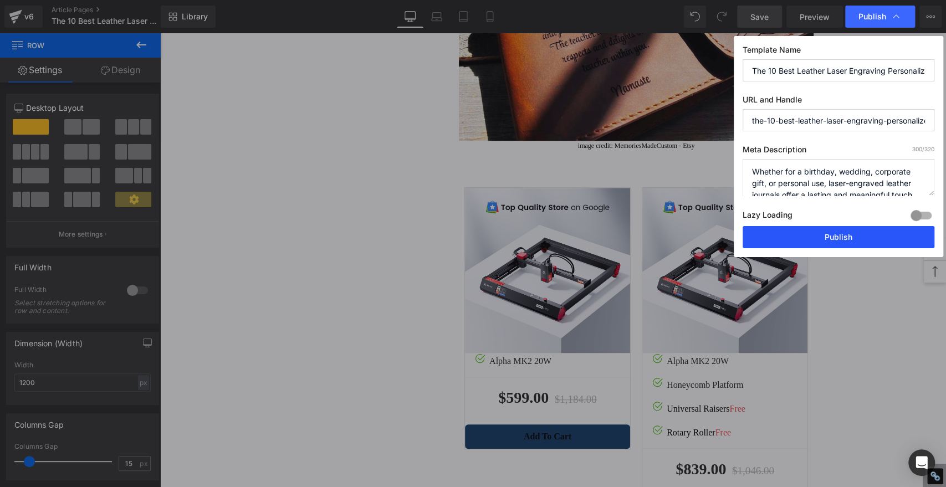
drag, startPoint x: 854, startPoint y: 234, endPoint x: 585, endPoint y: 449, distance: 344.4
click at [854, 234] on button "Publish" at bounding box center [839, 237] width 192 height 22
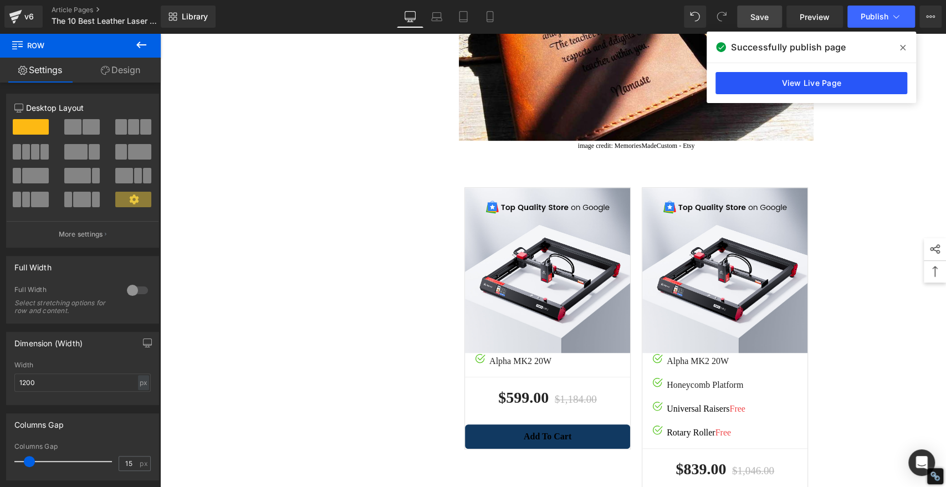
click at [834, 84] on link "View Live Page" at bounding box center [812, 83] width 192 height 22
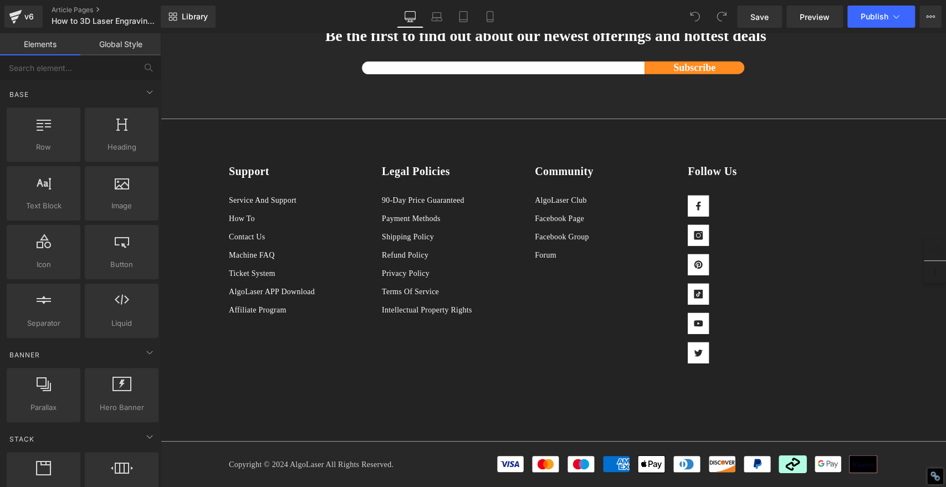
scroll to position [4819, 0]
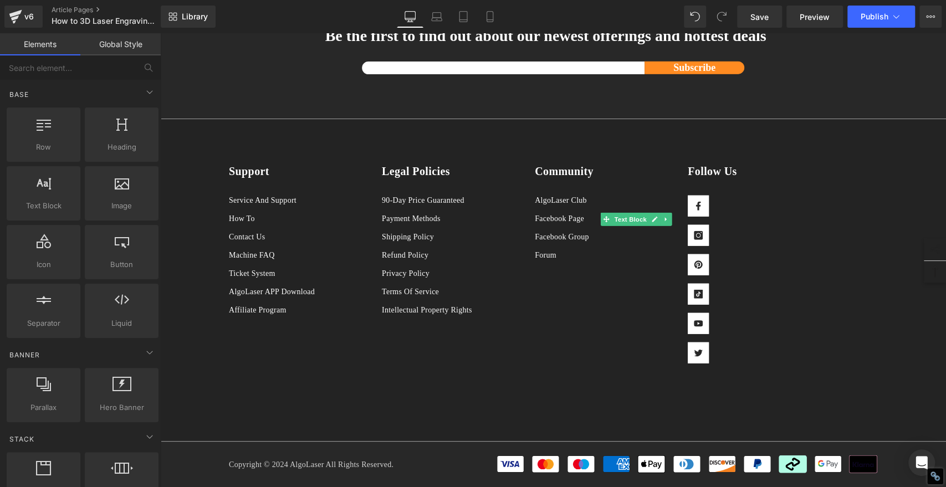
scroll to position [0, 0]
click at [200, 17] on span "Library" at bounding box center [195, 17] width 26 height 10
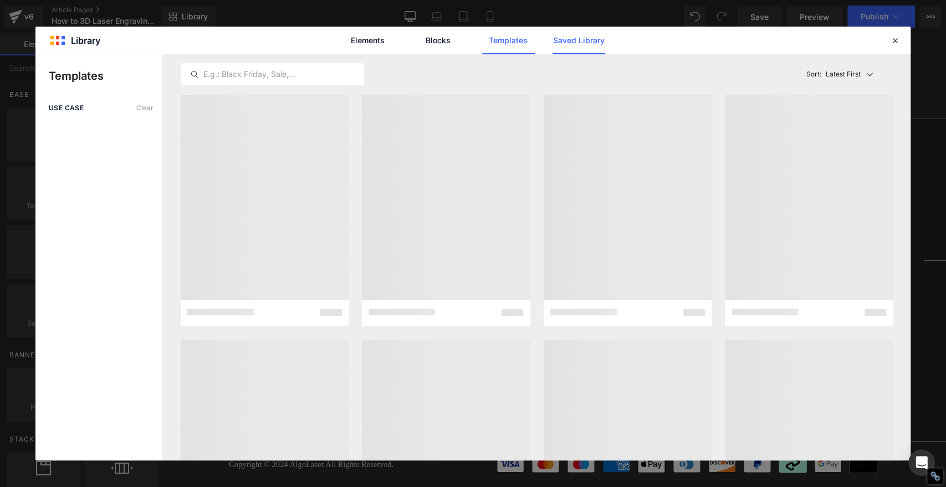
click at [576, 39] on link "Saved Library" at bounding box center [579, 41] width 53 height 28
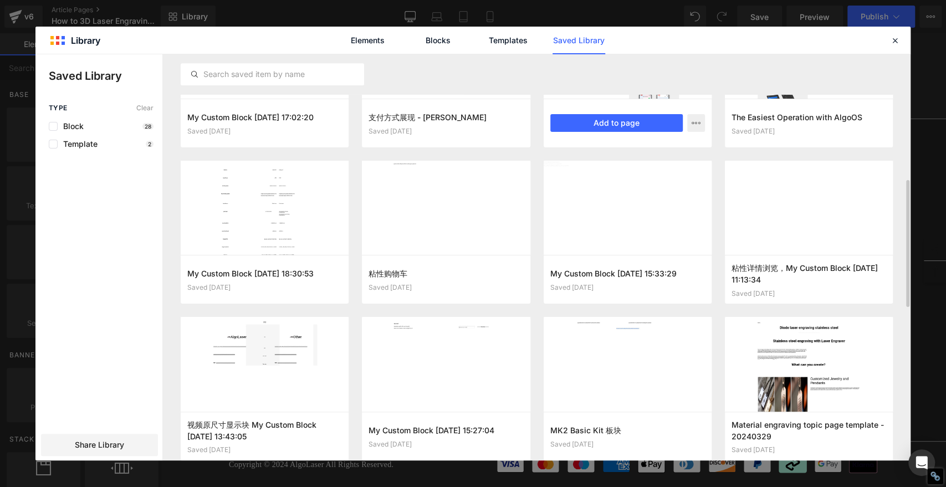
scroll to position [497, 0]
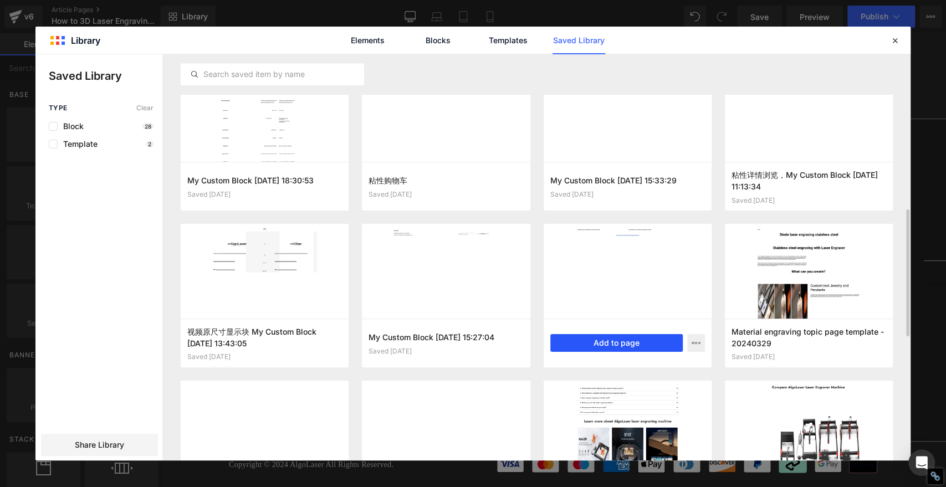
click at [616, 339] on button "Add to page" at bounding box center [616, 343] width 132 height 18
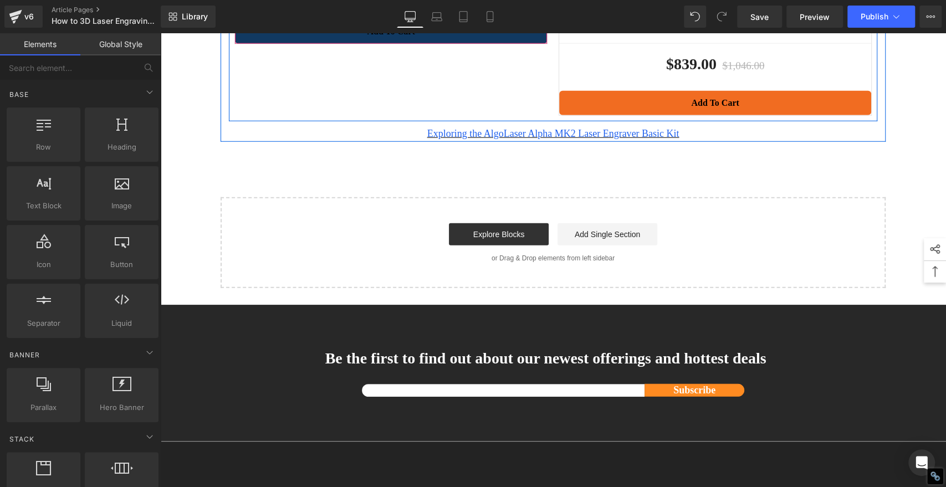
scroll to position [4849, 0]
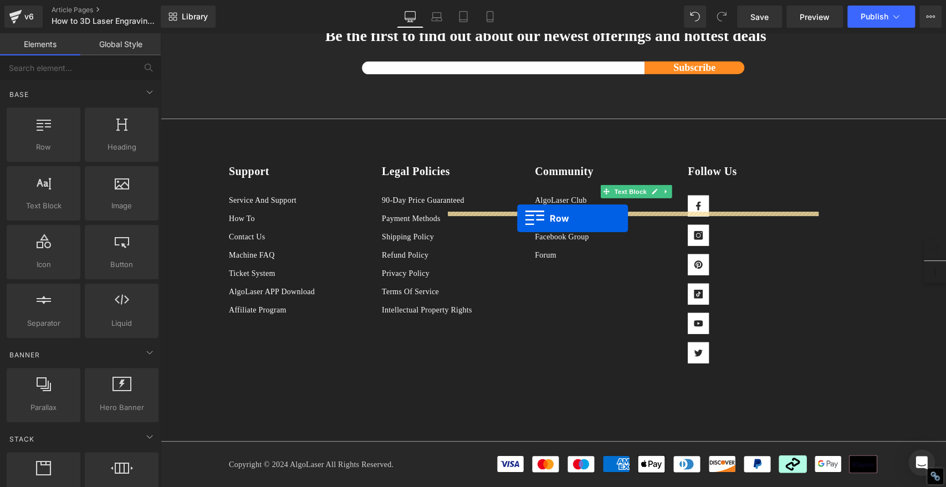
drag, startPoint x: 222, startPoint y: 281, endPoint x: 517, endPoint y: 218, distance: 301.4
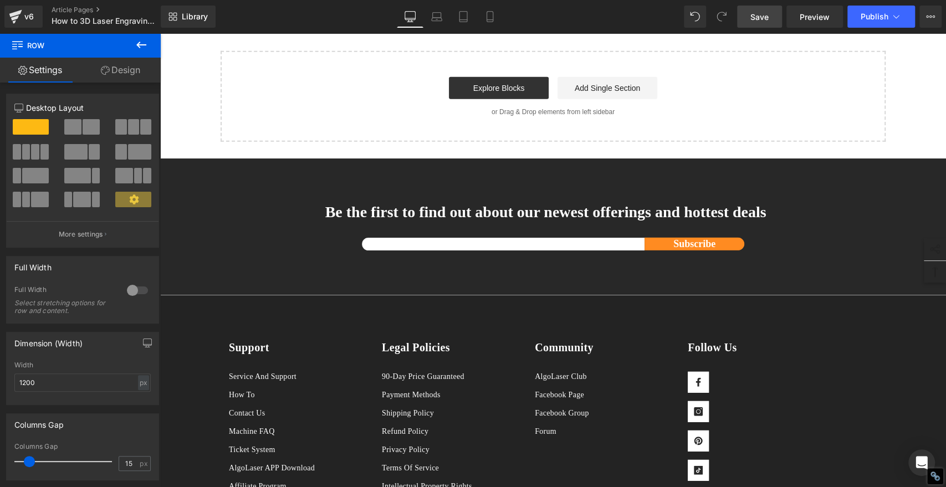
drag, startPoint x: 758, startPoint y: 16, endPoint x: 745, endPoint y: 26, distance: 17.0
click at [758, 16] on span "Save" at bounding box center [760, 17] width 18 height 12
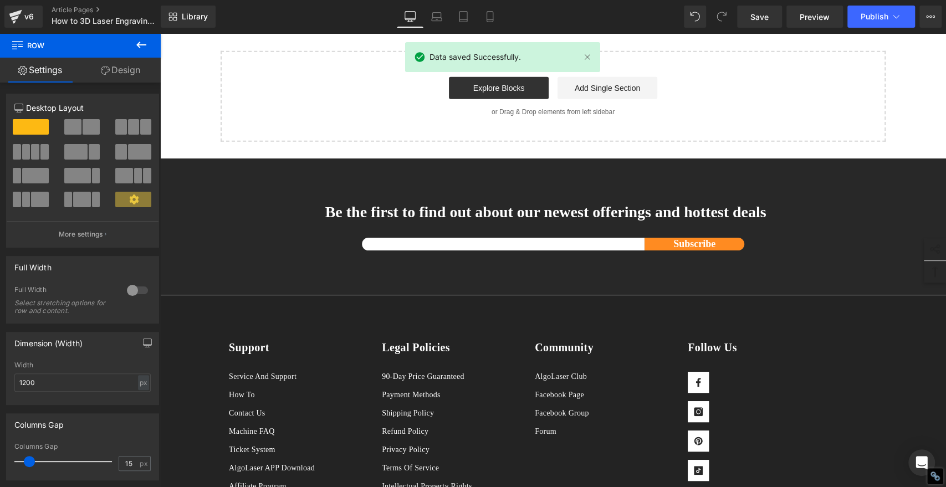
scroll to position [0, 0]
click at [863, 13] on span "Publish" at bounding box center [875, 16] width 28 height 9
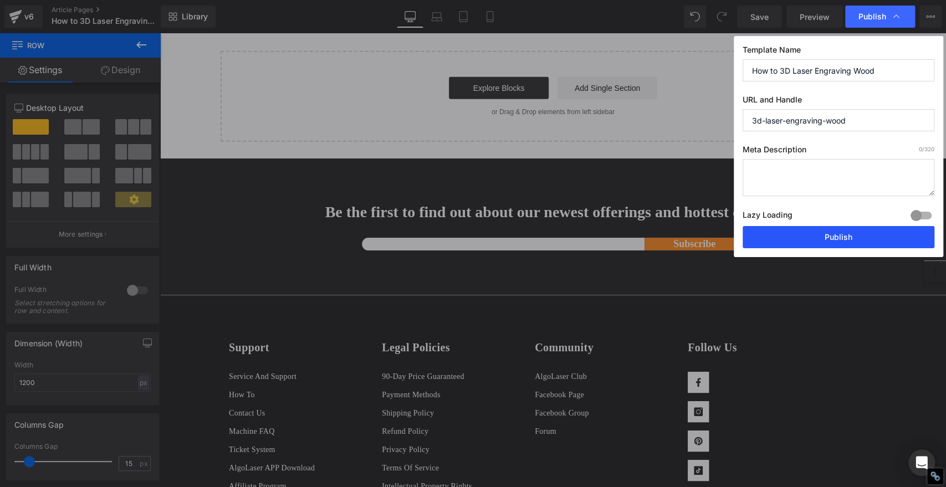
click at [874, 235] on button "Publish" at bounding box center [839, 237] width 192 height 22
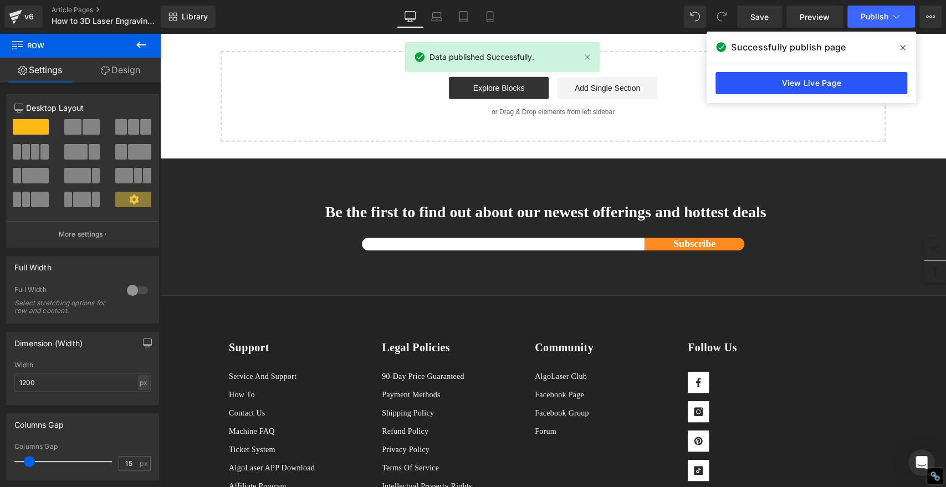
click at [856, 81] on link "View Live Page" at bounding box center [812, 83] width 192 height 22
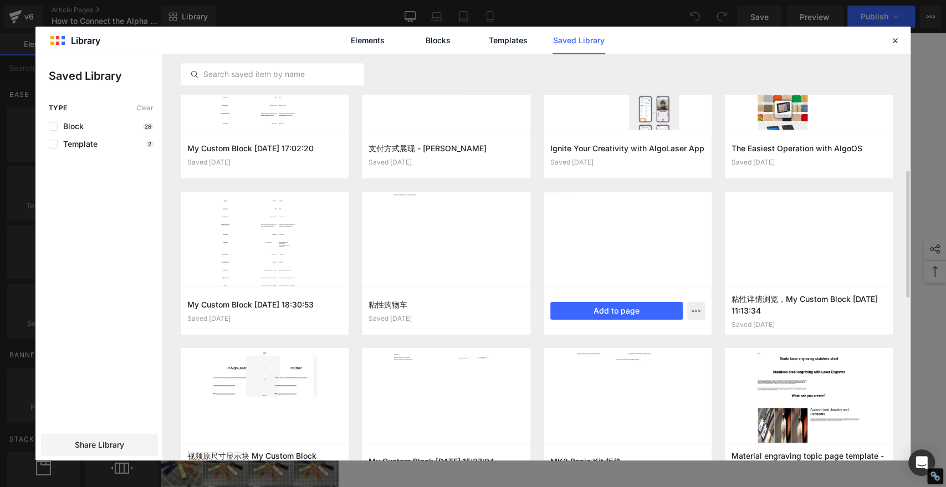
scroll to position [466, 0]
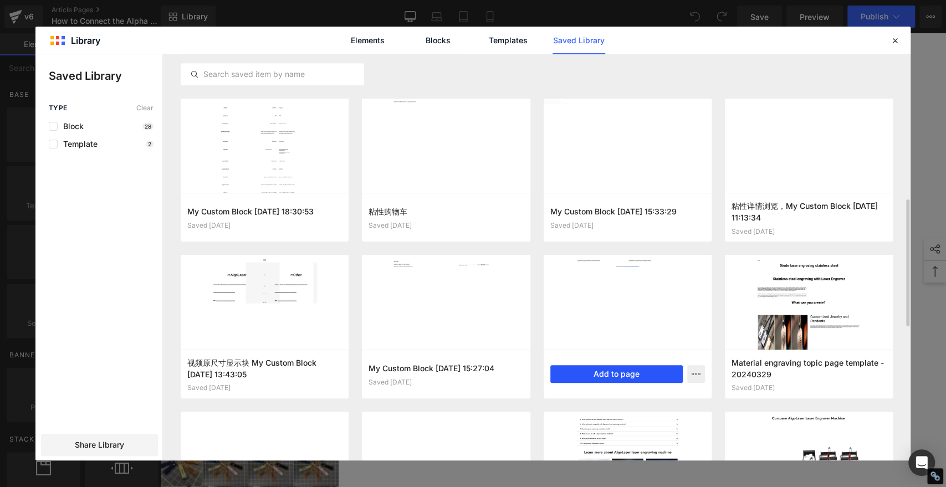
click at [635, 371] on button "Add to page" at bounding box center [616, 374] width 132 height 18
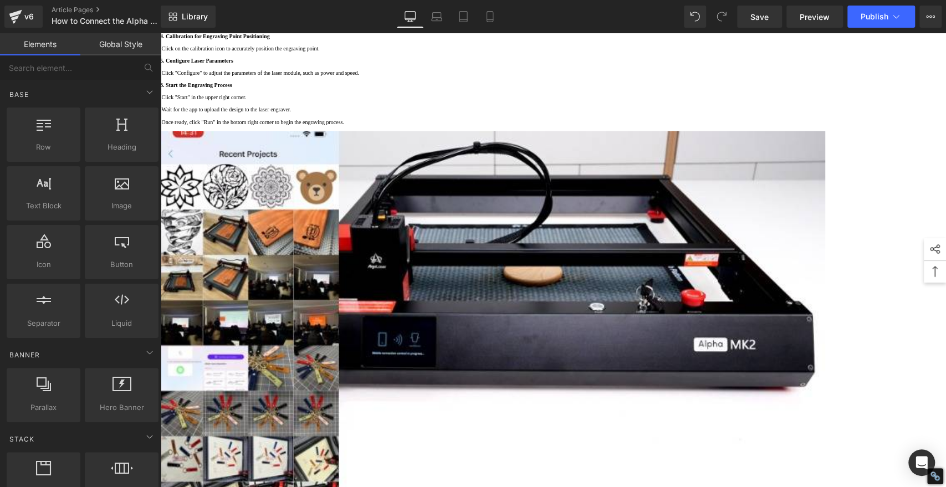
scroll to position [4119, 0]
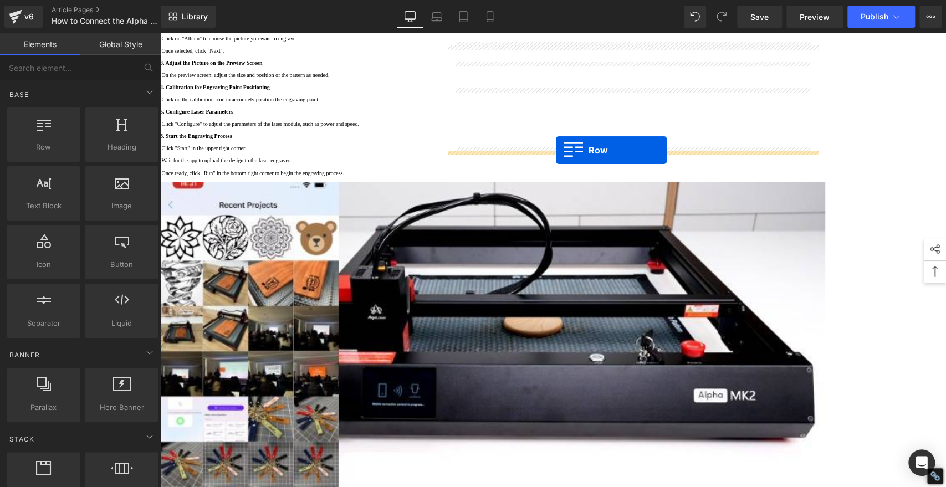
drag, startPoint x: 222, startPoint y: 220, endPoint x: 556, endPoint y: 150, distance: 341.0
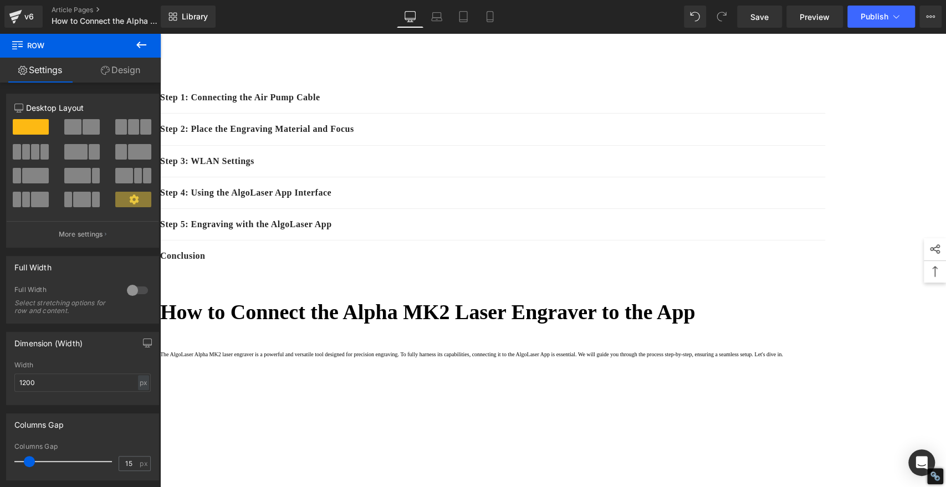
scroll to position [0, 0]
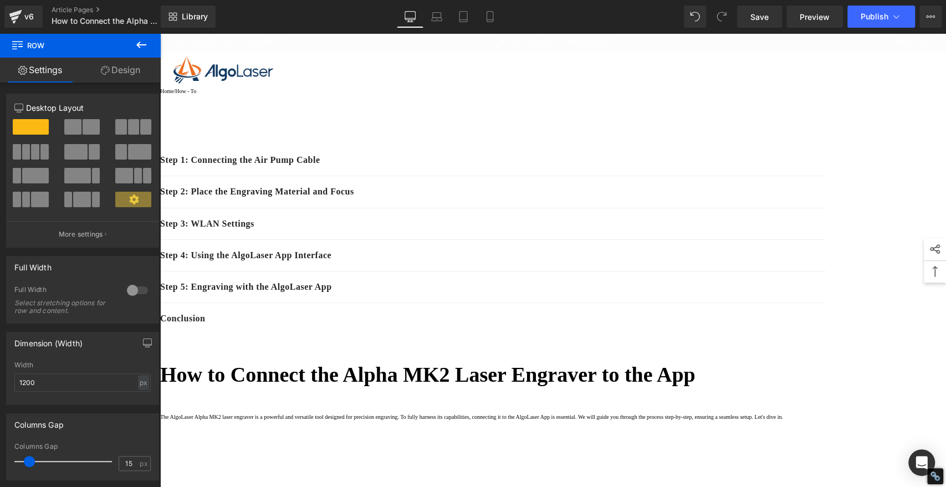
drag, startPoint x: 941, startPoint y: 405, endPoint x: 1057, endPoint y: 66, distance: 357.8
click at [759, 15] on span "Save" at bounding box center [760, 17] width 18 height 12
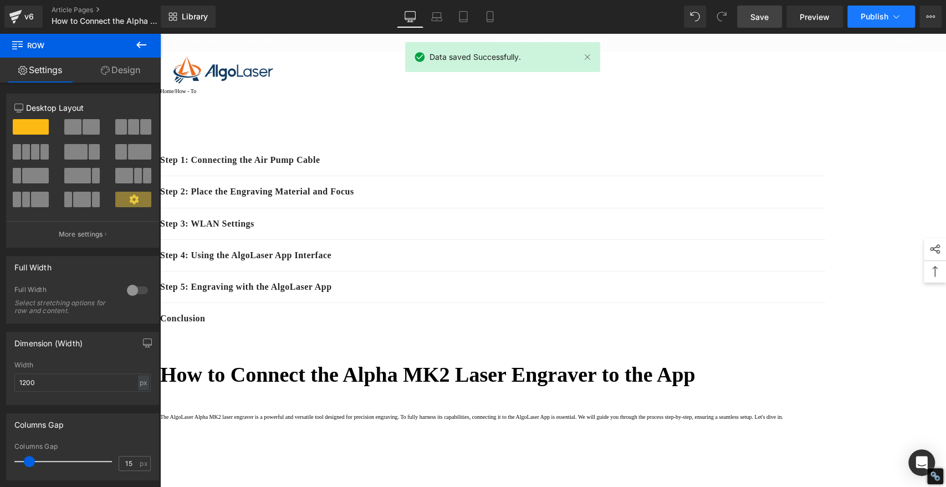
click at [886, 13] on span "Publish" at bounding box center [875, 16] width 28 height 9
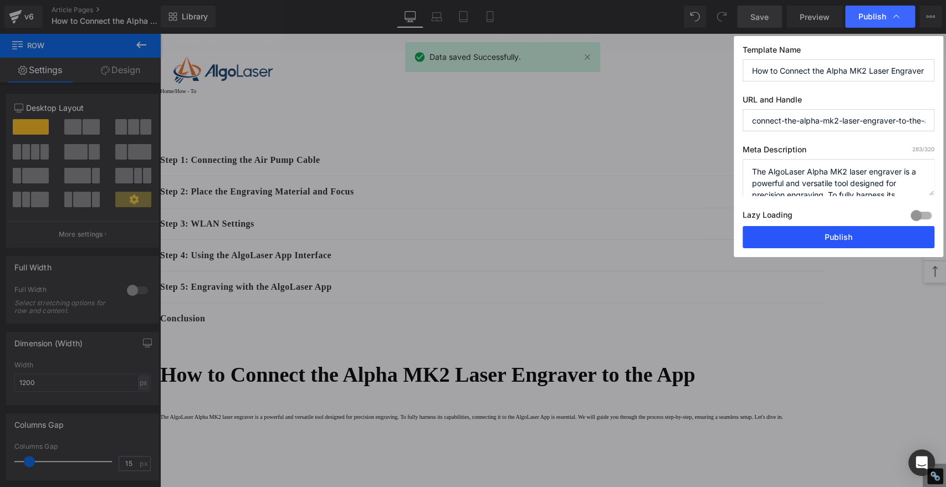
click at [869, 234] on button "Publish" at bounding box center [839, 237] width 192 height 22
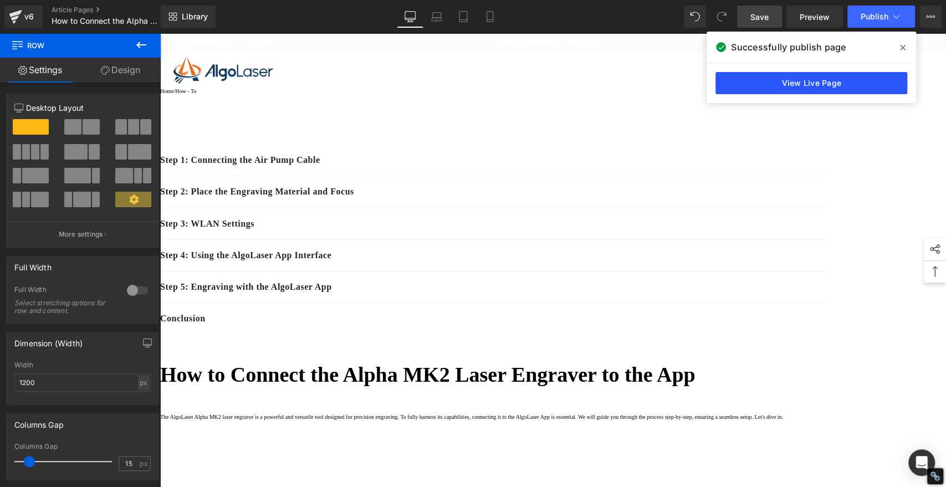
click at [870, 82] on link "View Live Page" at bounding box center [812, 83] width 192 height 22
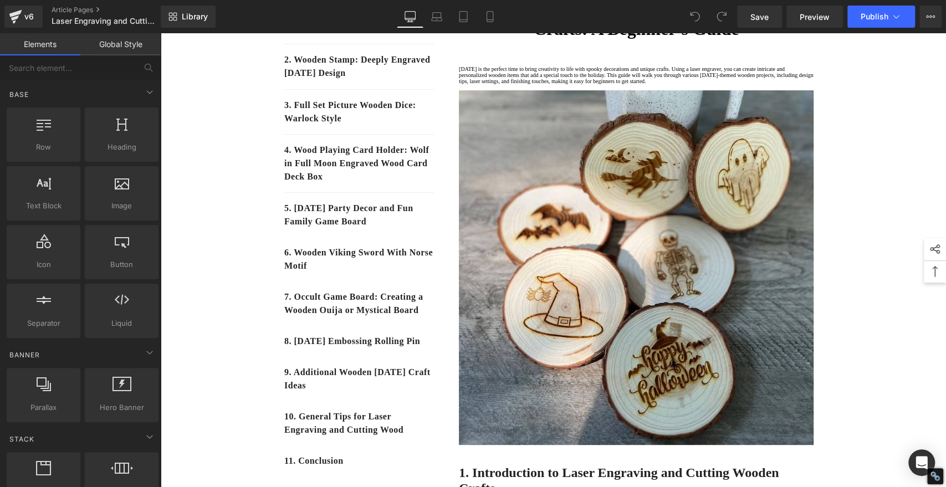
scroll to position [185, 0]
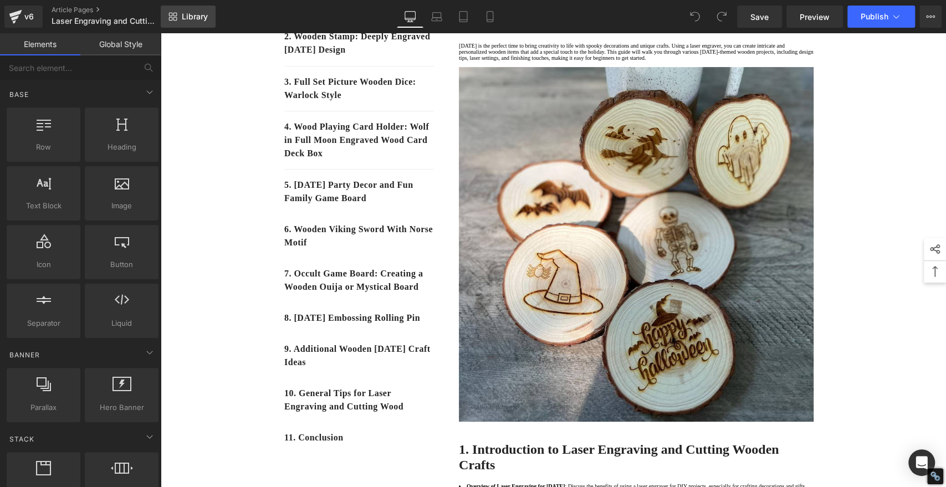
click at [193, 15] on span "Library" at bounding box center [195, 17] width 26 height 10
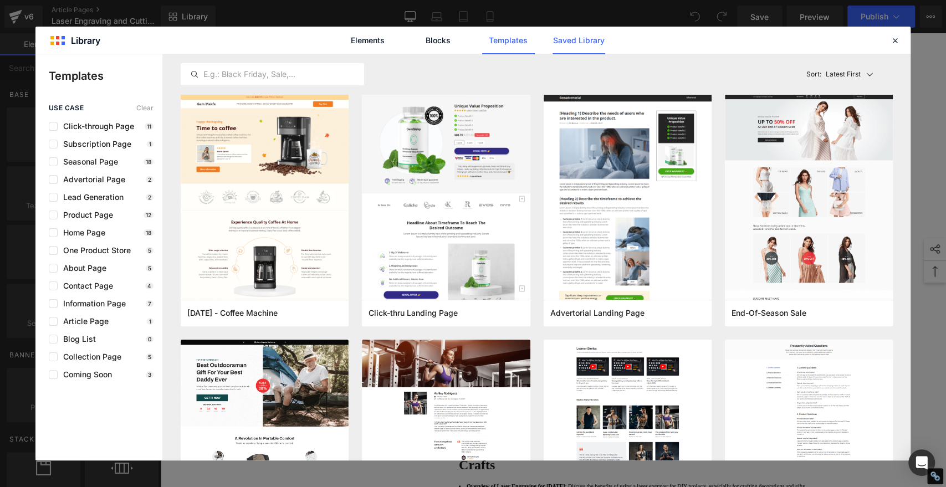
click at [563, 38] on link "Saved Library" at bounding box center [579, 41] width 53 height 28
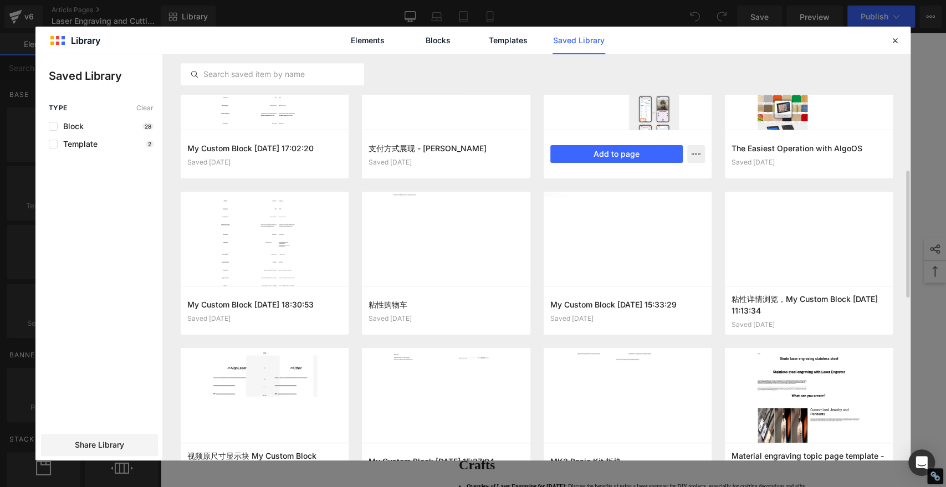
scroll to position [466, 0]
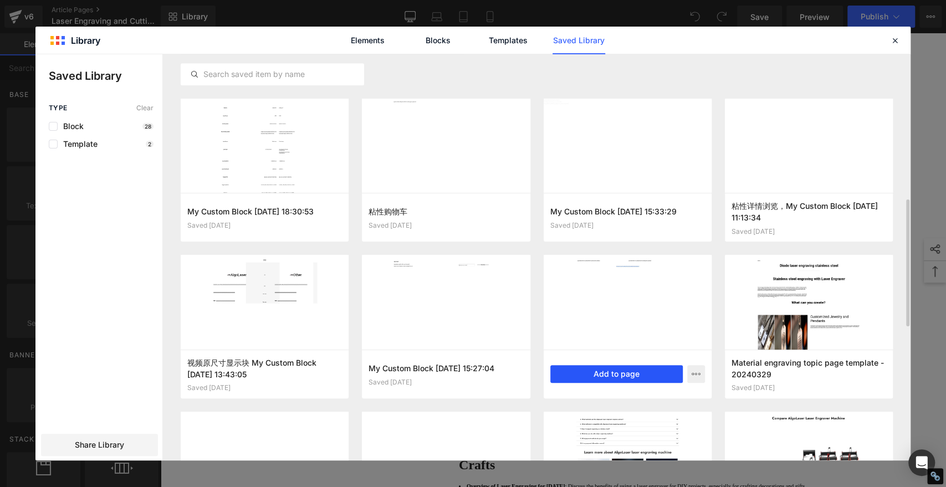
click at [626, 374] on button "Add to page" at bounding box center [616, 374] width 132 height 18
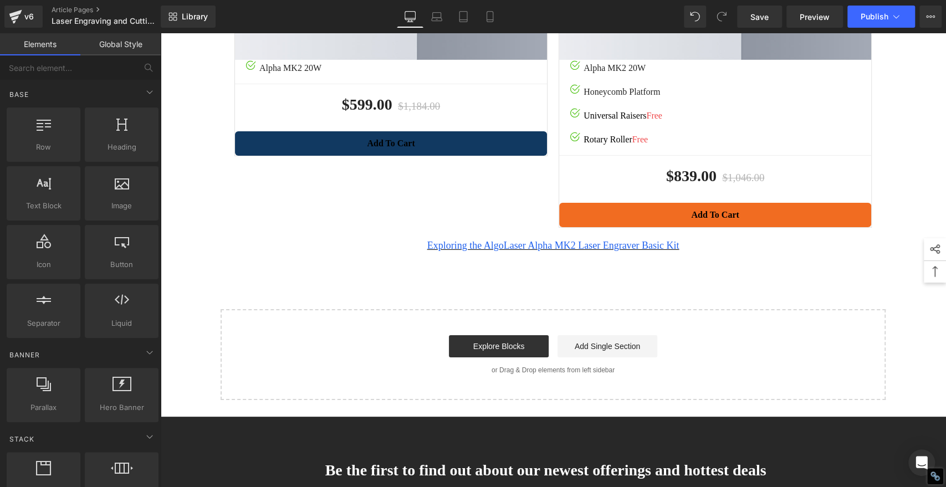
scroll to position [8198, 0]
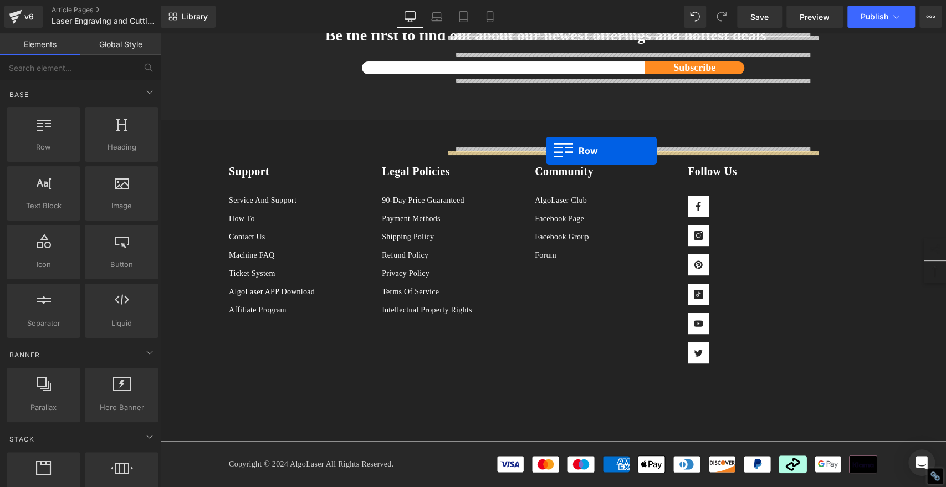
drag, startPoint x: 223, startPoint y: 221, endPoint x: 546, endPoint y: 150, distance: 330.4
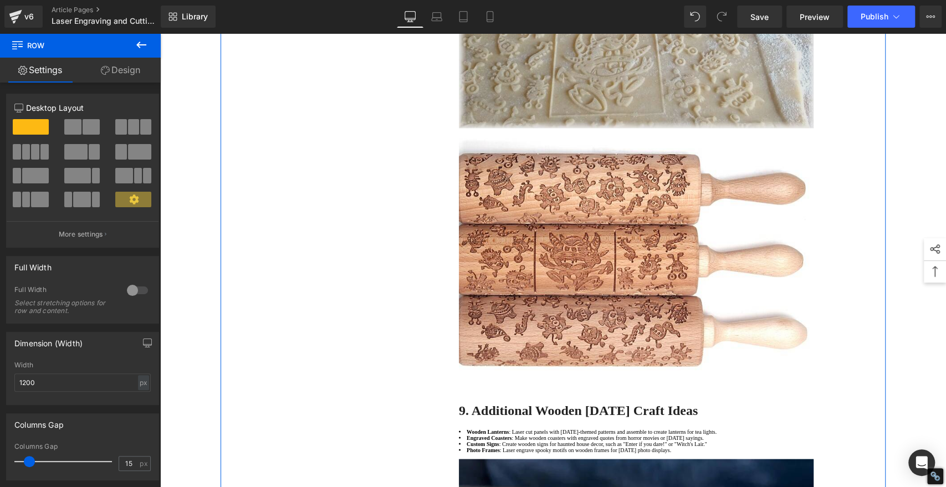
scroll to position [6905, 0]
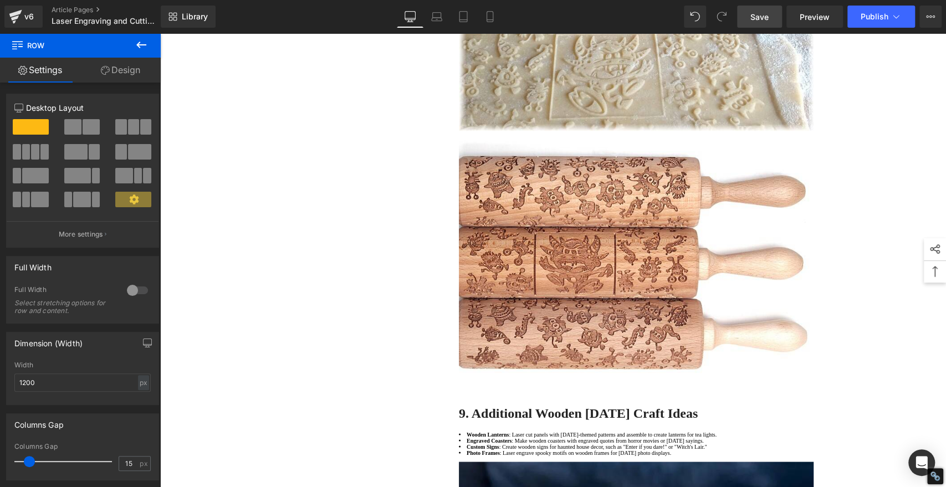
drag, startPoint x: 762, startPoint y: 16, endPoint x: 72, endPoint y: 134, distance: 700.3
click at [762, 15] on span "Save" at bounding box center [760, 17] width 18 height 12
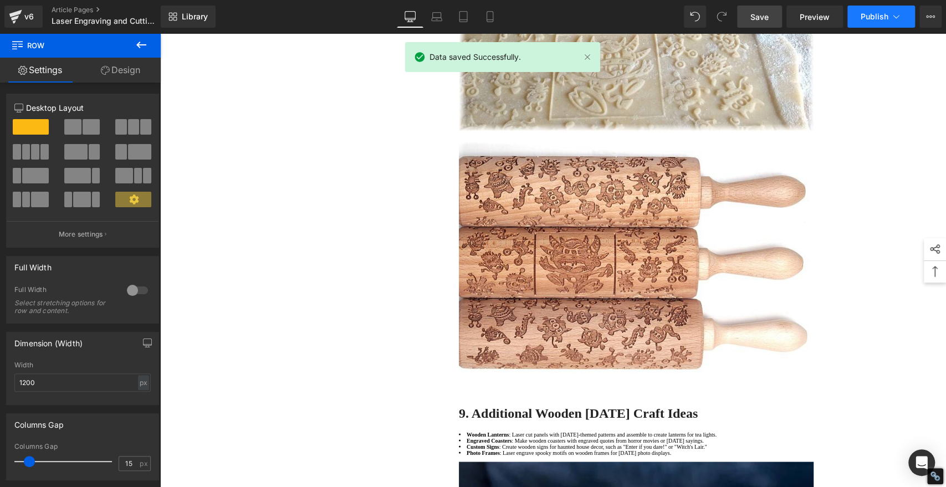
click at [875, 17] on span "Publish" at bounding box center [875, 16] width 28 height 9
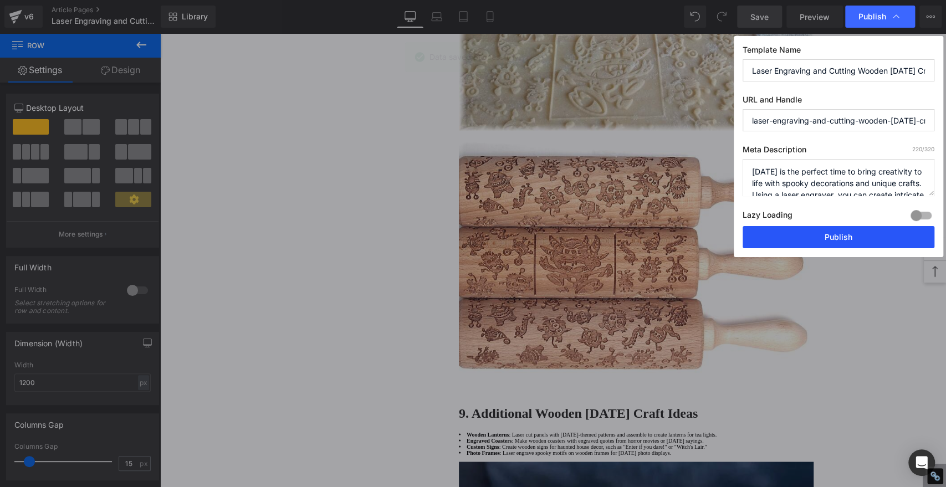
click at [880, 234] on button "Publish" at bounding box center [839, 237] width 192 height 22
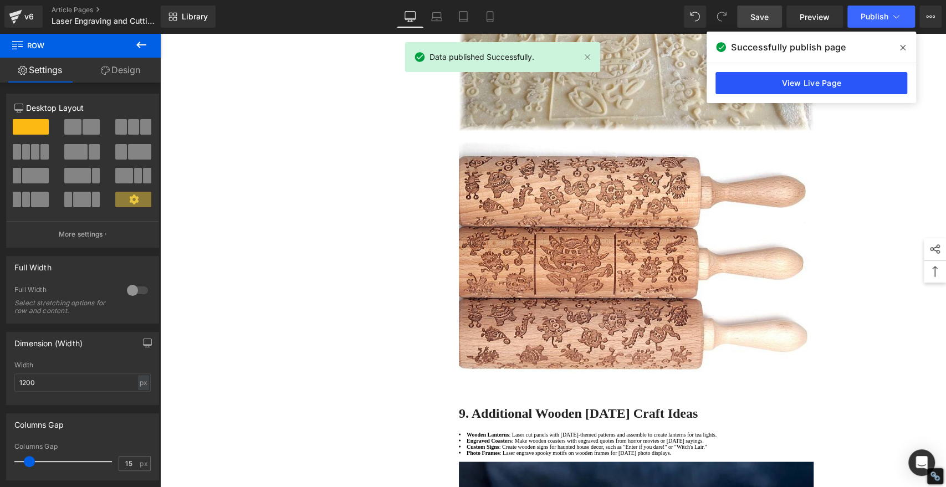
click at [840, 77] on link "View Live Page" at bounding box center [812, 83] width 192 height 22
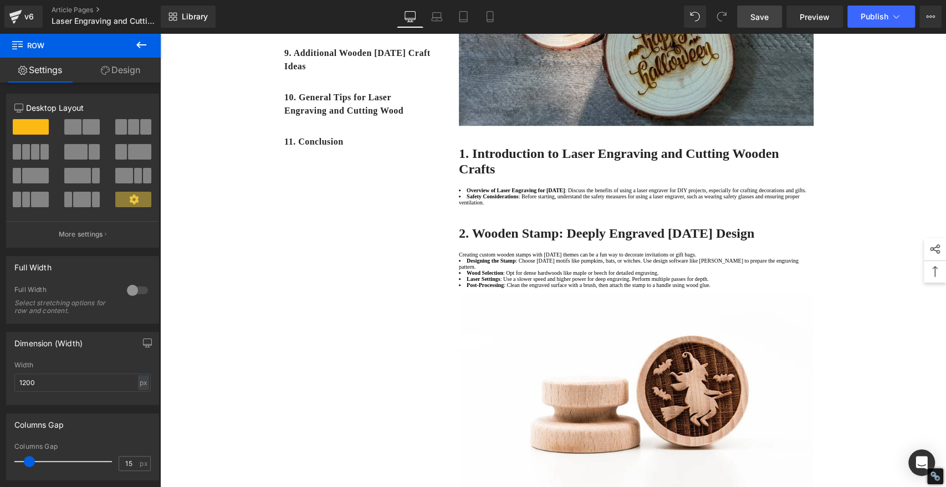
scroll to position [448, 0]
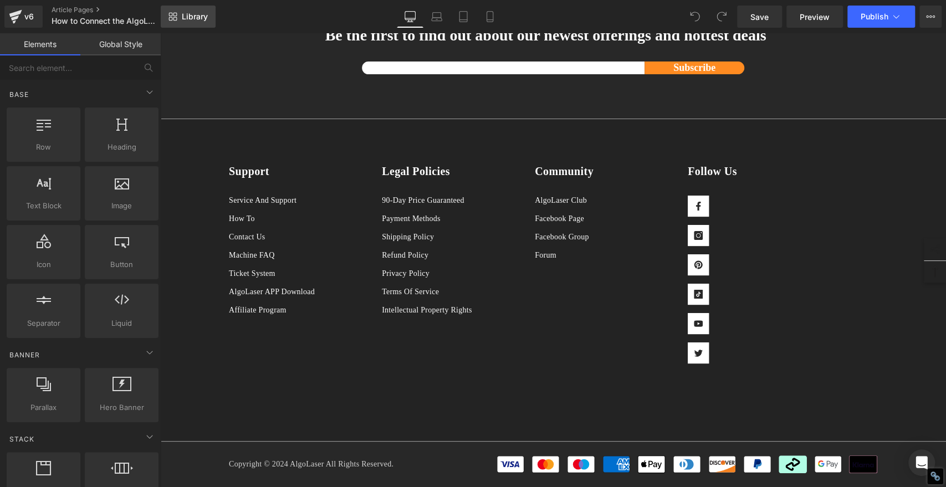
click at [196, 13] on span "Library" at bounding box center [195, 17] width 26 height 10
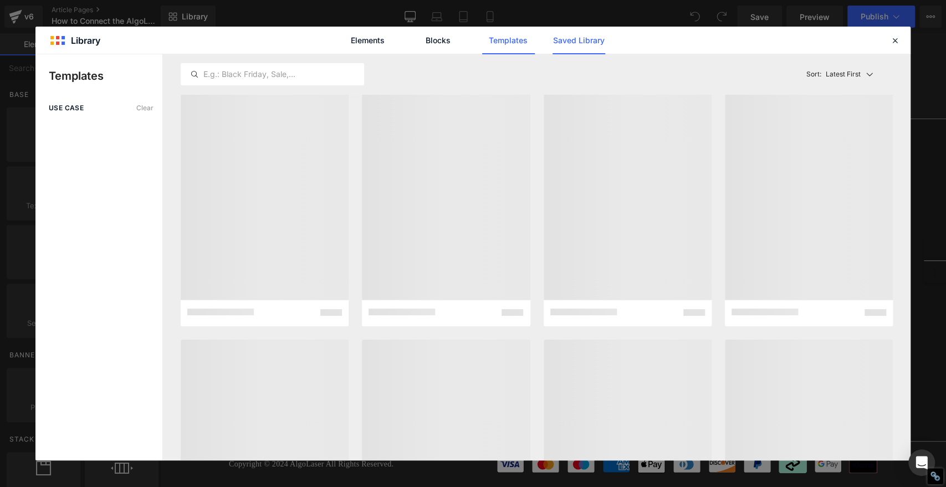
click at [576, 39] on link "Saved Library" at bounding box center [579, 41] width 53 height 28
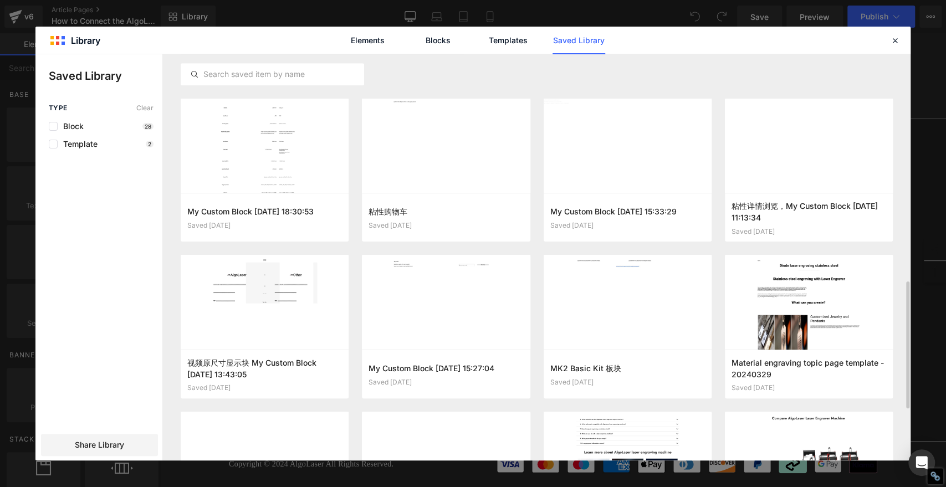
scroll to position [528, 0]
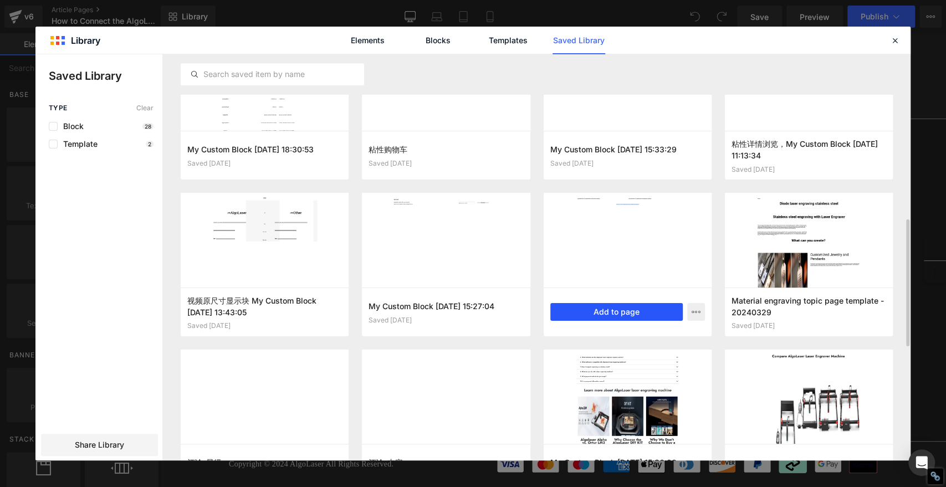
click at [637, 314] on button "Add to page" at bounding box center [616, 312] width 132 height 18
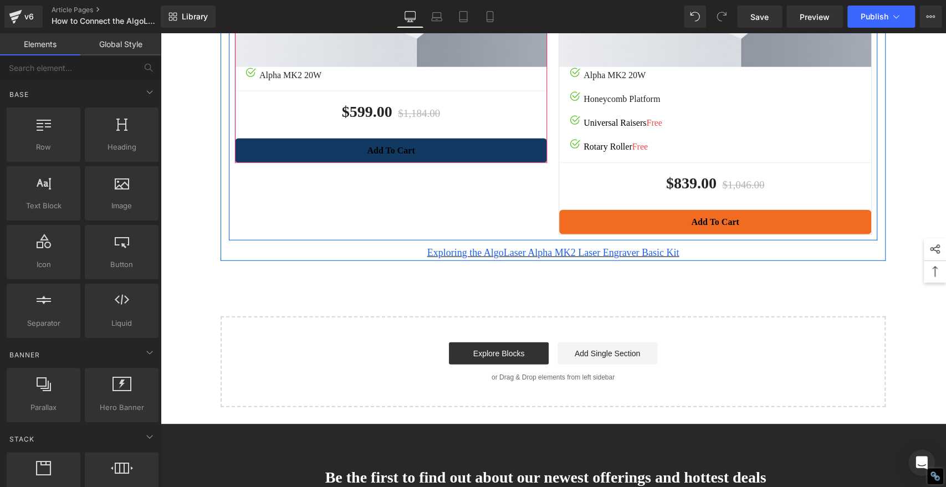
scroll to position [1889, 0]
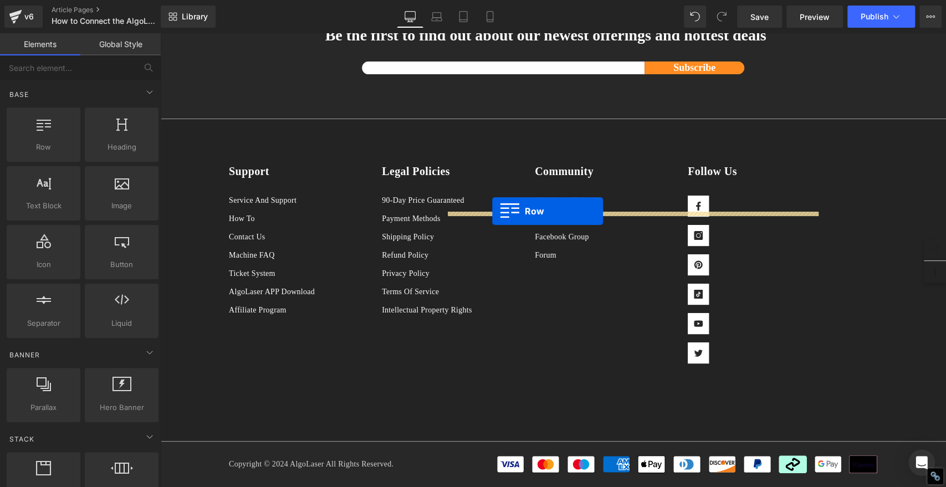
drag, startPoint x: 221, startPoint y: 282, endPoint x: 492, endPoint y: 211, distance: 280.6
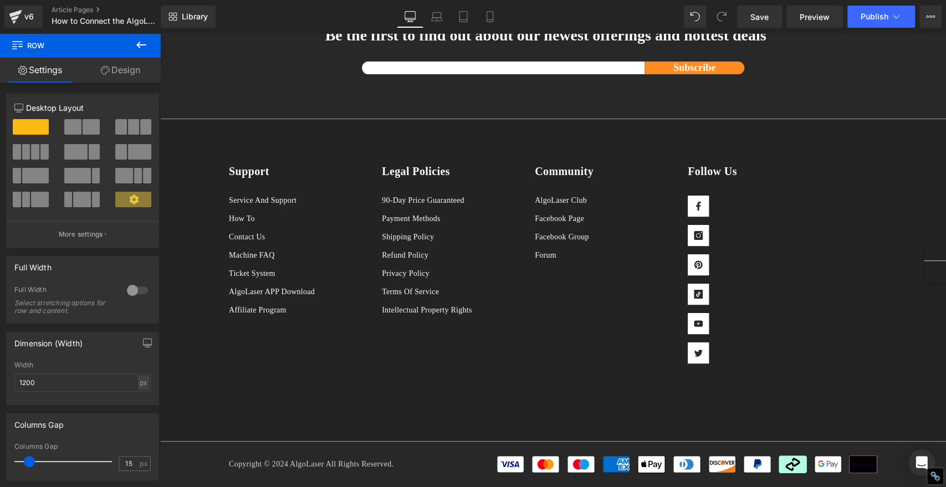
scroll to position [2291, 0]
click at [762, 14] on span "Save" at bounding box center [760, 17] width 18 height 12
click at [875, 19] on span "Publish" at bounding box center [875, 16] width 28 height 9
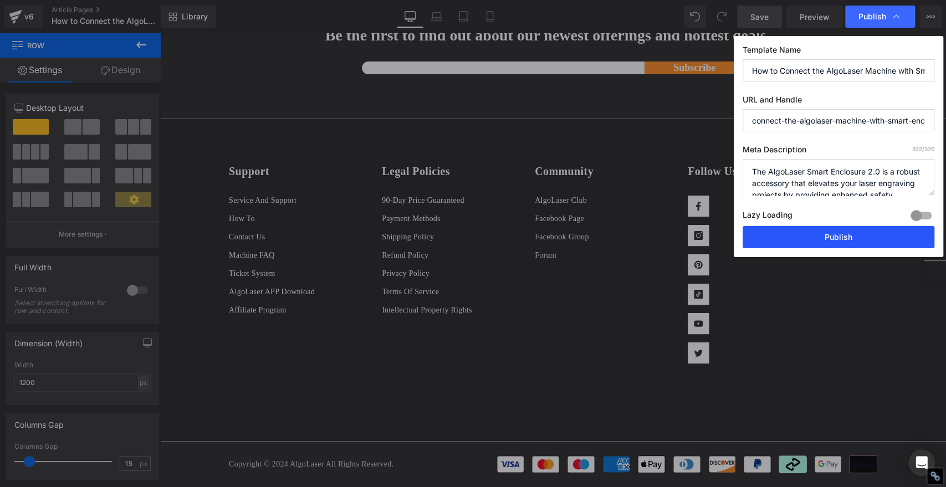
click at [825, 241] on button "Publish" at bounding box center [839, 237] width 192 height 22
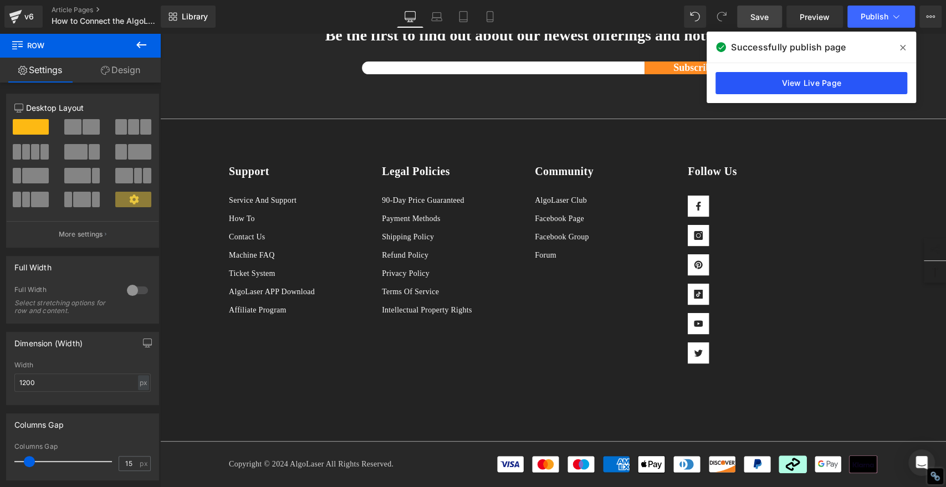
click at [801, 77] on link "View Live Page" at bounding box center [812, 83] width 192 height 22
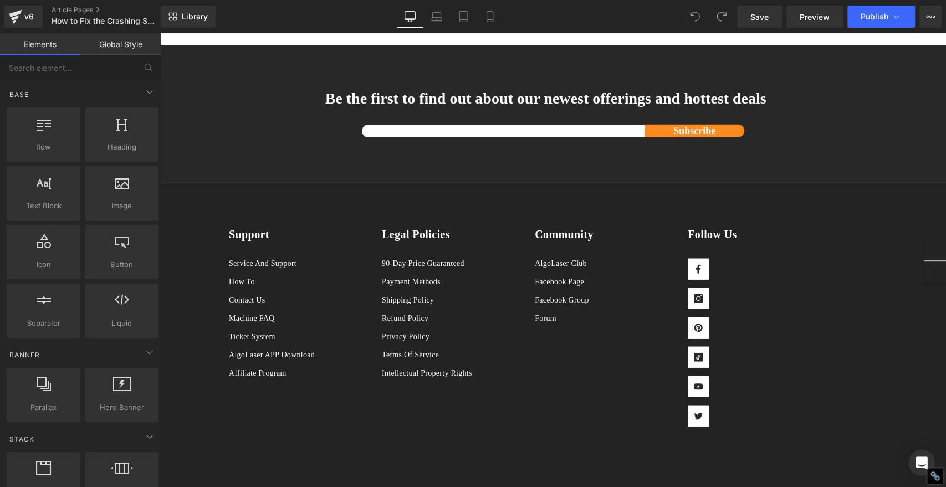
scroll to position [7494, 0]
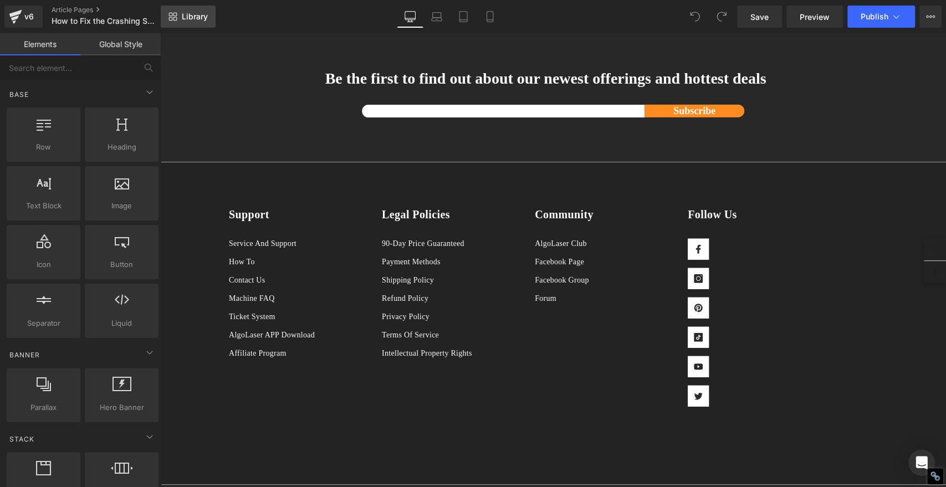
click at [180, 14] on link "Library" at bounding box center [188, 17] width 55 height 22
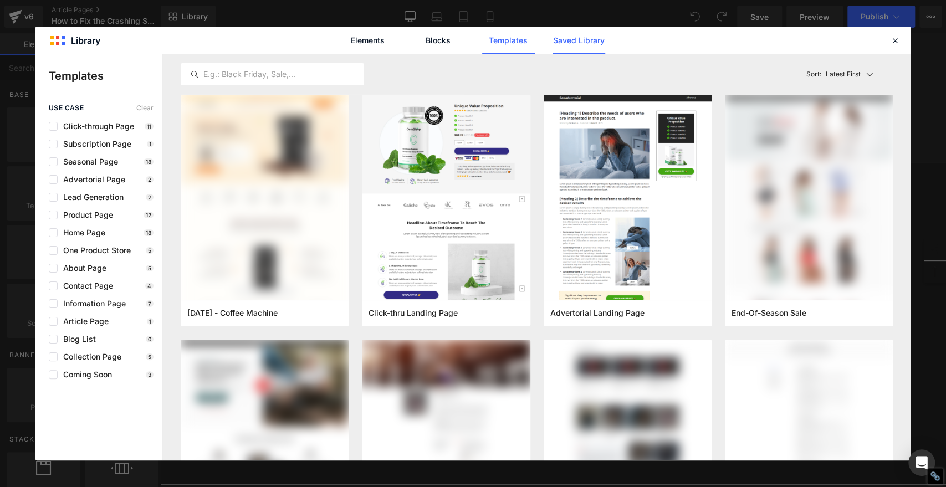
click at [585, 49] on link "Saved Library" at bounding box center [579, 41] width 53 height 28
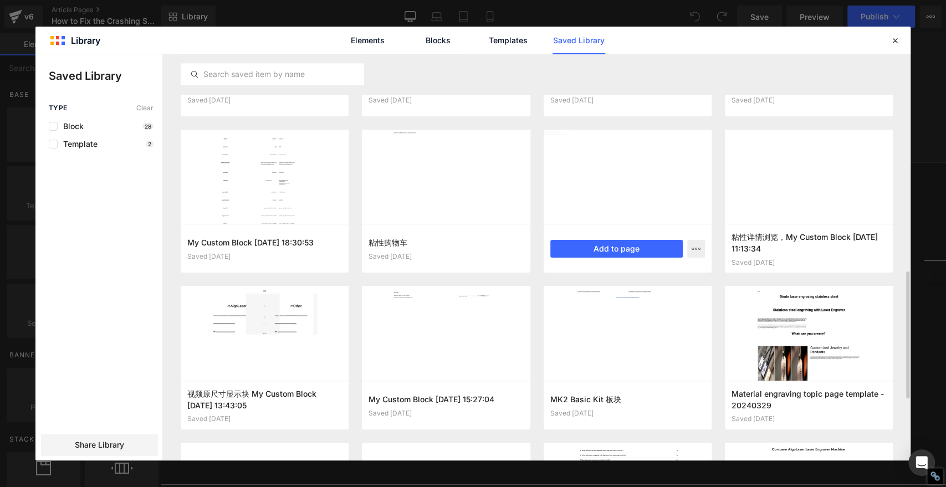
scroll to position [559, 0]
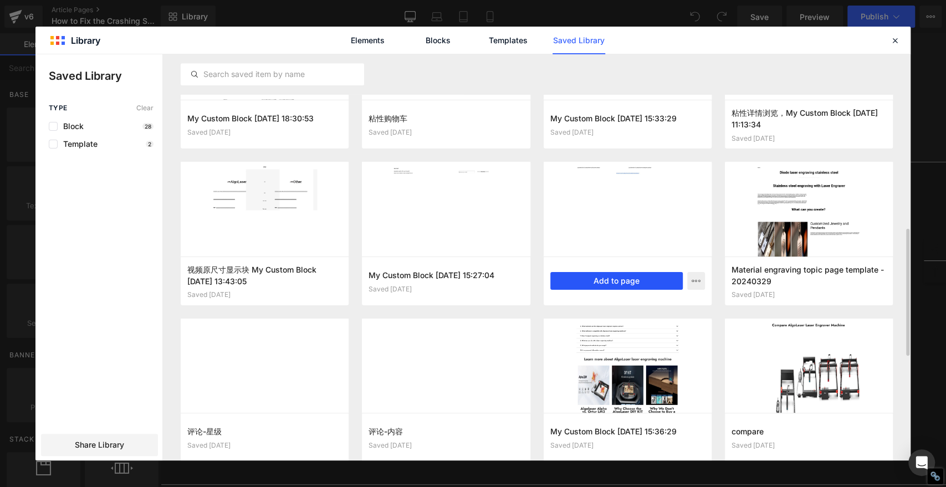
click at [652, 283] on button "Add to page" at bounding box center [616, 281] width 132 height 18
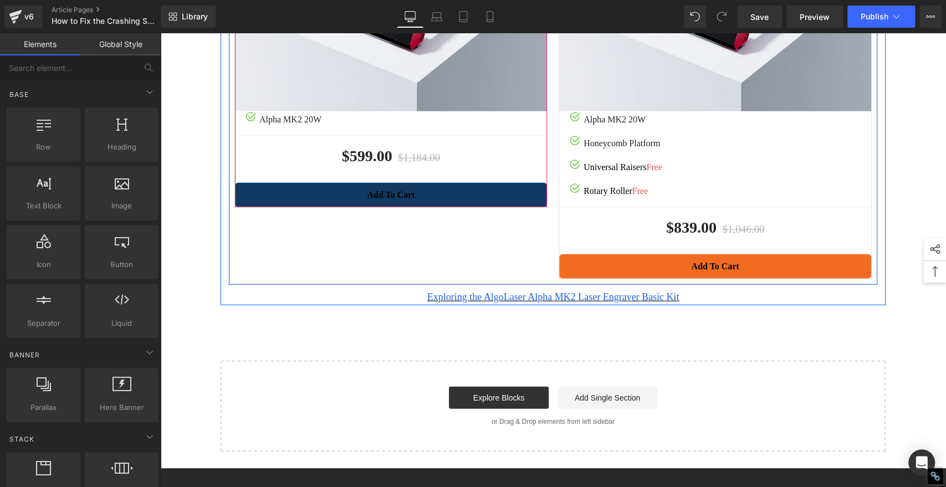
scroll to position [7570, 0]
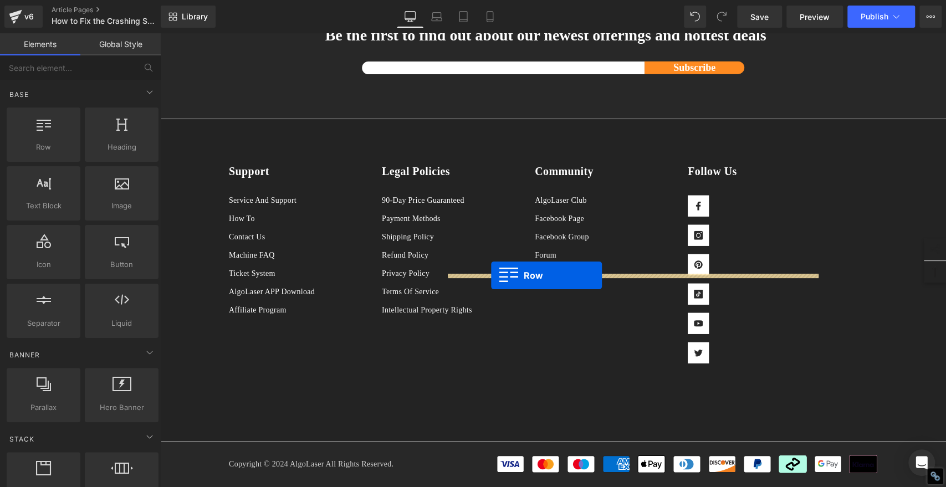
drag, startPoint x: 226, startPoint y: 341, endPoint x: 491, endPoint y: 276, distance: 273.1
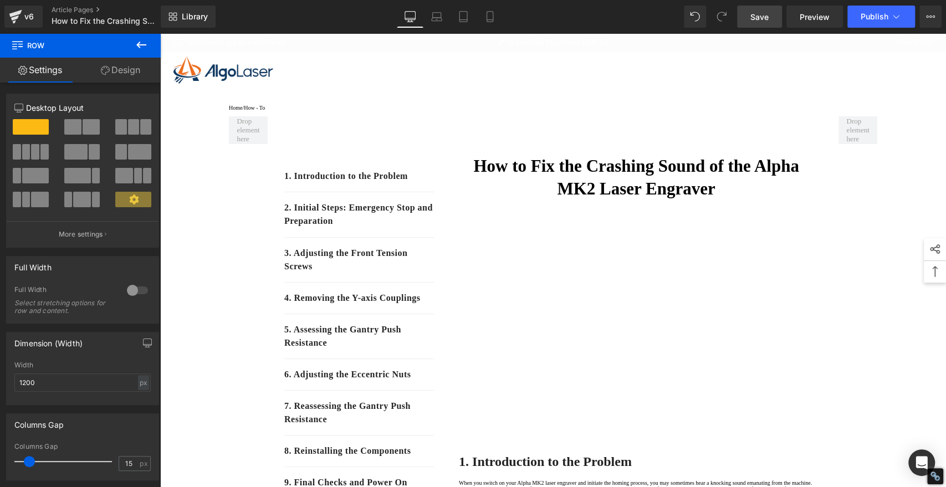
scroll to position [0, 0]
click at [762, 14] on span "Save" at bounding box center [760, 17] width 18 height 12
click at [883, 21] on button "Publish" at bounding box center [882, 17] width 68 height 22
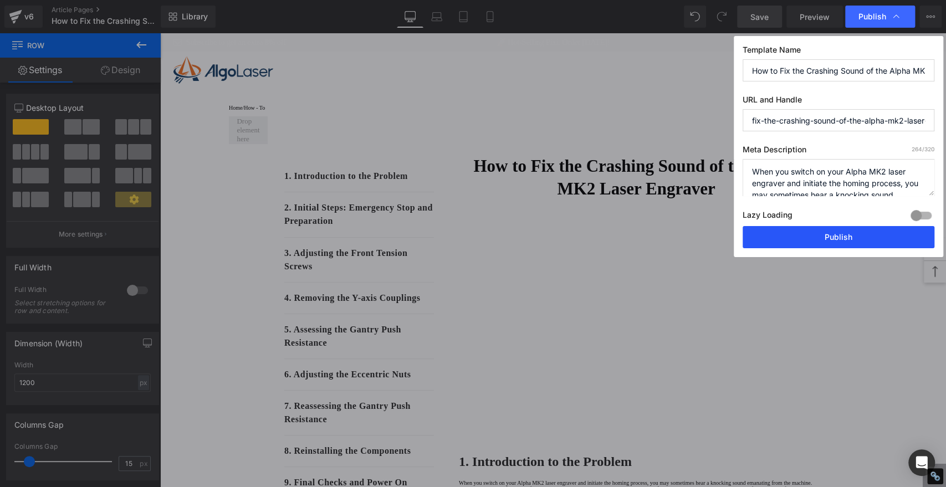
click at [872, 243] on button "Publish" at bounding box center [839, 237] width 192 height 22
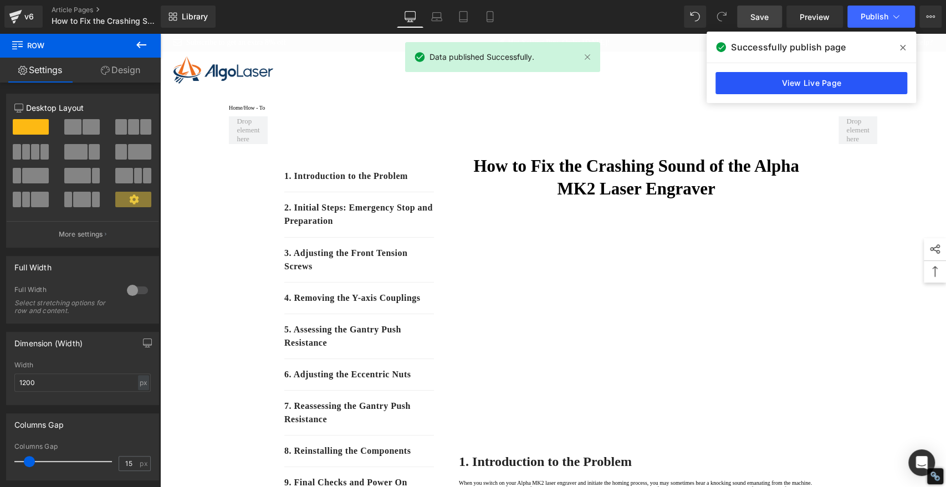
click at [786, 85] on link "View Live Page" at bounding box center [812, 83] width 192 height 22
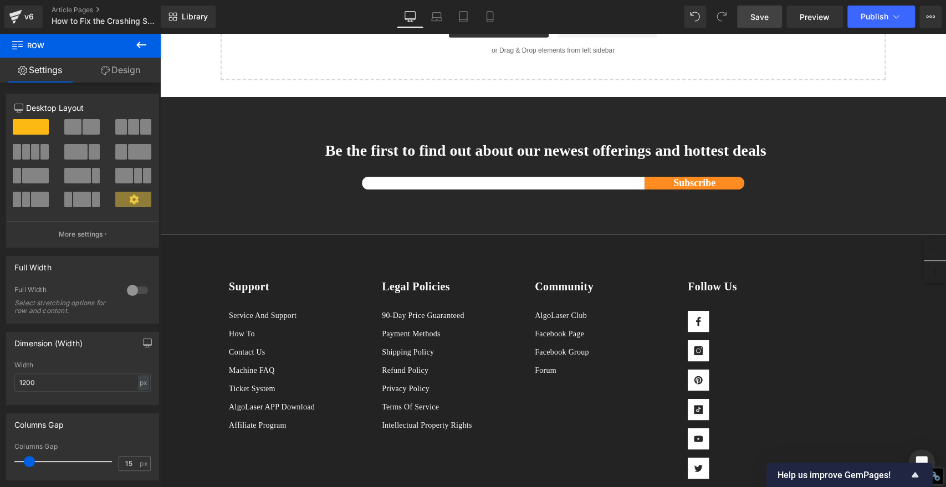
scroll to position [7717, 0]
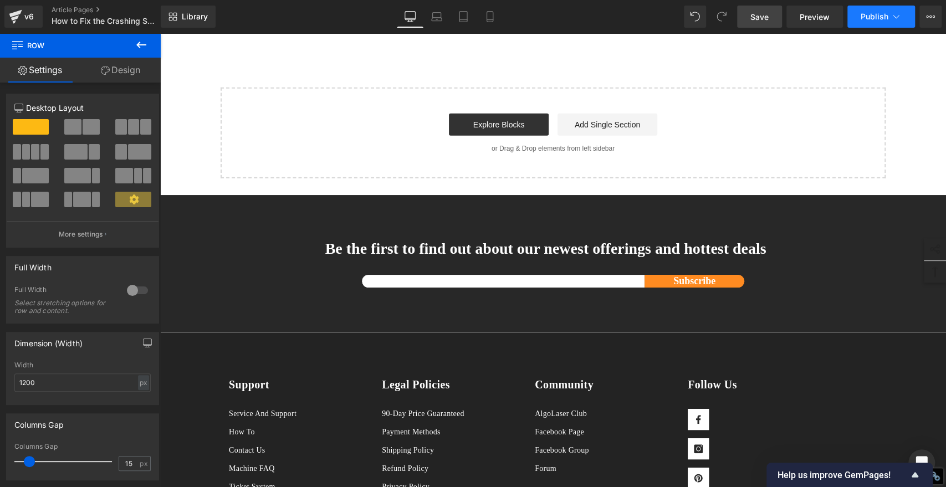
click at [888, 24] on button "Publish" at bounding box center [882, 17] width 68 height 22
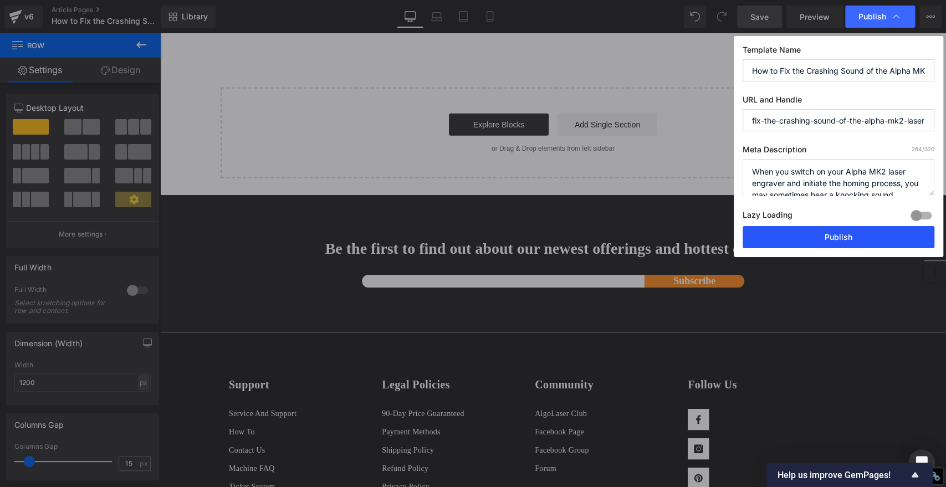
click at [854, 234] on button "Publish" at bounding box center [839, 237] width 192 height 22
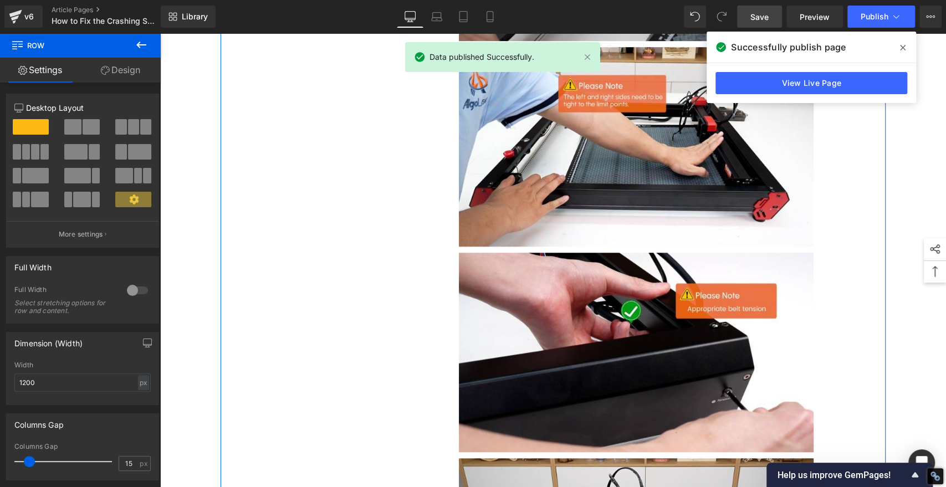
scroll to position [6054, 0]
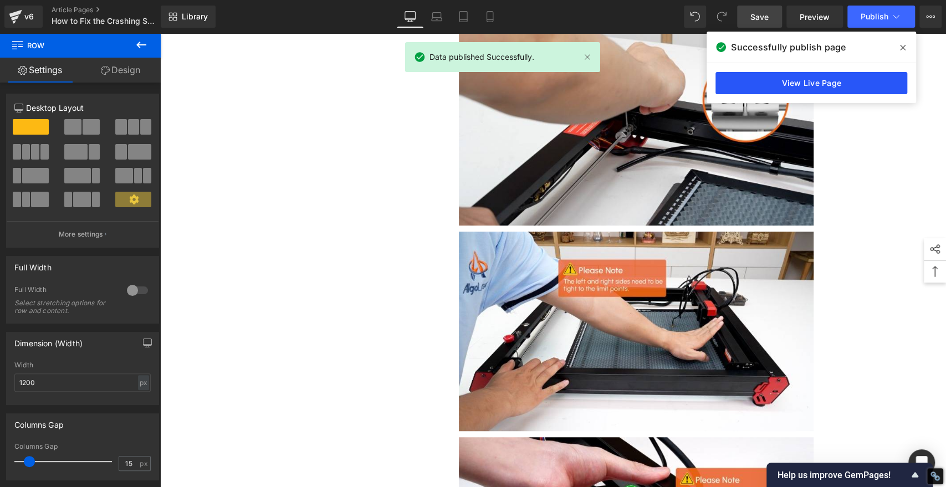
click at [867, 90] on link "View Live Page" at bounding box center [812, 83] width 192 height 22
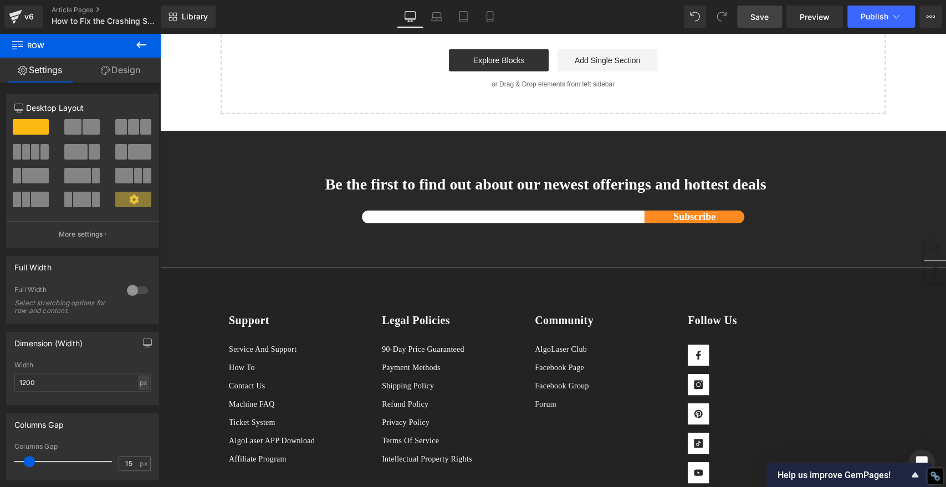
scroll to position [7771, 0]
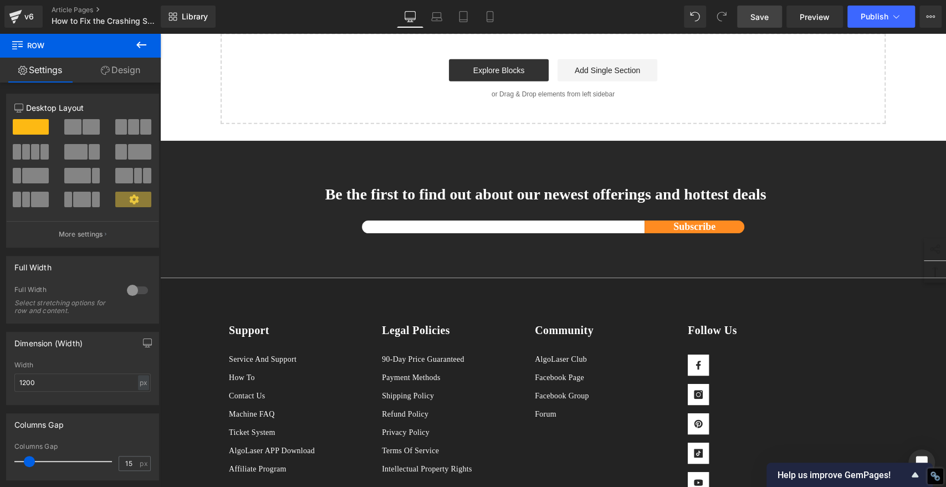
click at [764, 18] on span "Save" at bounding box center [760, 17] width 18 height 12
click at [863, 22] on button "Publish" at bounding box center [882, 17] width 68 height 22
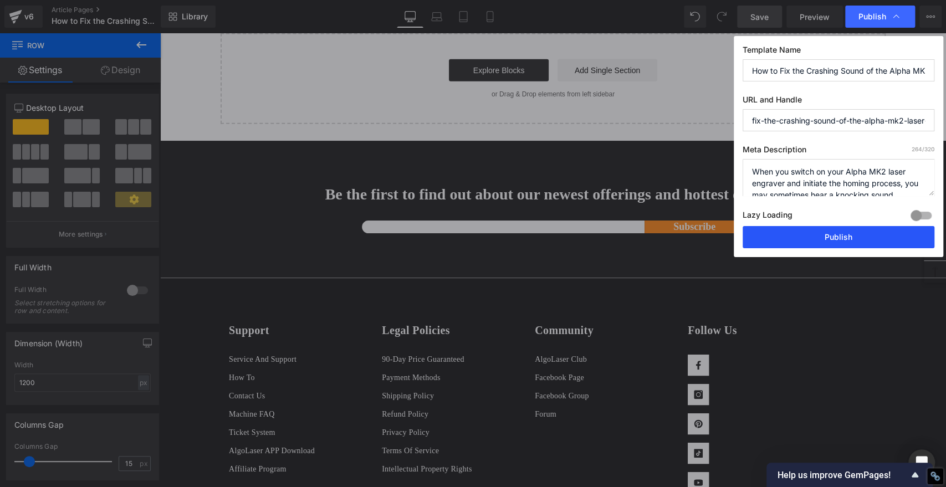
click at [904, 234] on button "Publish" at bounding box center [839, 237] width 192 height 22
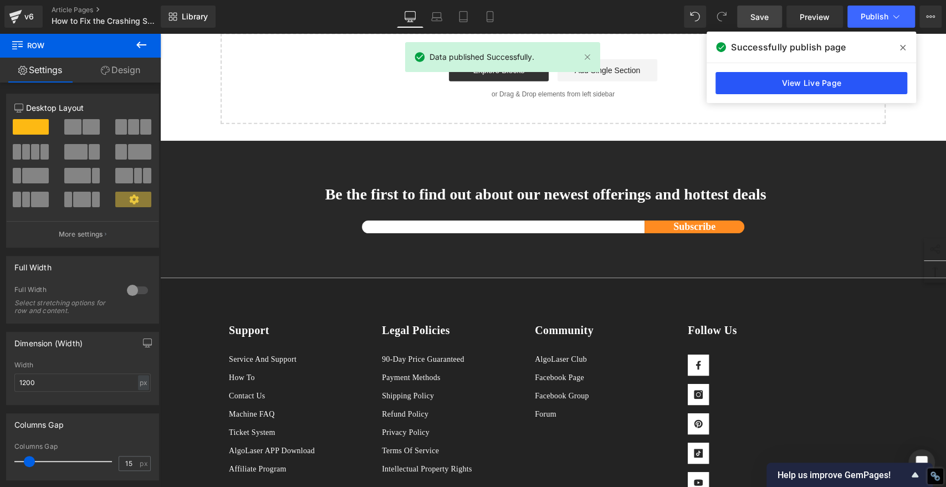
click at [809, 88] on link "View Live Page" at bounding box center [812, 83] width 192 height 22
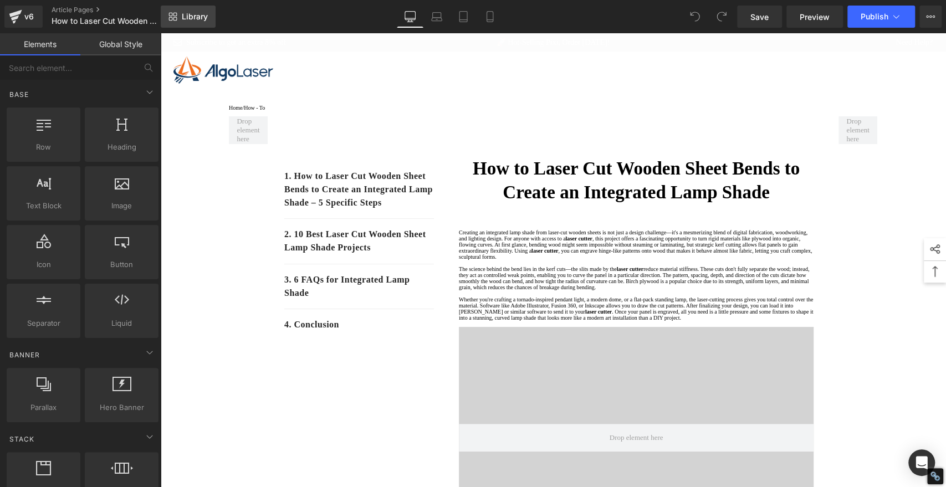
click at [186, 14] on span "Library" at bounding box center [195, 17] width 26 height 10
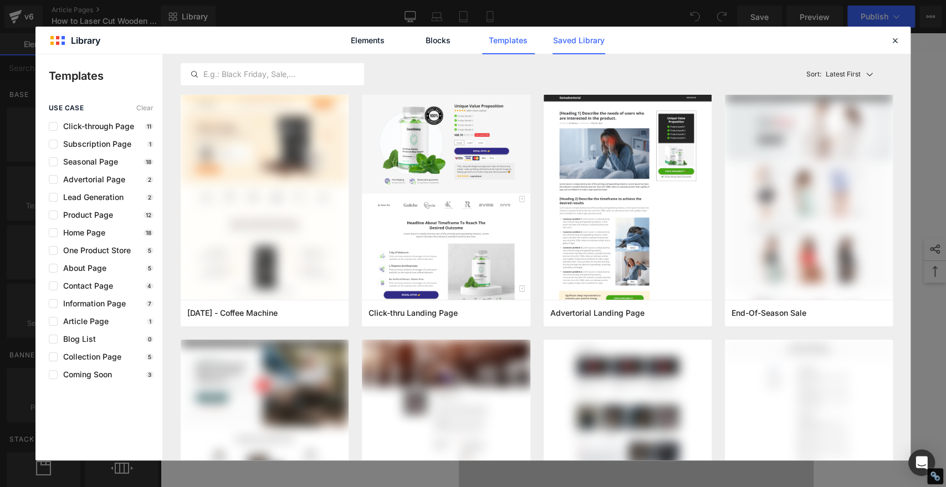
click at [585, 43] on link "Saved Library" at bounding box center [579, 41] width 53 height 28
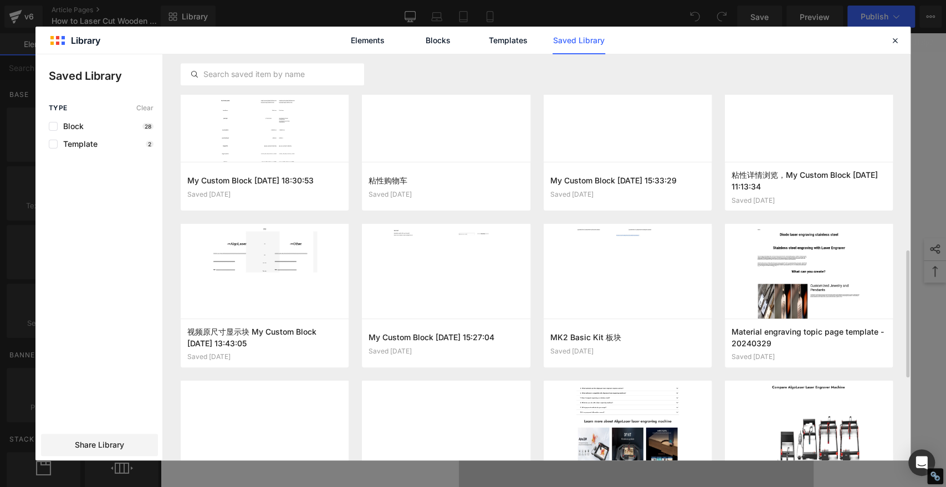
scroll to position [528, 0]
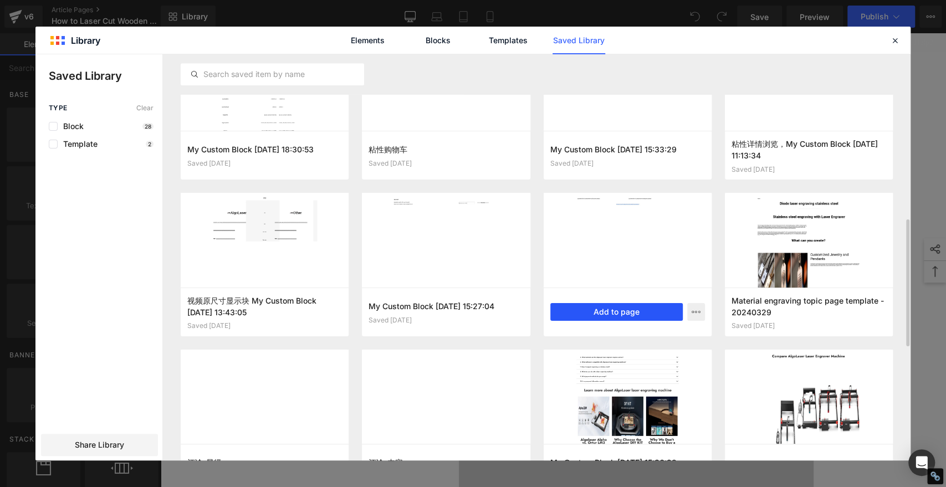
click at [610, 305] on button "Add to page" at bounding box center [616, 312] width 132 height 18
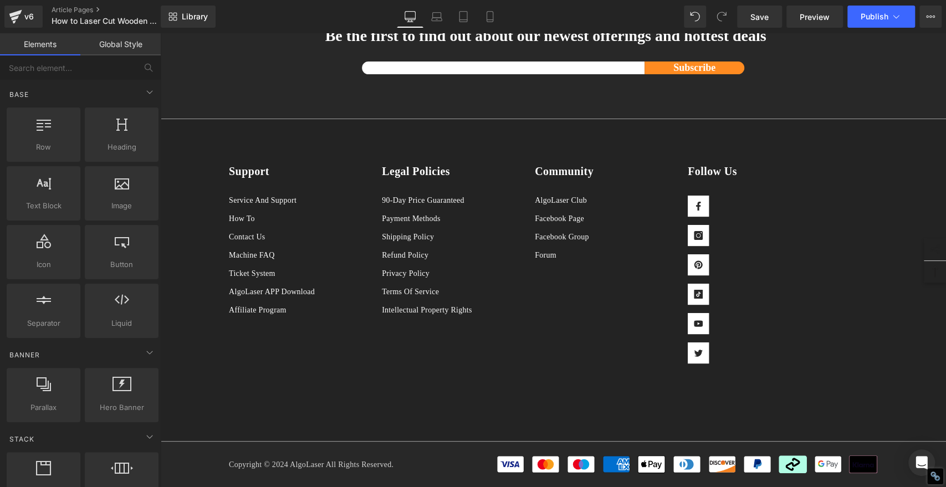
scroll to position [7384, 0]
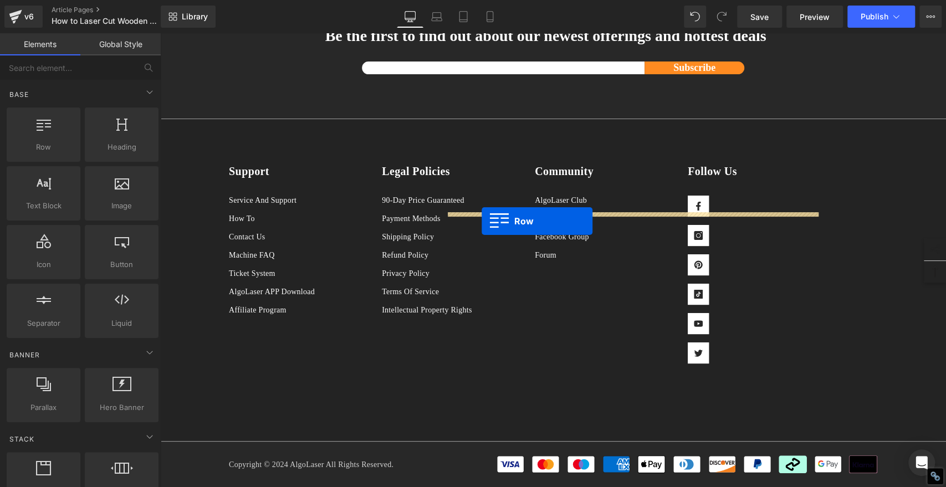
drag, startPoint x: 224, startPoint y: 282, endPoint x: 482, endPoint y: 221, distance: 264.8
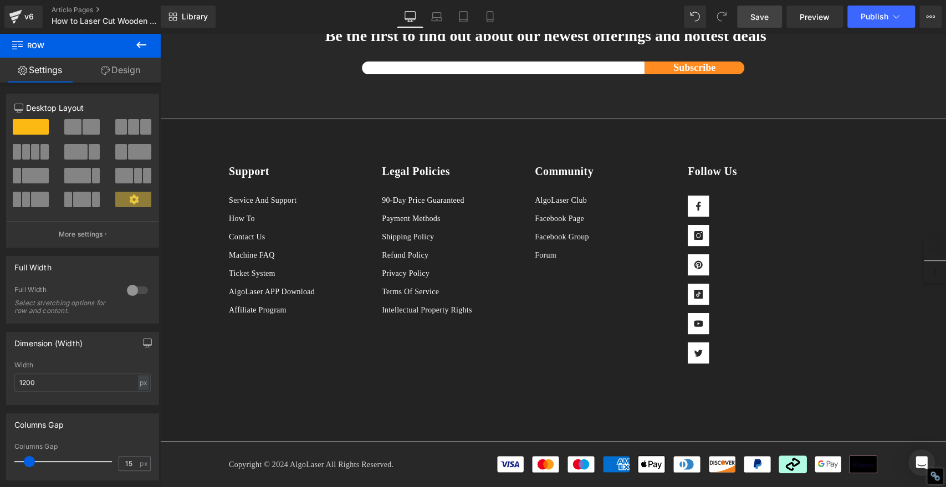
click at [759, 18] on span "Save" at bounding box center [760, 17] width 18 height 12
click at [880, 22] on button "Publish" at bounding box center [882, 17] width 68 height 22
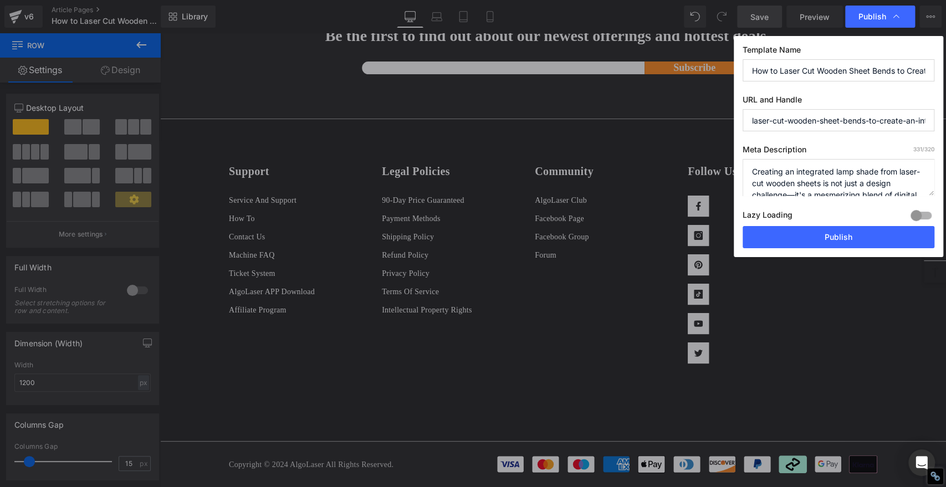
drag, startPoint x: 867, startPoint y: 237, endPoint x: 511, endPoint y: 1, distance: 427.6
click at [867, 237] on button "Publish" at bounding box center [839, 237] width 192 height 22
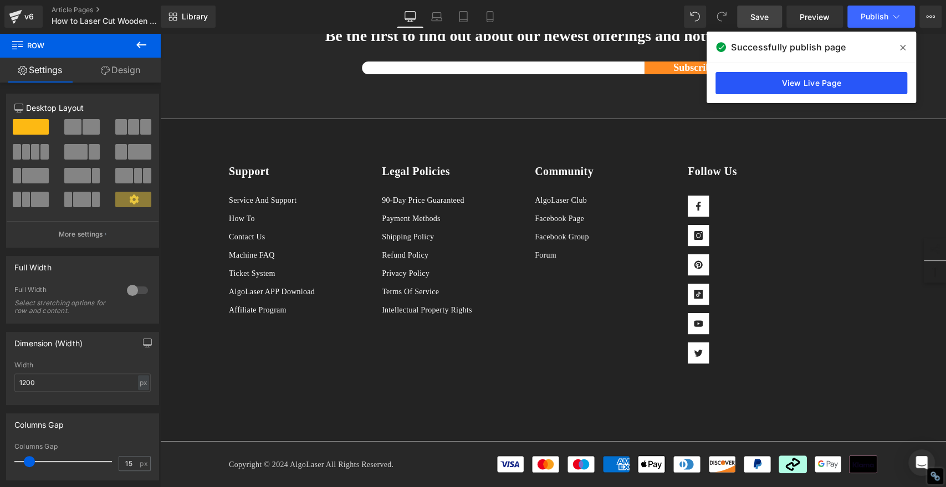
click at [814, 88] on link "View Live Page" at bounding box center [812, 83] width 192 height 22
